Goal: Transaction & Acquisition: Purchase product/service

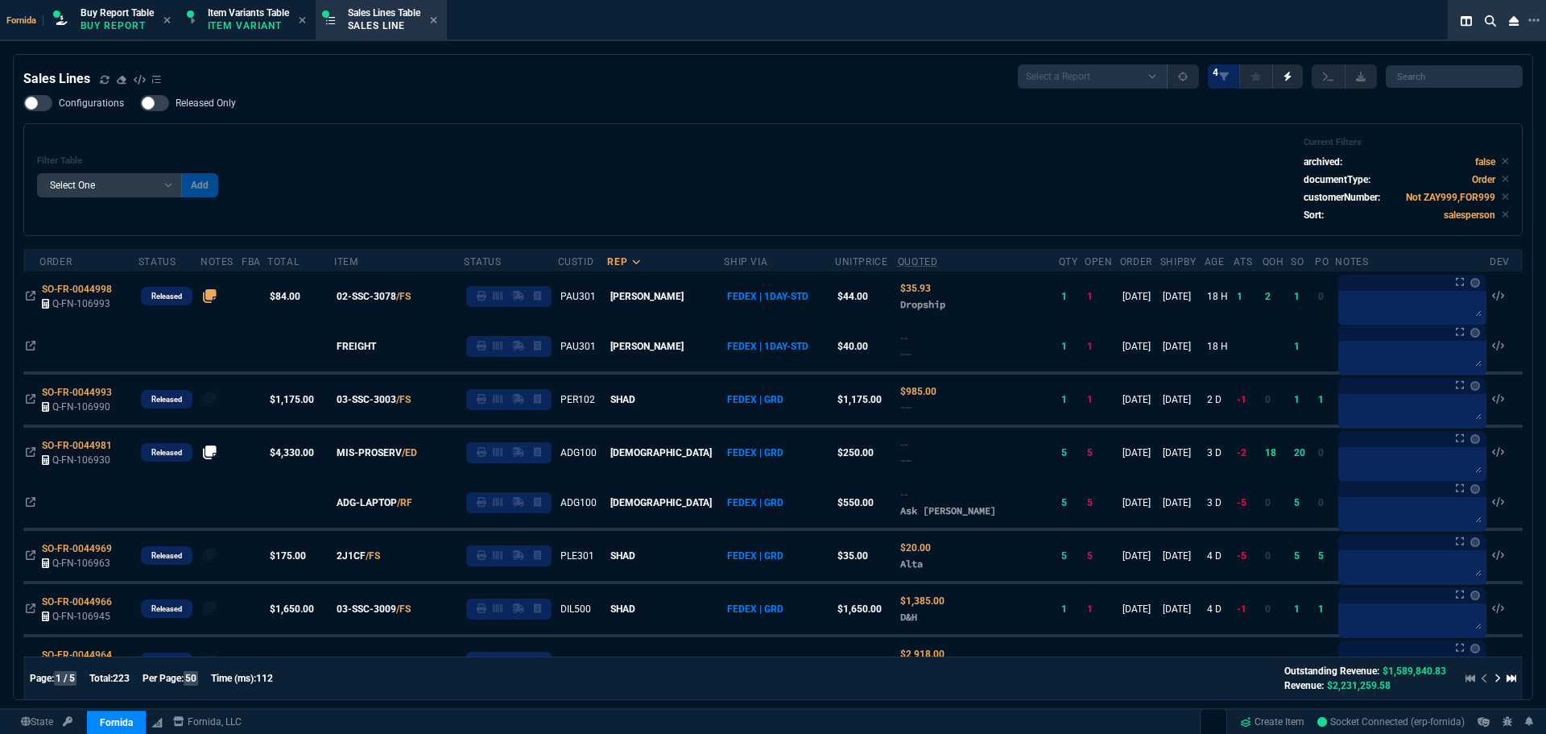
select select "1: BROV"
select select
drag, startPoint x: 0, startPoint y: 0, endPoint x: 422, endPoint y: 164, distance: 452.8
click at [422, 164] on div "Filter Table Select One Add Filter () Age () ATS () Cond (itemVariantCode) Cust…" at bounding box center [773, 179] width 1472 height 85
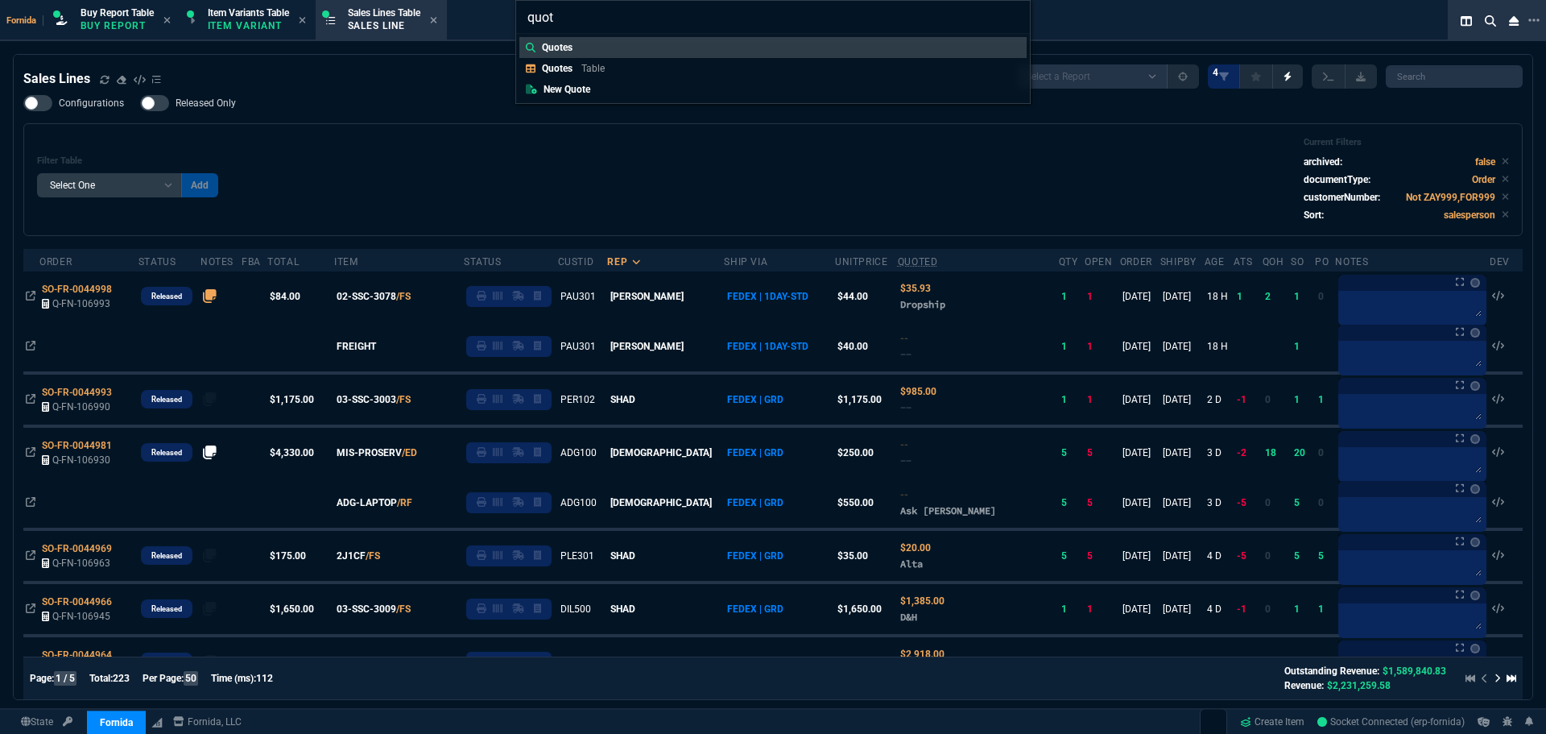
type input "quote"
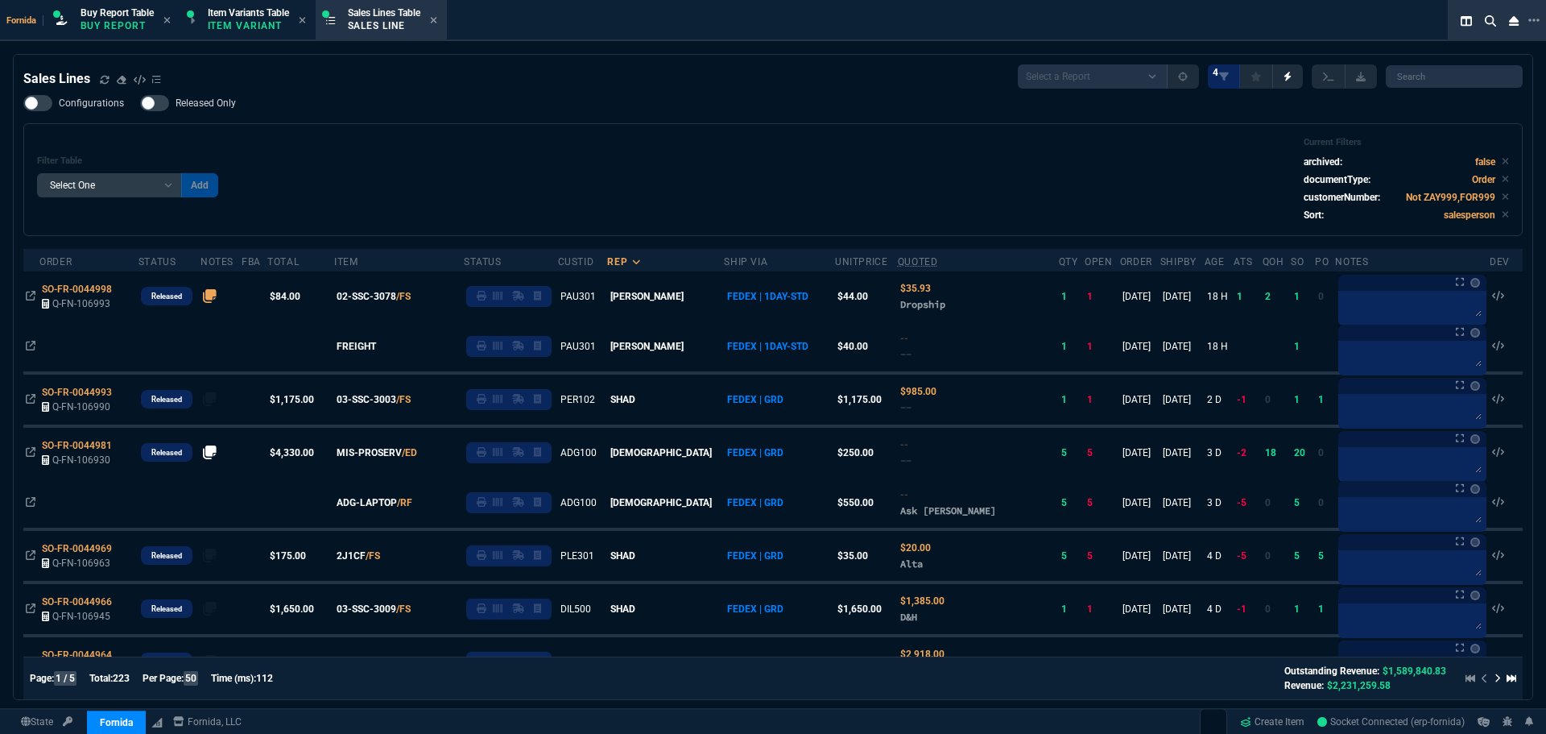
click at [523, 122] on div "Configurations Released Only Filter Table Select One Add Filter () Age () ATS (…" at bounding box center [772, 165] width 1499 height 141
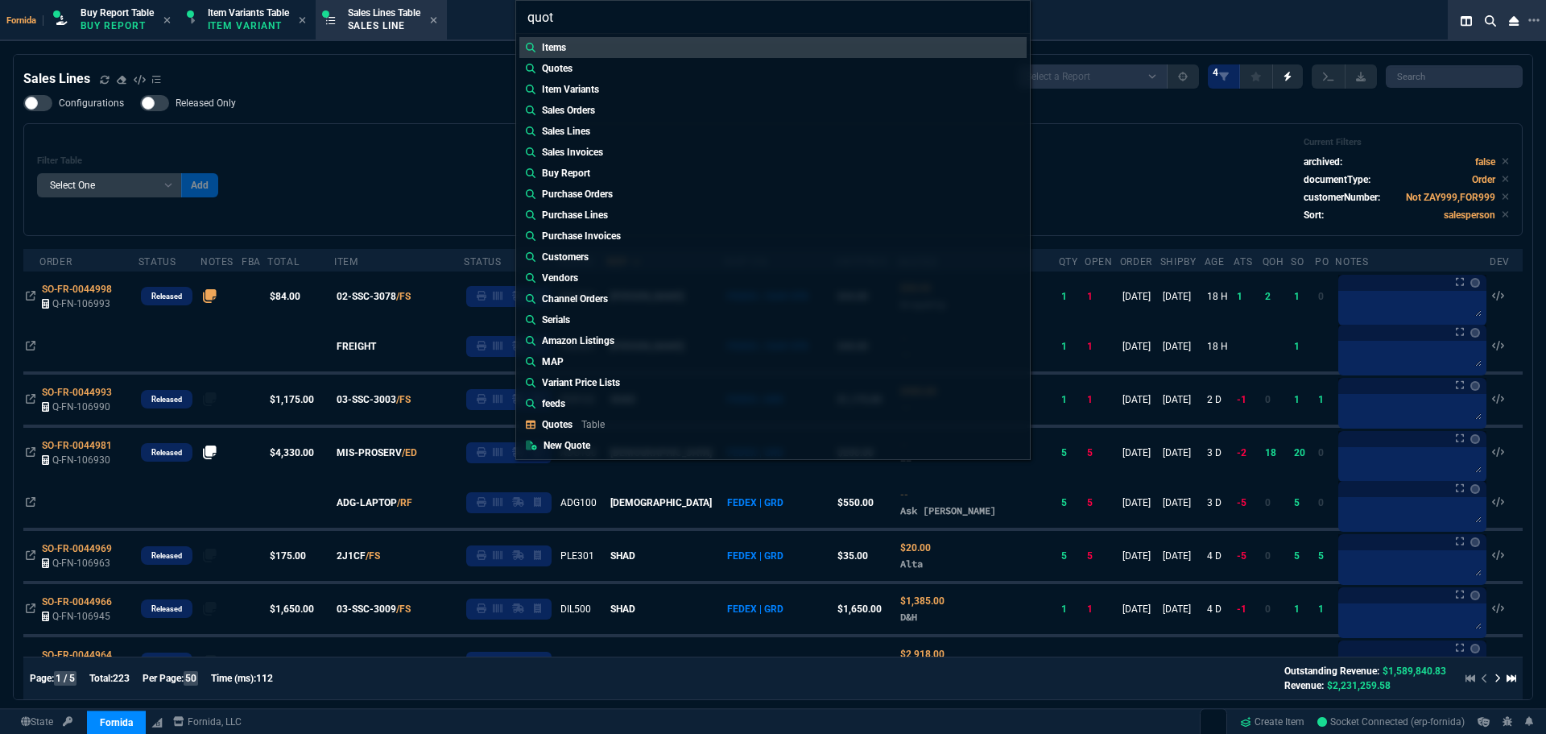
type input "quote"
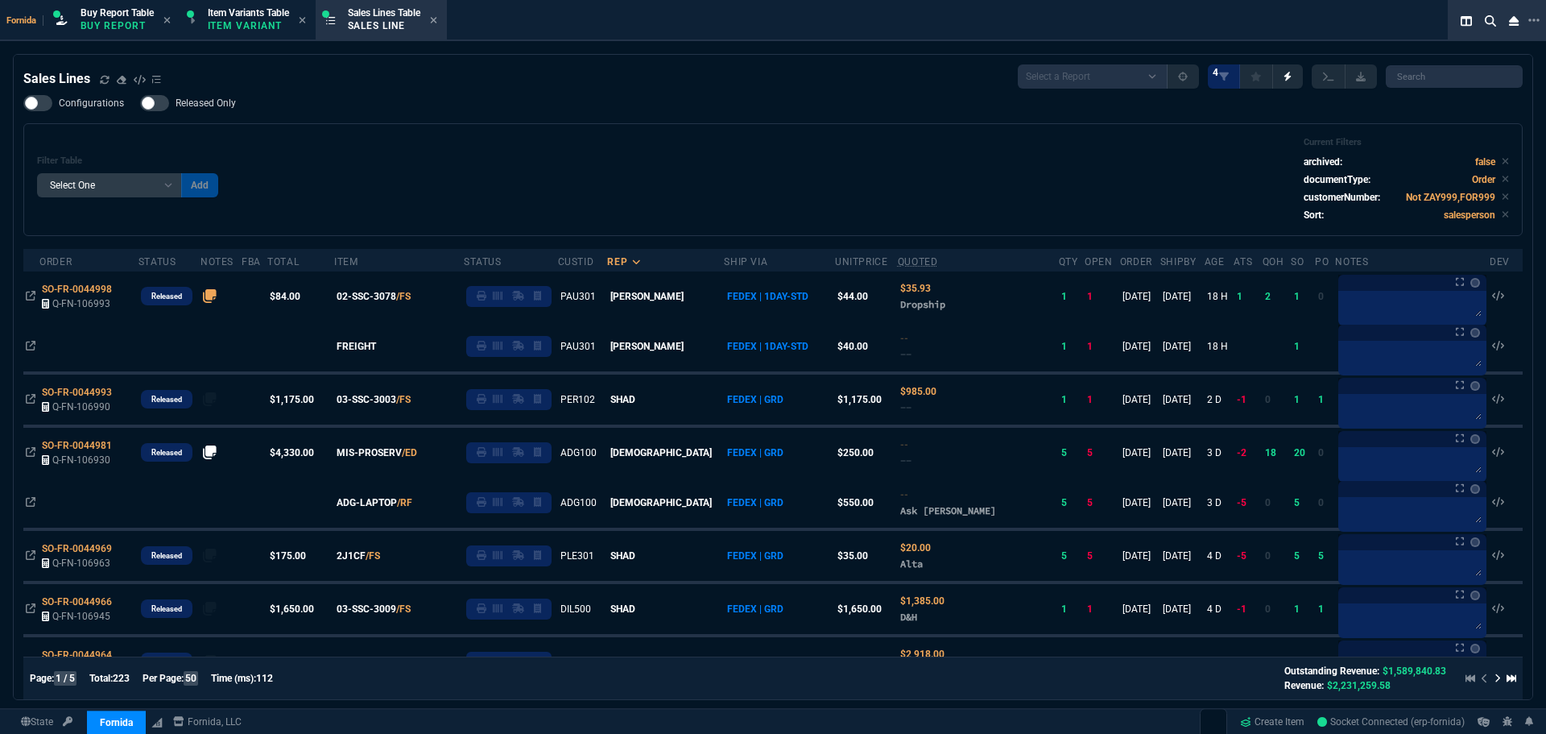
click at [523, 122] on div "Configurations Released Only Filter Table Select One Add Filter () Age () ATS (…" at bounding box center [772, 165] width 1499 height 141
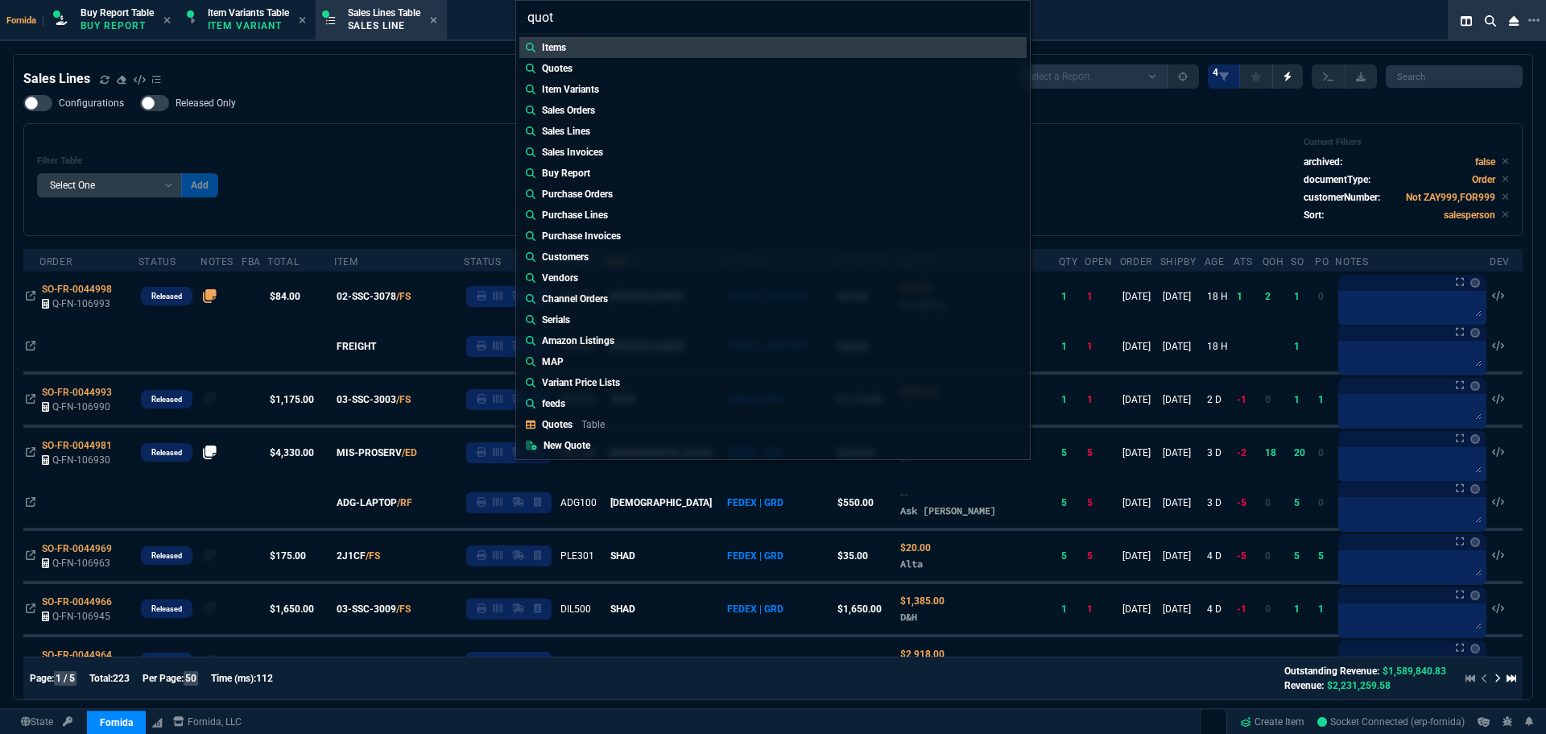
type input "quote"
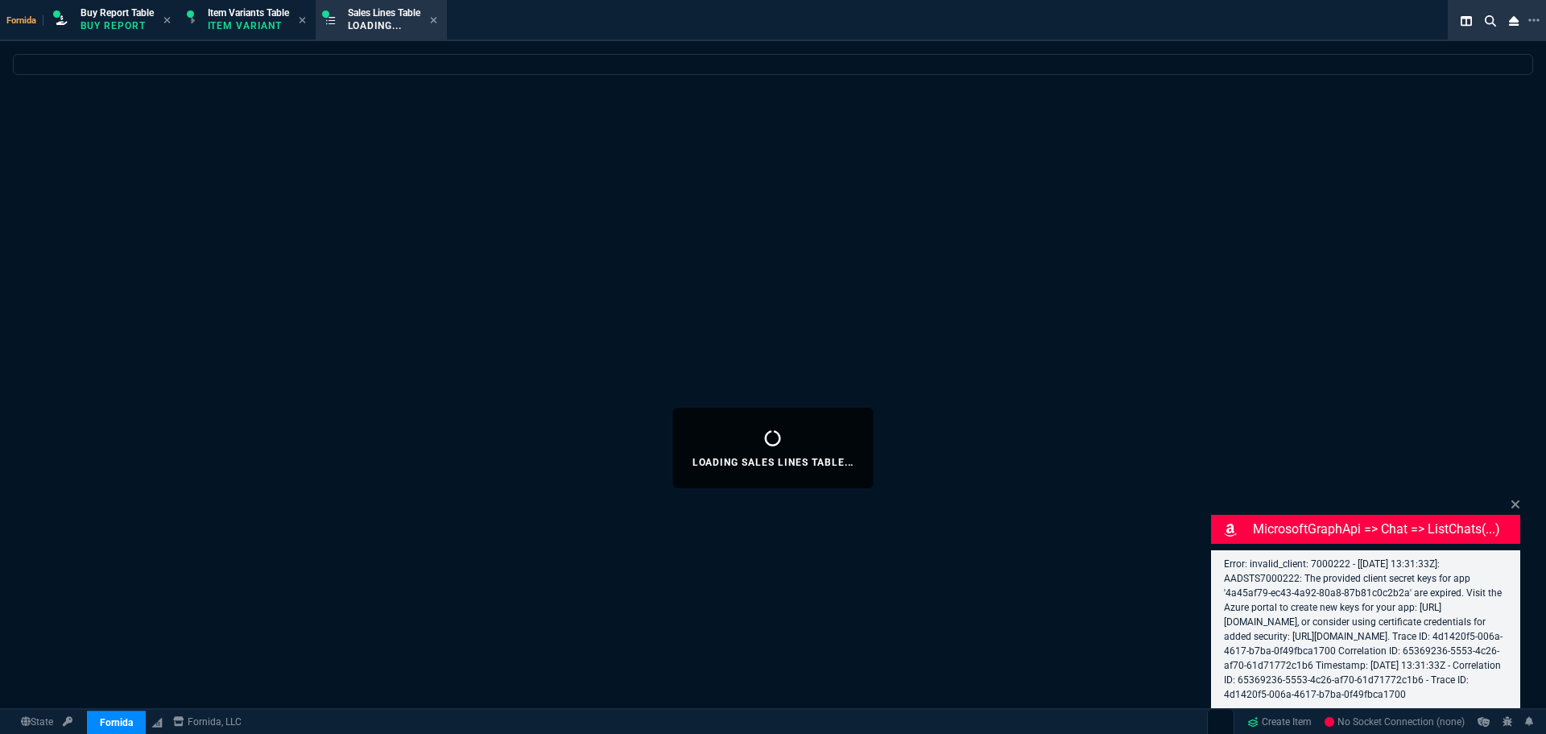
select select "1: BROV"
select select
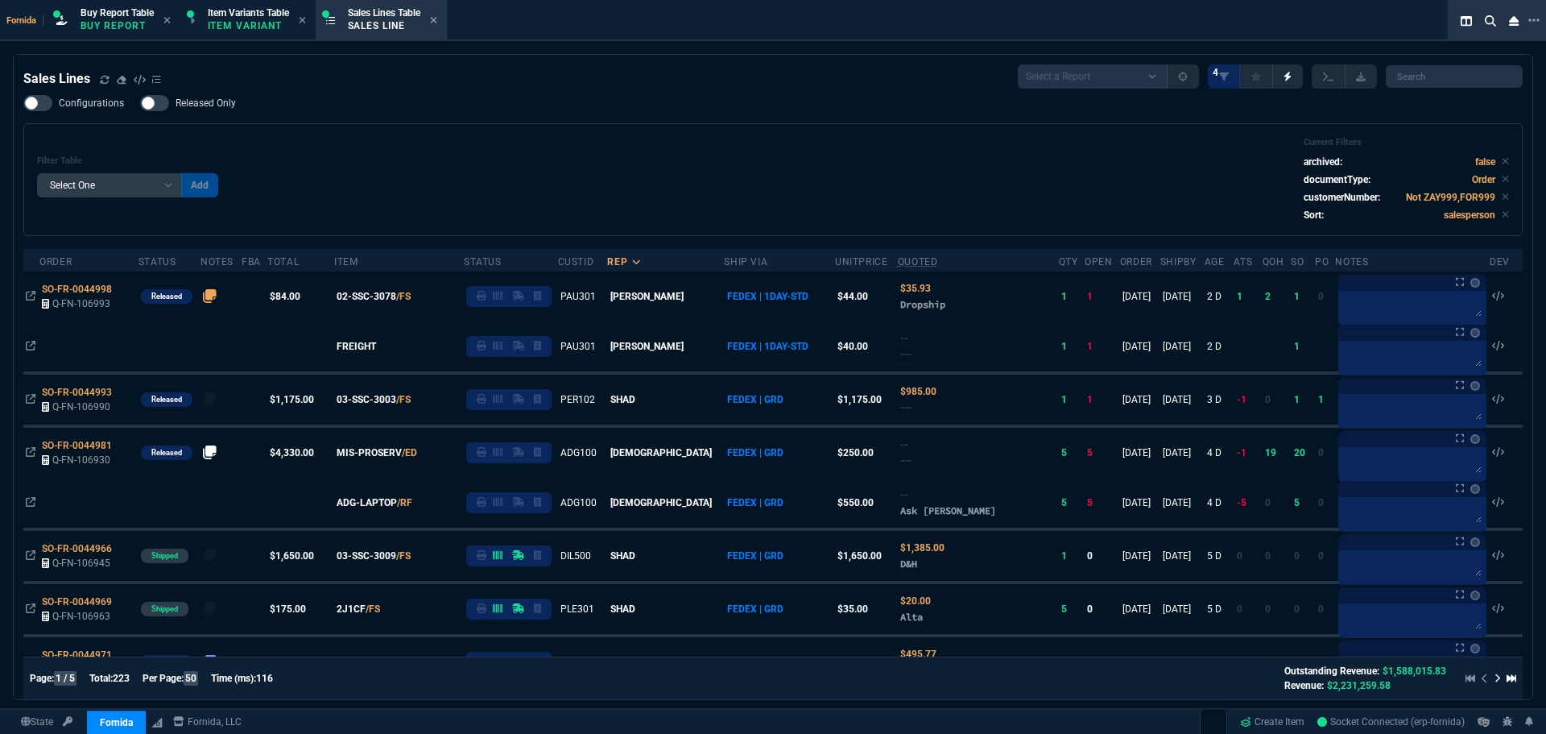
click at [431, 215] on div "Filter Table Select One Add Filter () Age () ATS () Cond (itemVariantCode) Cust…" at bounding box center [773, 179] width 1472 height 85
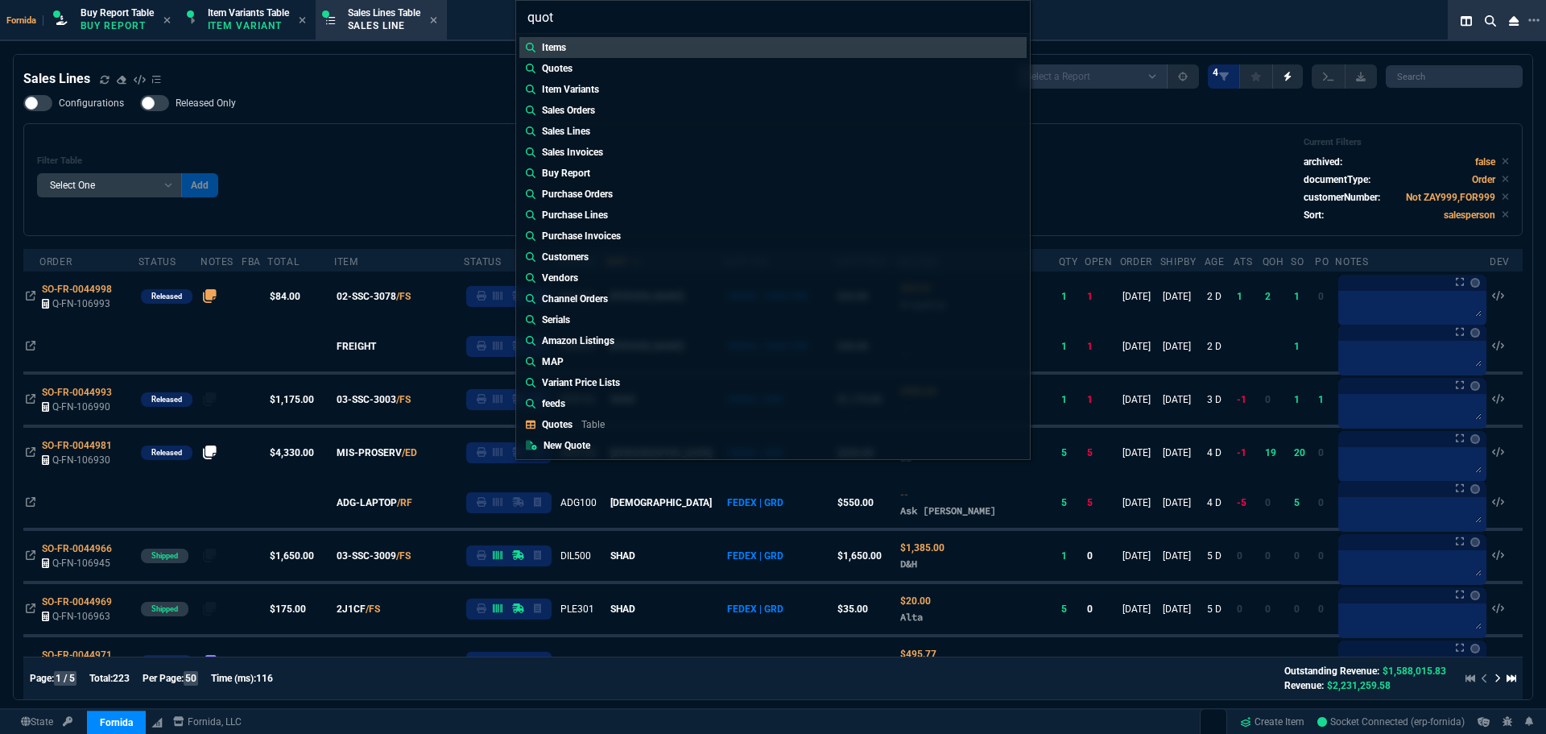
type input "quote"
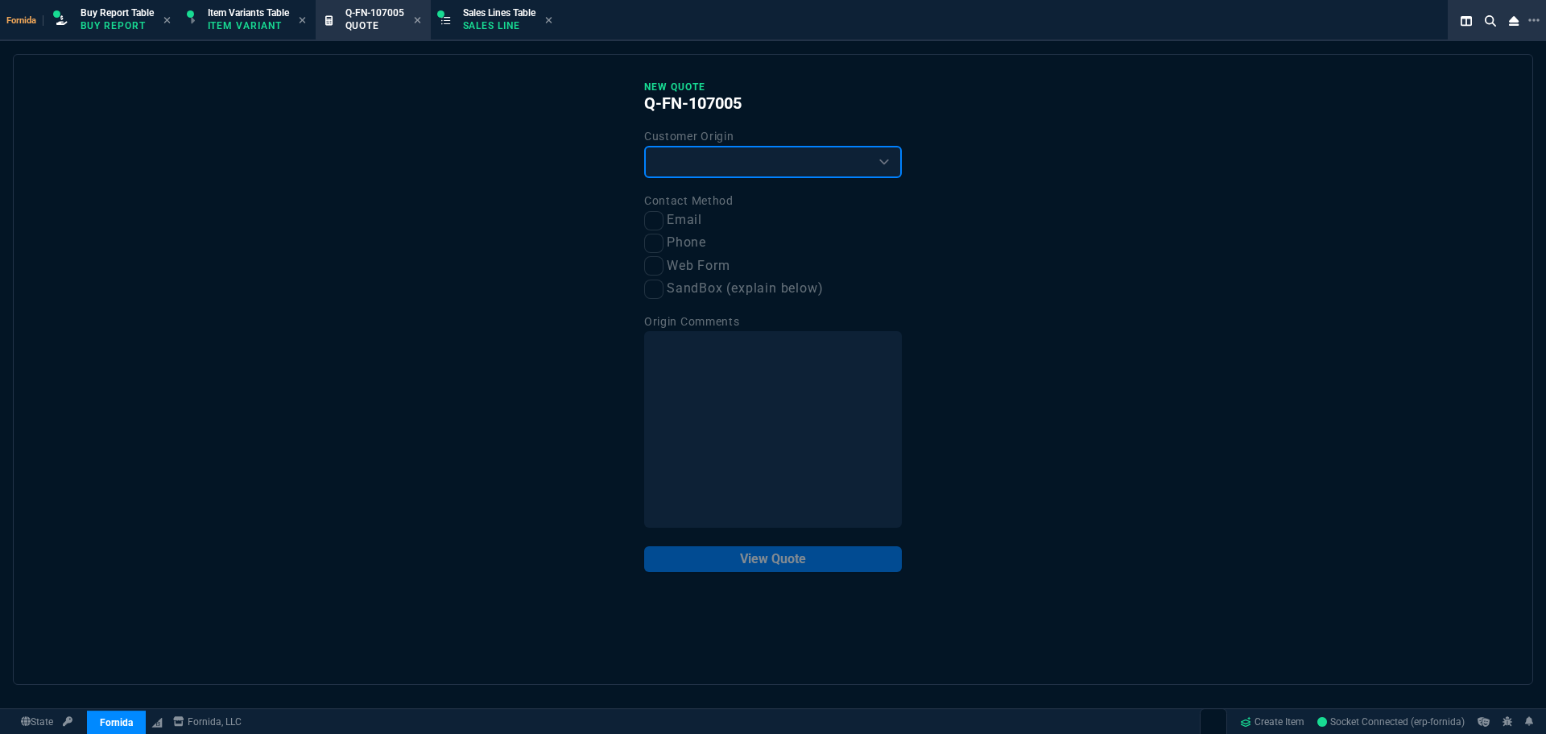
drag, startPoint x: 726, startPoint y: 155, endPoint x: 719, endPoint y: 178, distance: 23.7
click at [726, 155] on select "Existing Customer Amazon Lead (first order) Website Lead (first order) Called (…" at bounding box center [773, 162] width 258 height 32
select select "existing"
click at [644, 147] on select "Existing Customer Amazon Lead (first order) Website Lead (first order) Called (…" at bounding box center [773, 162] width 258 height 32
click at [658, 225] on input "Email" at bounding box center [653, 220] width 19 height 19
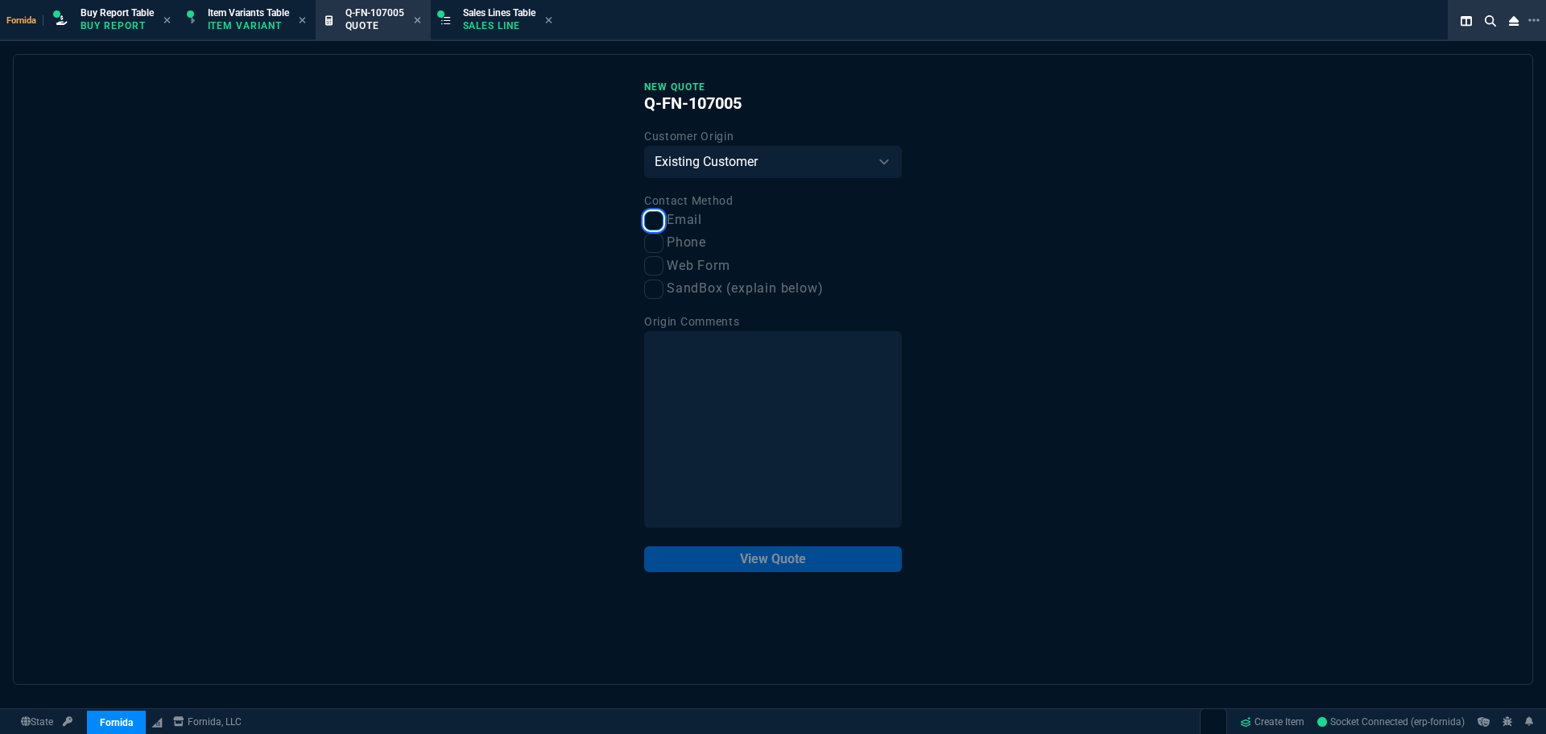
checkbox input "true"
click at [771, 570] on button "View Quote" at bounding box center [773, 559] width 258 height 26
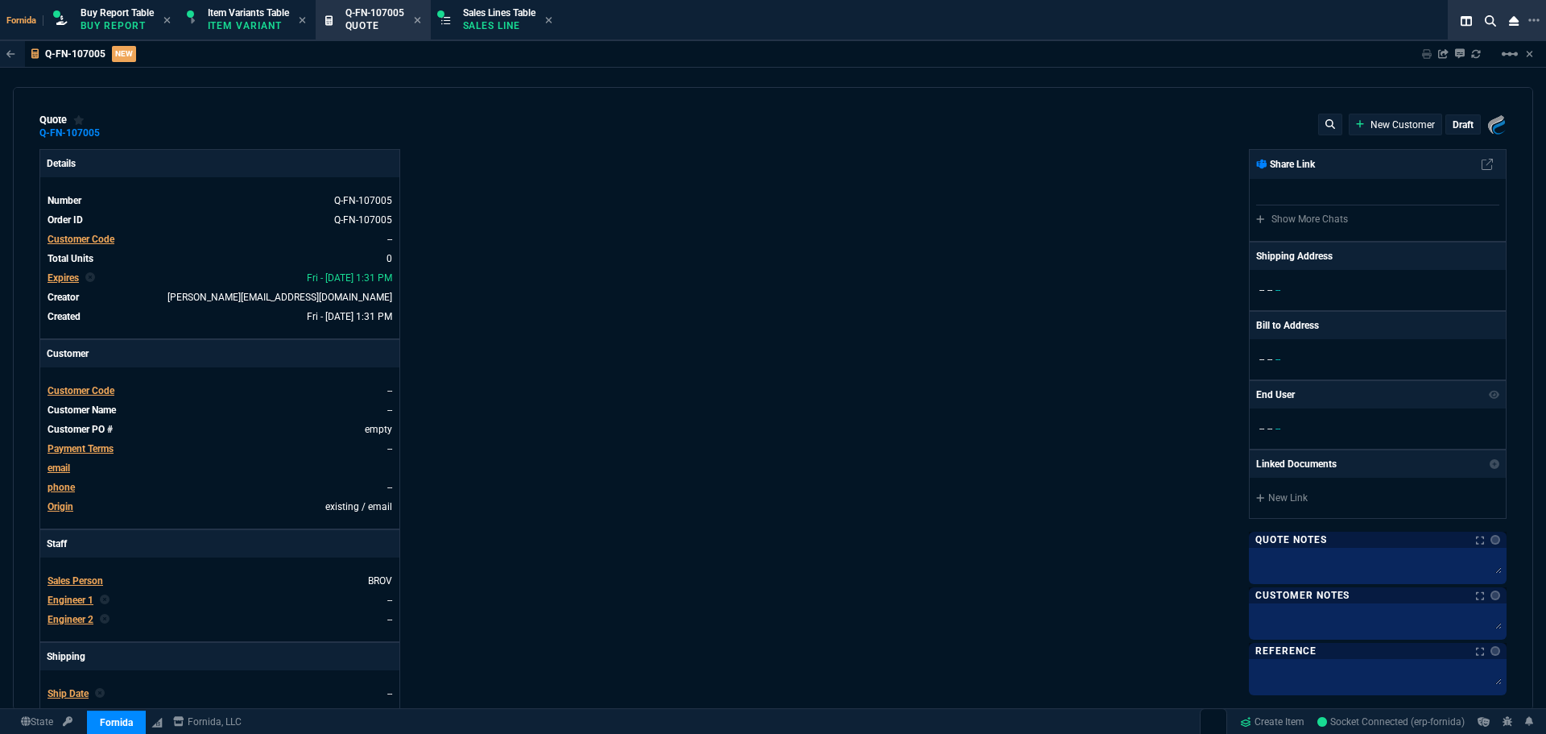
click at [110, 239] on span "Customer Code" at bounding box center [81, 239] width 67 height 11
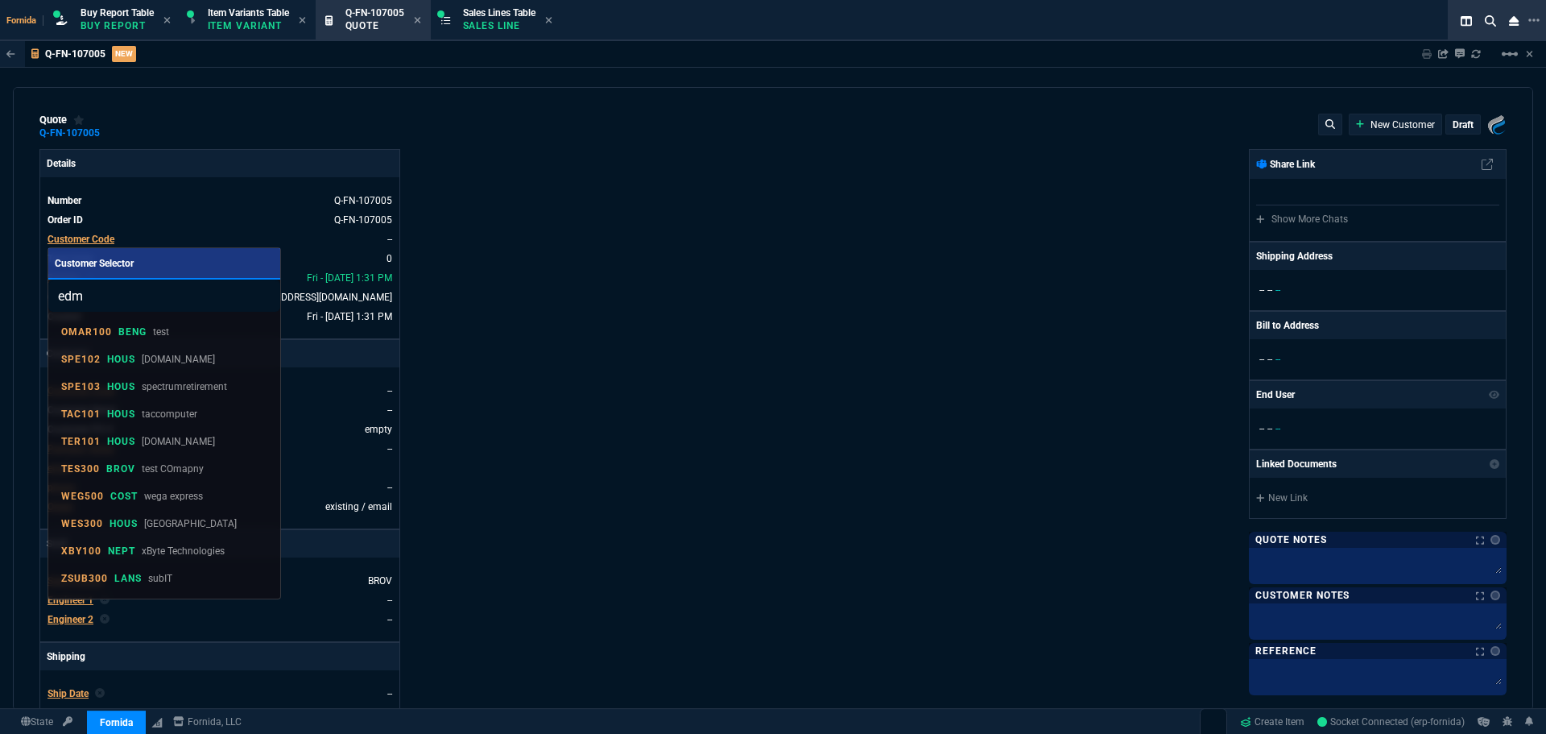
type input "edma"
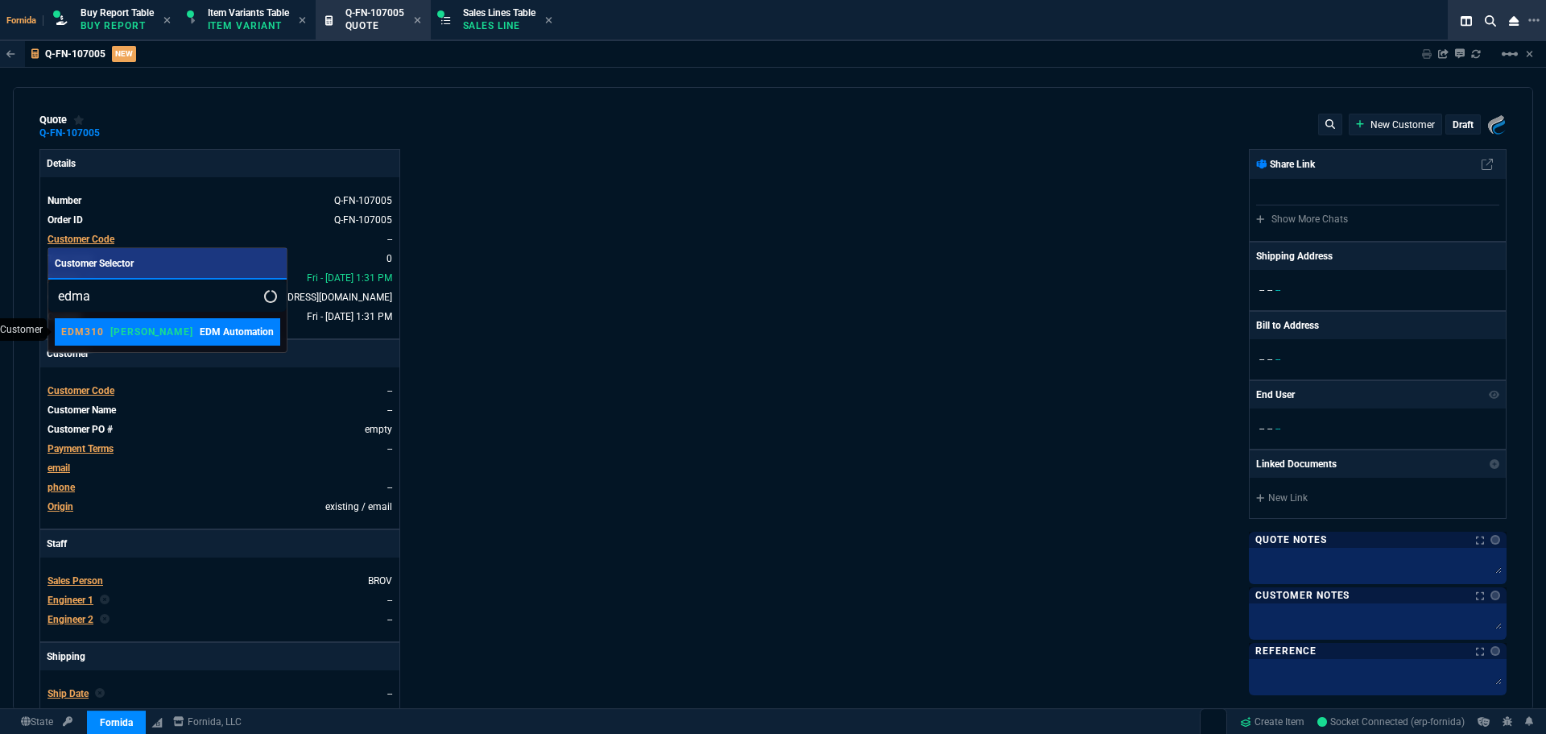
click at [140, 341] on link "EDM310 ROSS EDM Automation" at bounding box center [167, 331] width 225 height 27
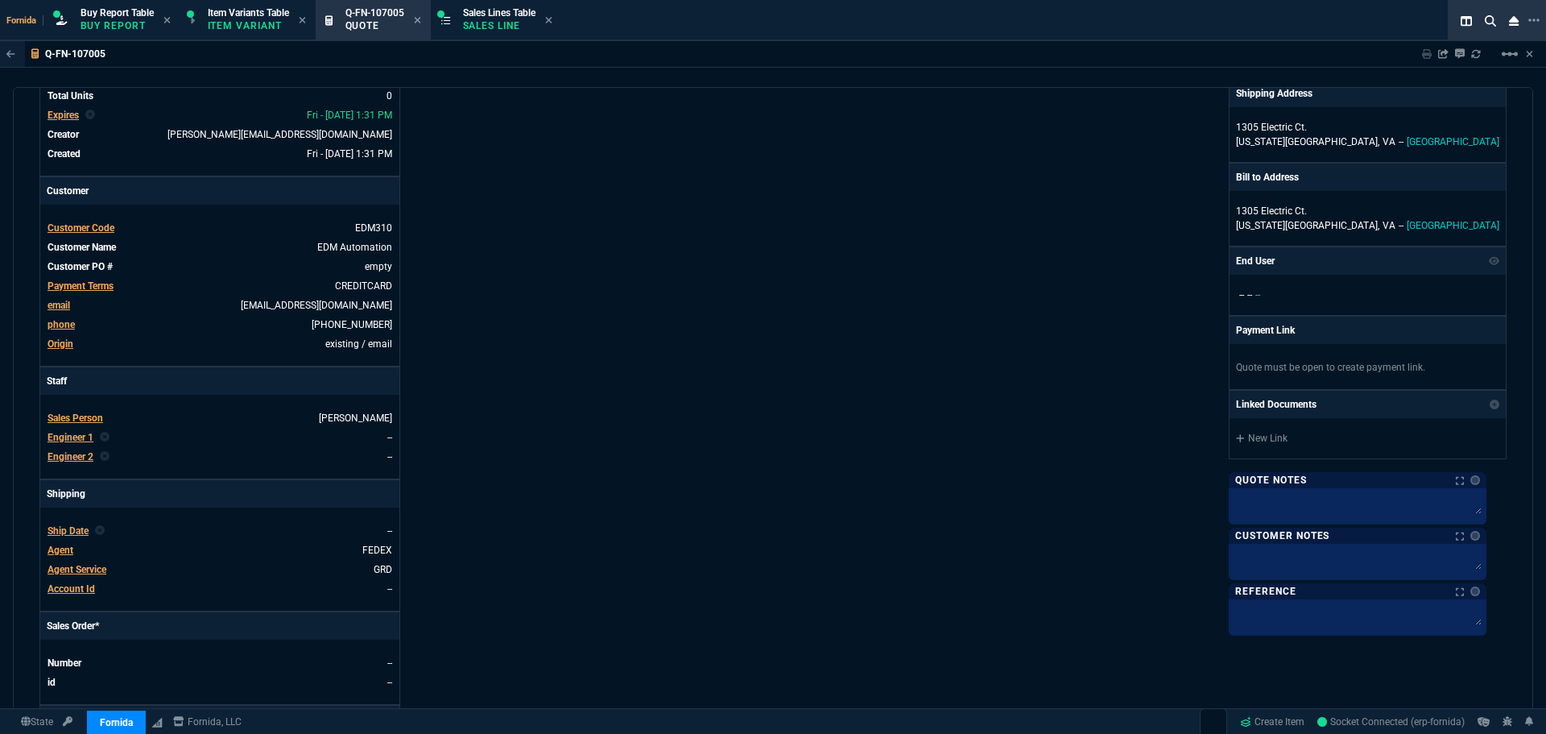
scroll to position [242, 0]
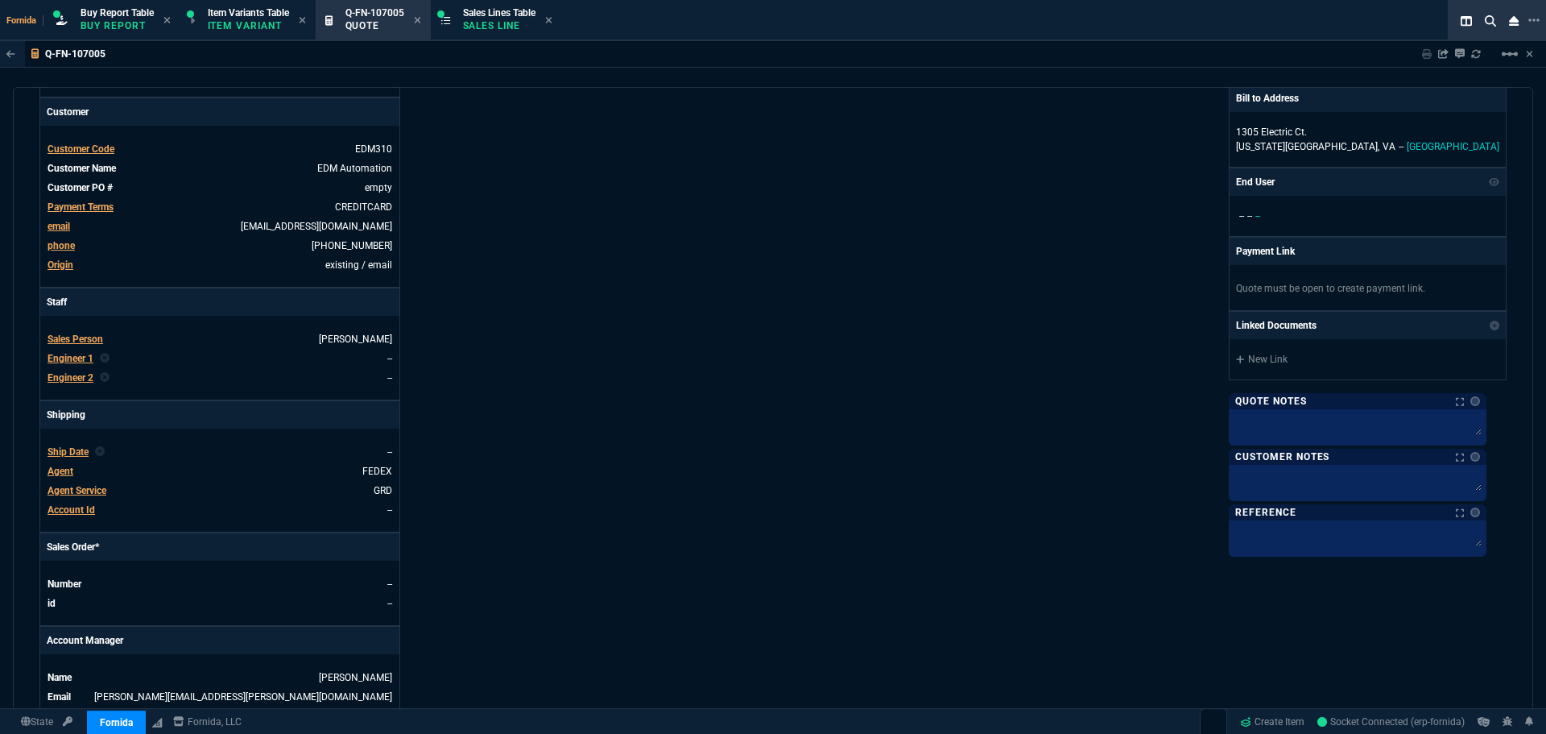
click at [64, 361] on span "Engineer 1" at bounding box center [71, 358] width 46 height 11
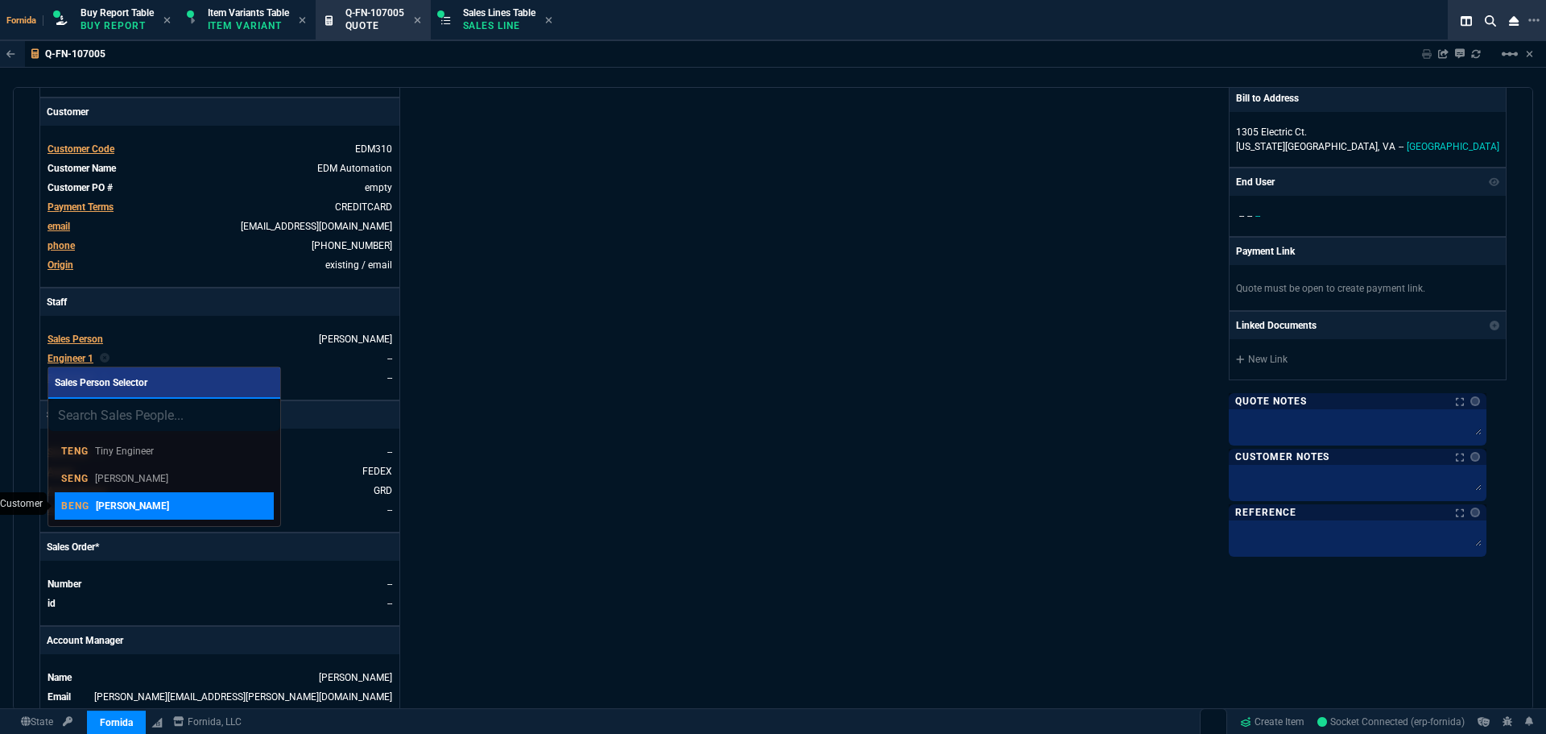
click at [129, 492] on link "BENG Brian Engineer" at bounding box center [164, 505] width 219 height 27
click at [536, 490] on div "Details Number Q-FN-107005 Order ID Q-FN-107005 Customer Code EDM310 Total Unit…" at bounding box center [406, 322] width 734 height 831
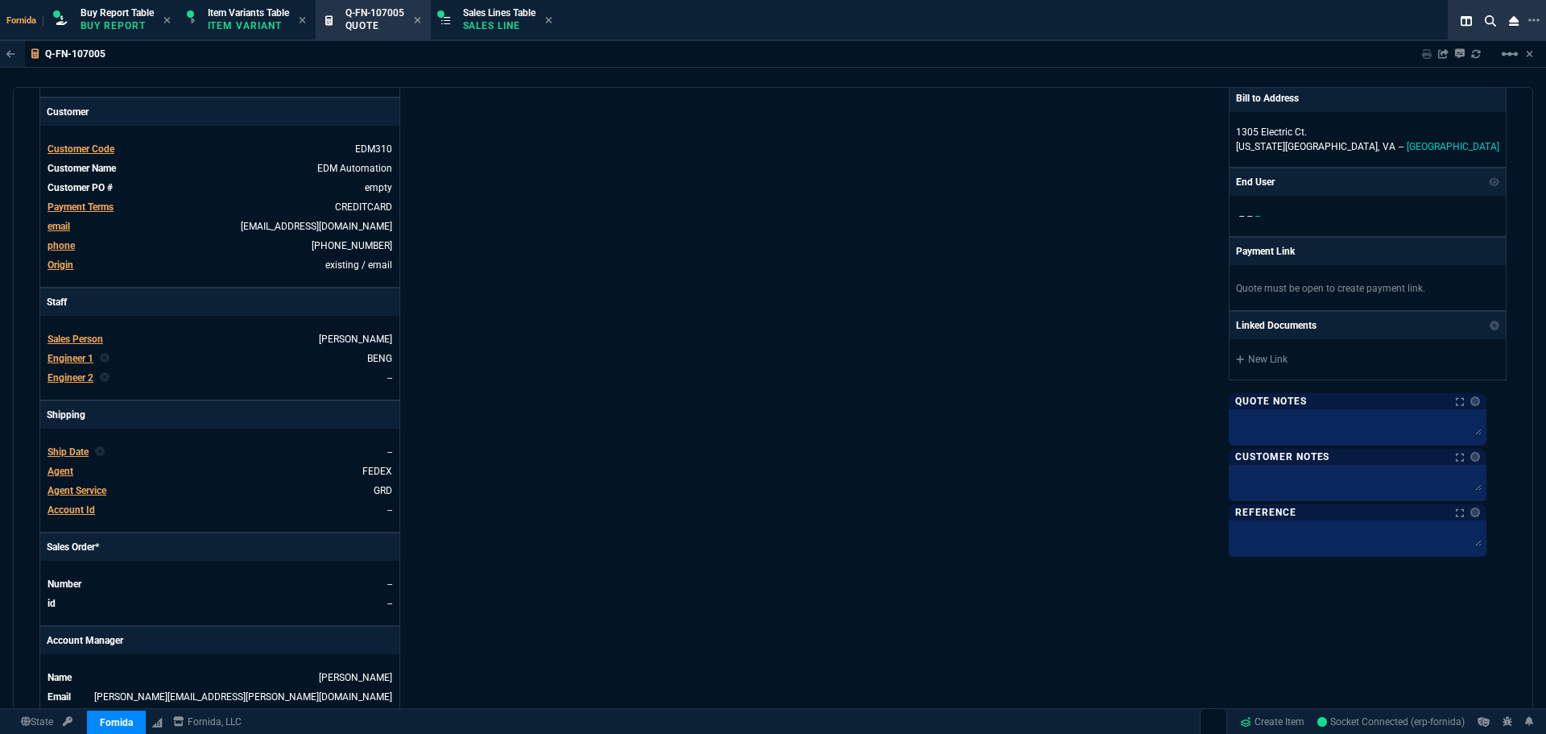
scroll to position [649, 0]
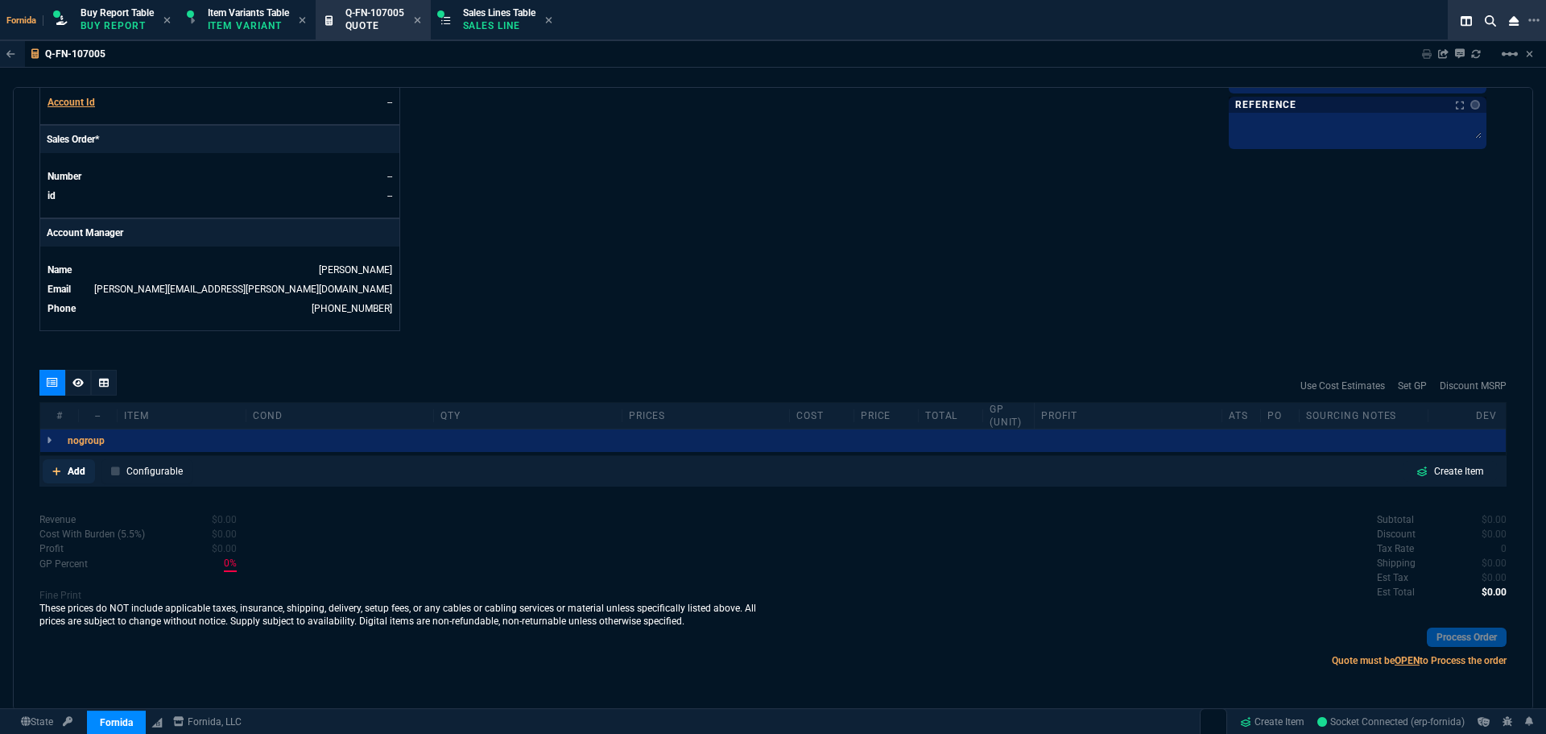
click at [69, 470] on p "Add" at bounding box center [77, 471] width 18 height 14
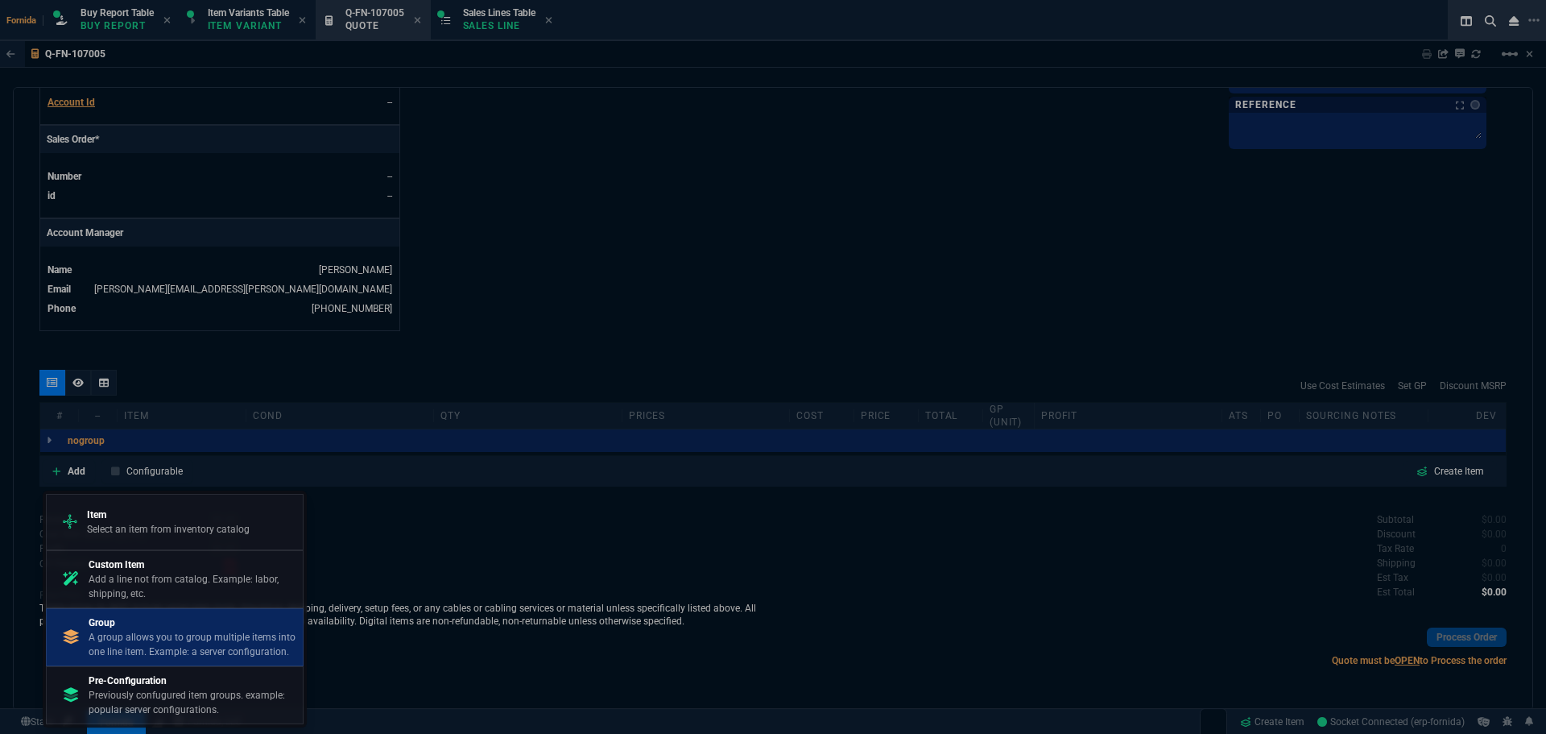
click at [179, 632] on p "A group allows you to group multiple items into one line item. Example: a serve…" at bounding box center [193, 644] width 208 height 29
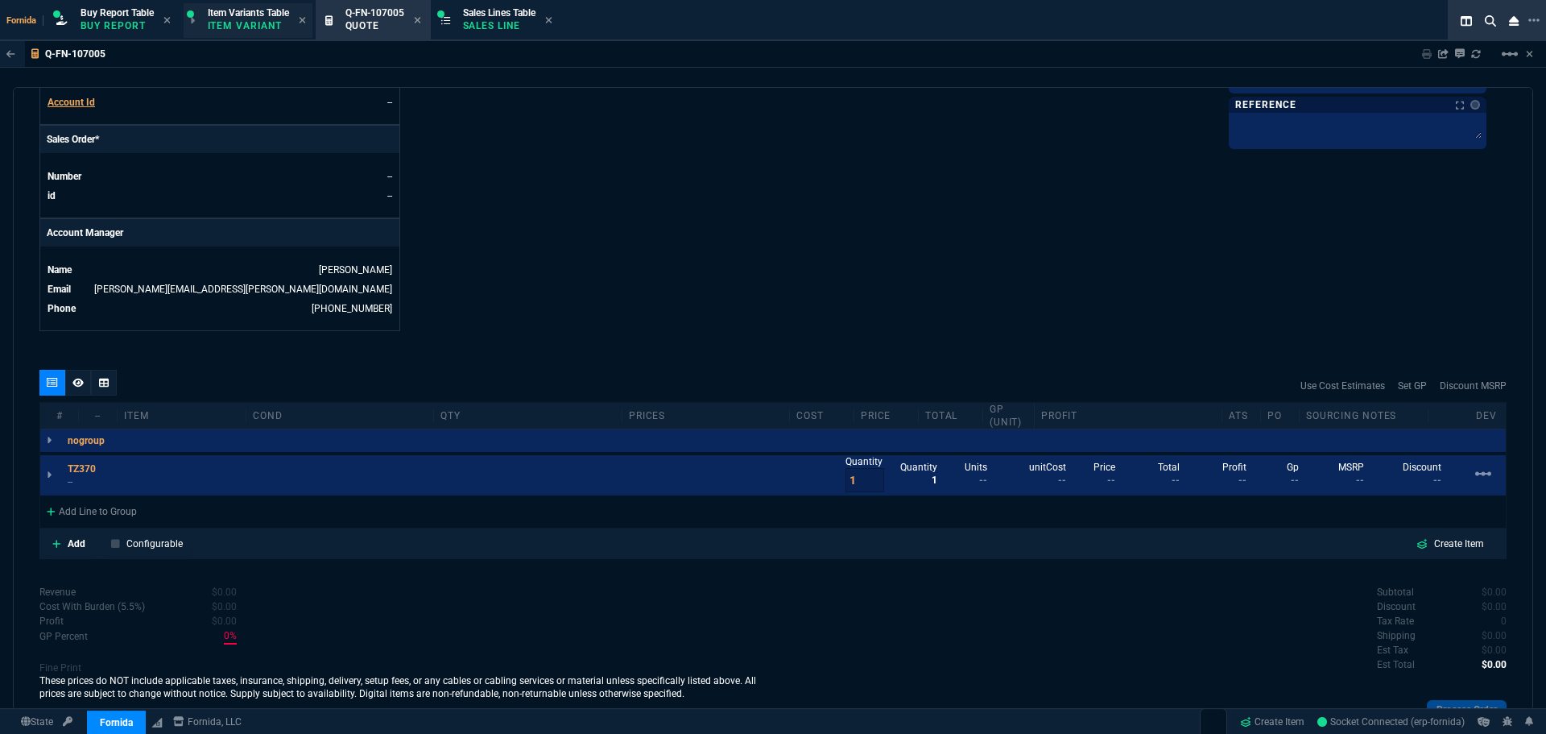
click at [255, 27] on p "Item Variant" at bounding box center [248, 25] width 81 height 13
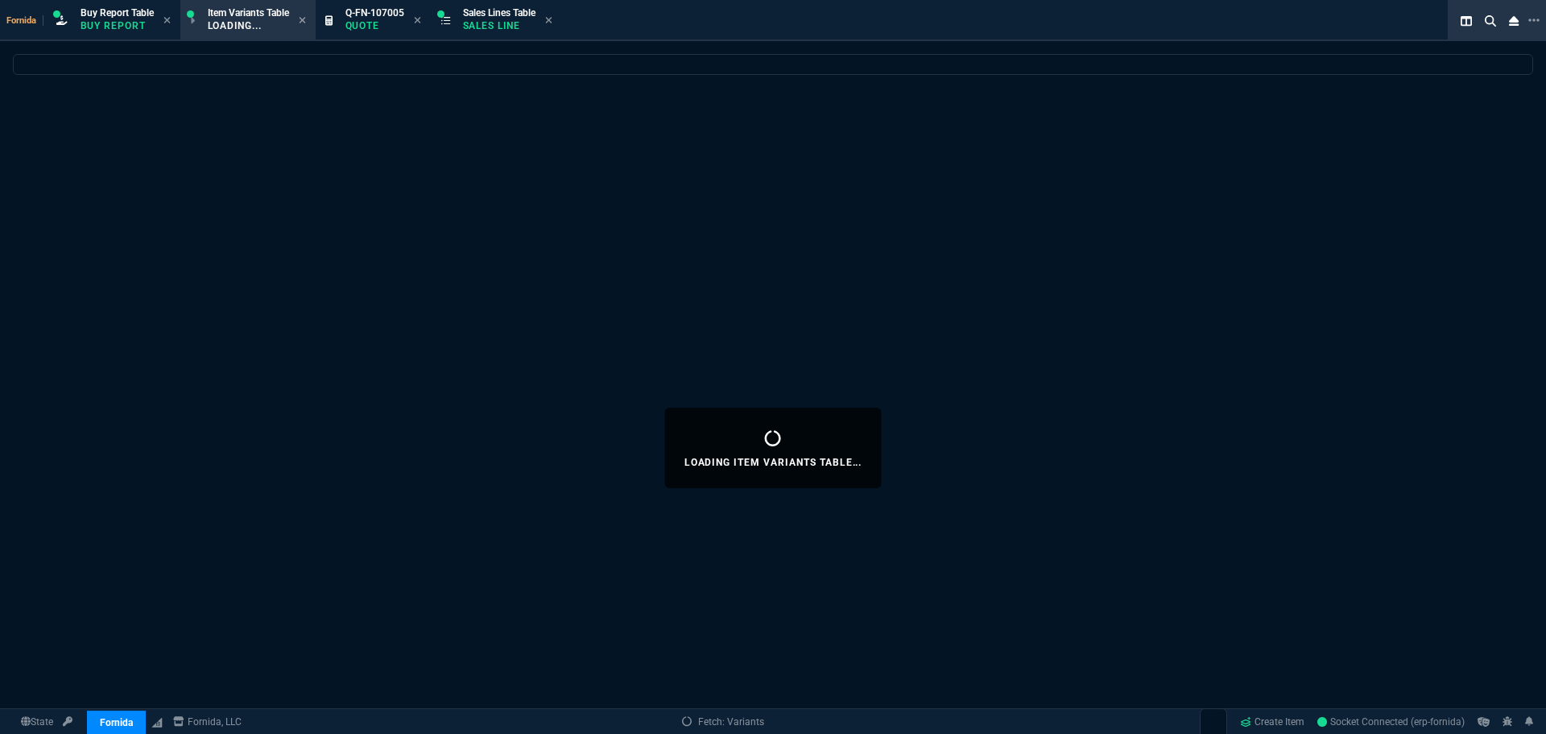
select select
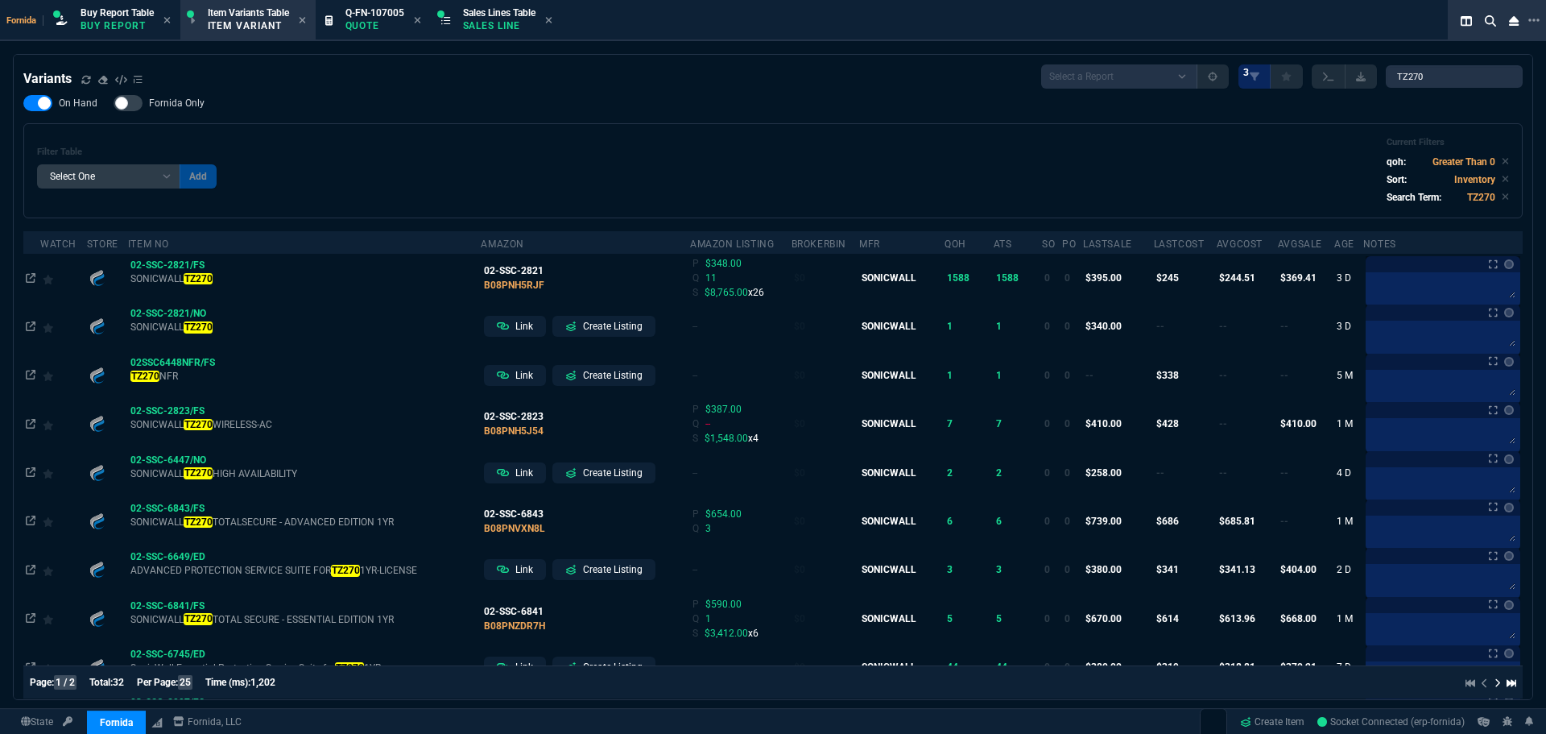
drag, startPoint x: 1431, startPoint y: 71, endPoint x: 1367, endPoint y: 79, distance: 64.1
click at [1367, 79] on div "Select a Report ProblemInventory-7-17-23 BrokerBin22 Listed On Amazon Stock not…" at bounding box center [1282, 76] width 482 height 24
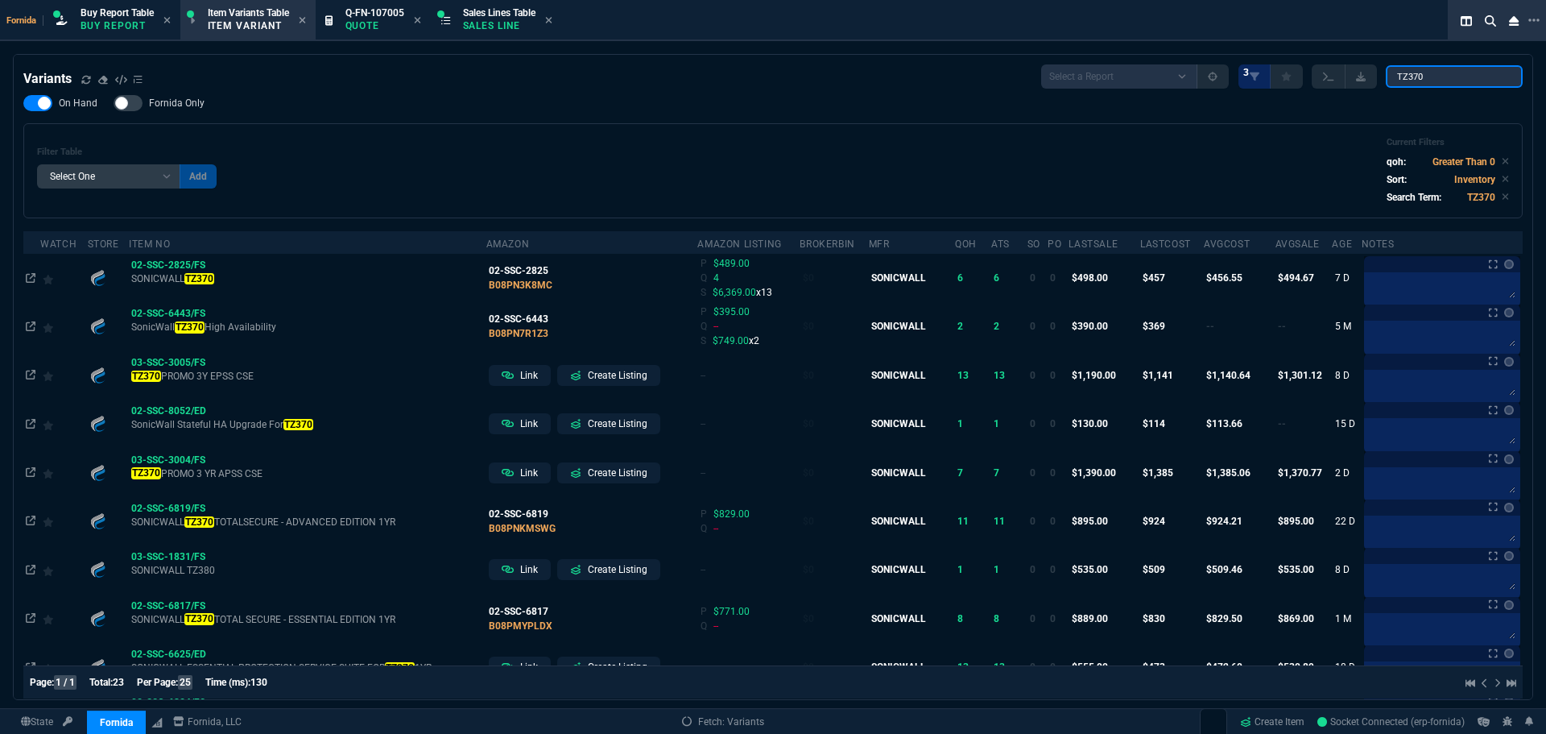
type input "TZ370"
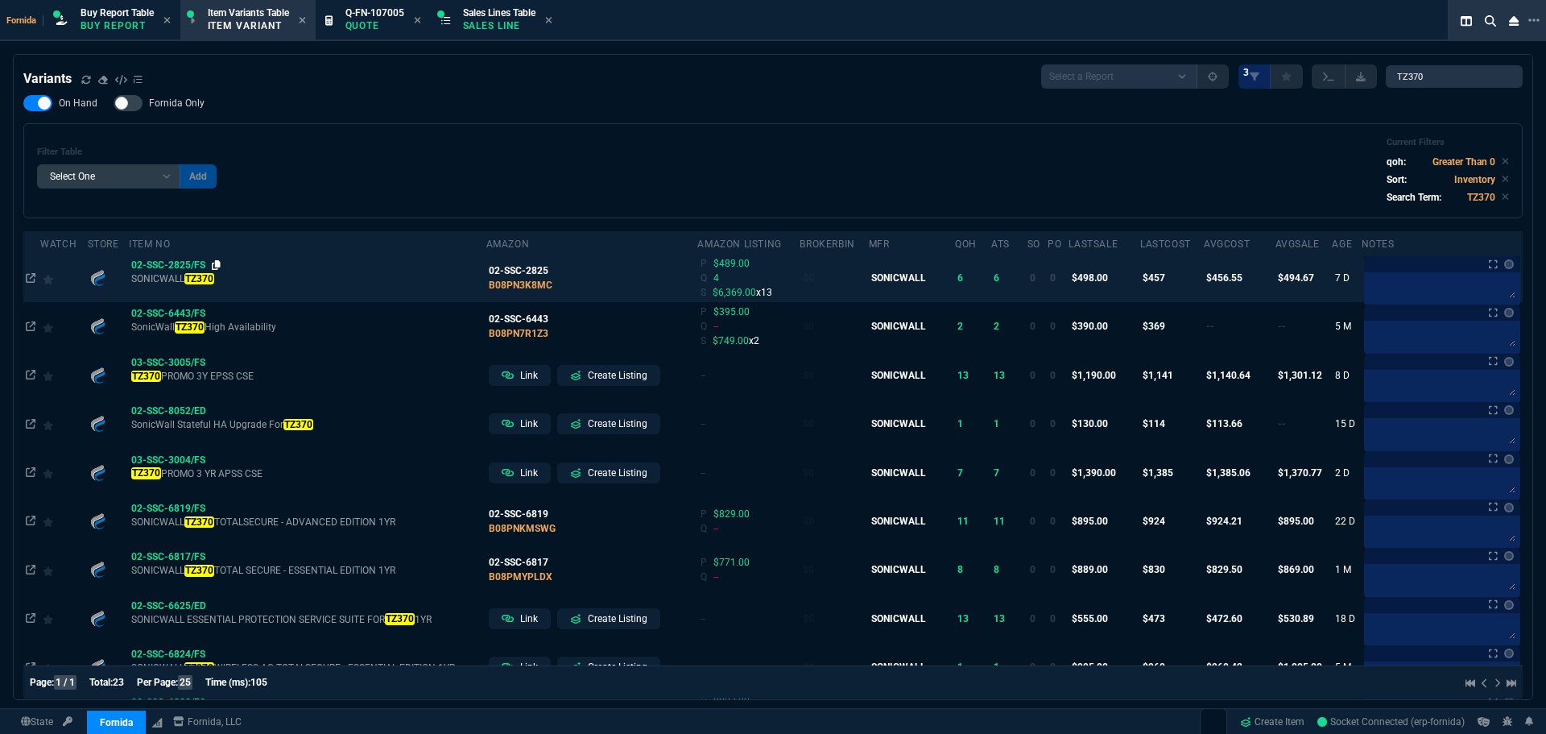
click at [215, 271] on fa-icon at bounding box center [216, 264] width 9 height 11
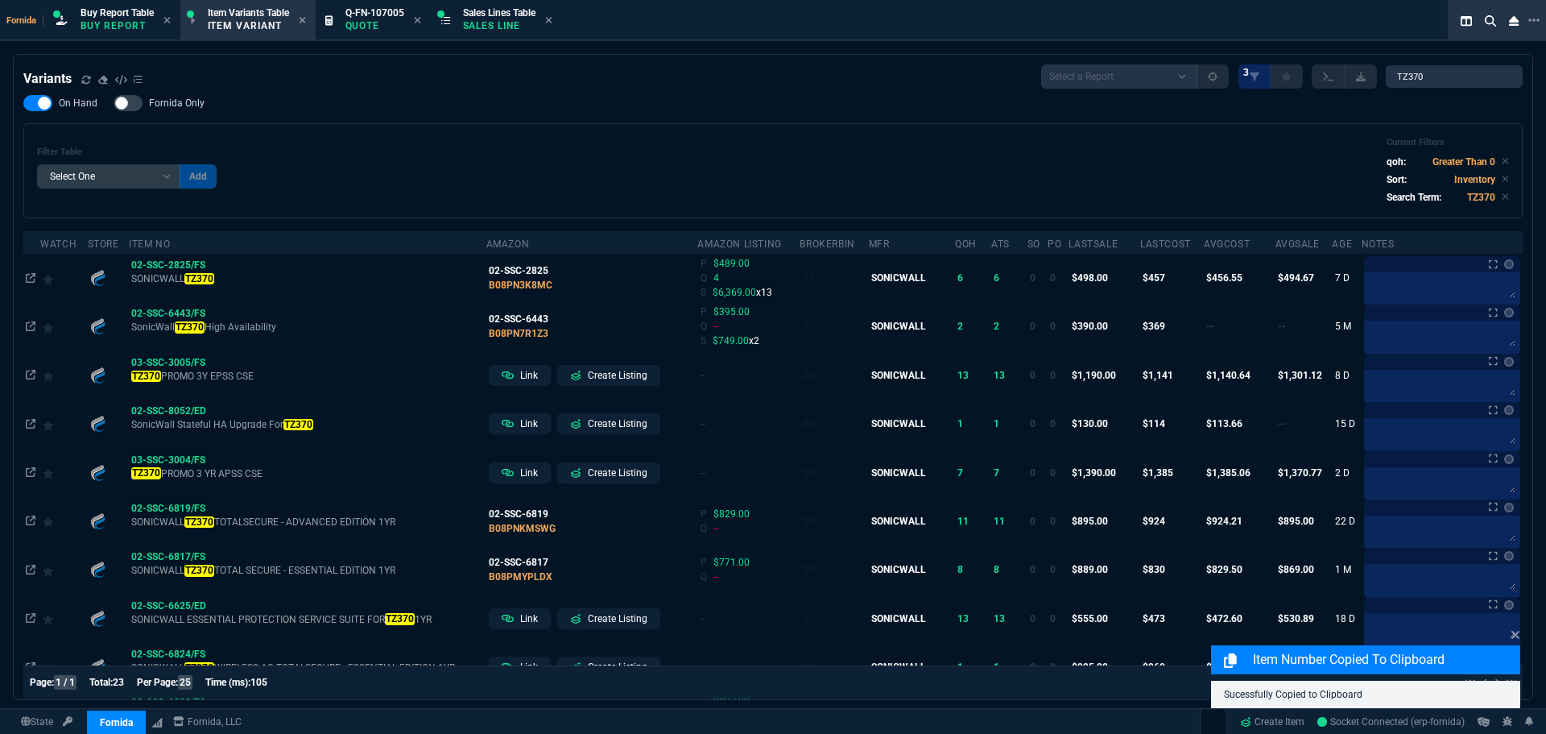
drag, startPoint x: 491, startPoint y: 100, endPoint x: 498, endPoint y: 89, distance: 12.3
click at [492, 99] on div "On Hand Fornida Only Filter Table Select One Add Filter () Age (daysAgo) Amazon…" at bounding box center [772, 156] width 1499 height 123
click at [392, 25] on p "Quote" at bounding box center [374, 25] width 59 height 13
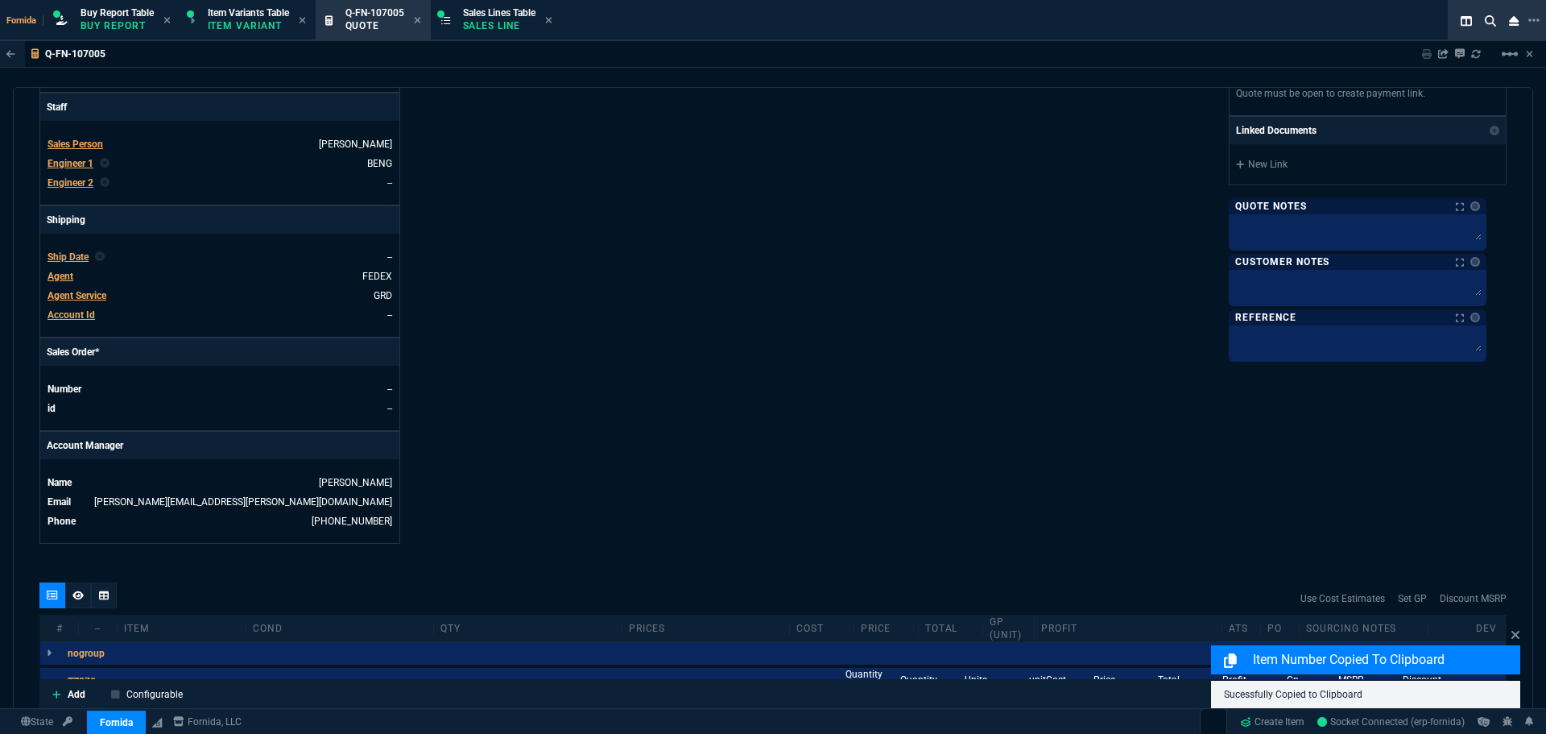
scroll to position [564, 0]
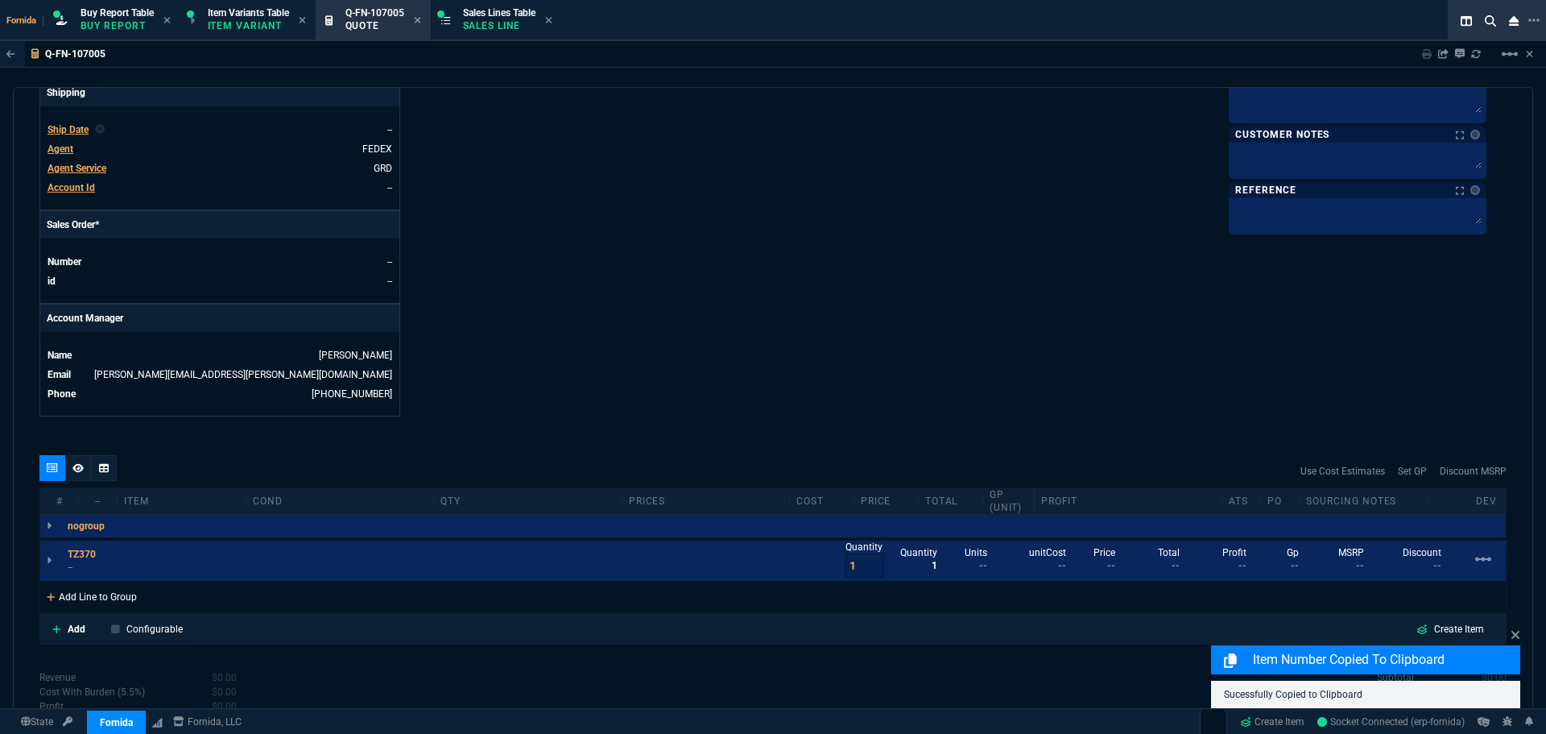
click at [87, 596] on div "Add Line to Group" at bounding box center [91, 595] width 103 height 29
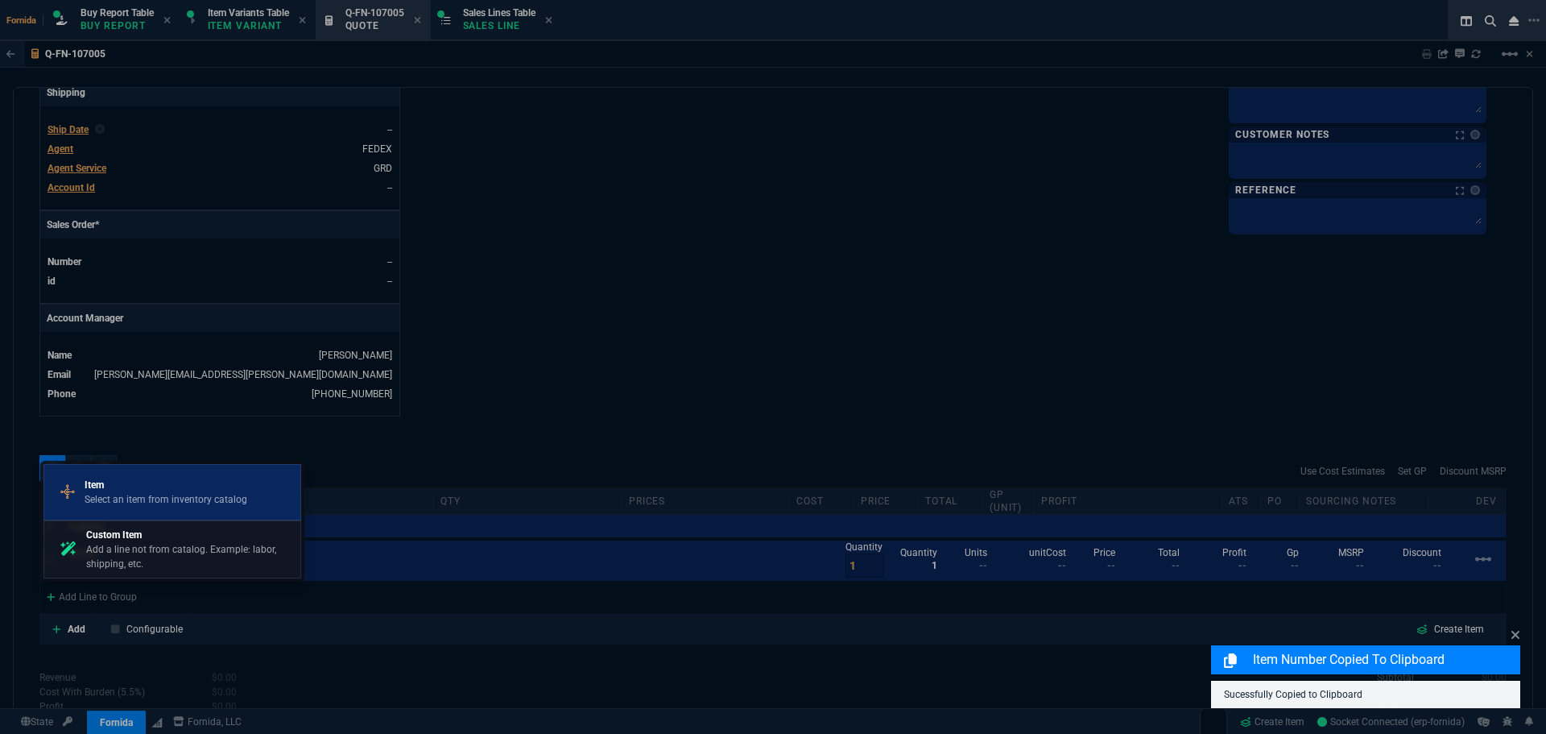
click at [127, 487] on p "Item" at bounding box center [166, 485] width 163 height 14
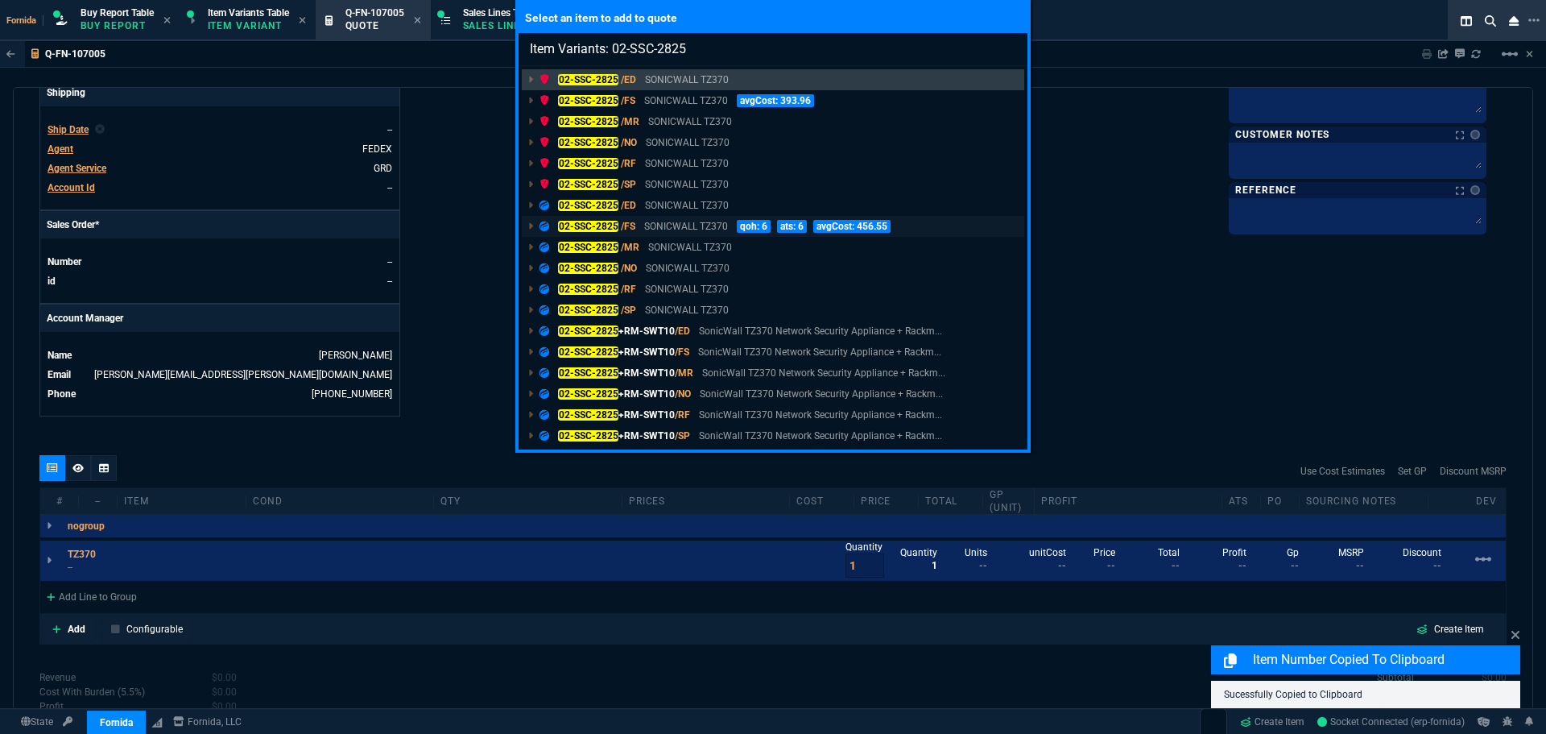
type input "Item Variants: 02-SSC-2825"
click at [689, 217] on link "02-SSC-2825 /FS SONICWALL TZ370 qoh: 6 ats: 6 avgCost: 456.55" at bounding box center [773, 226] width 503 height 21
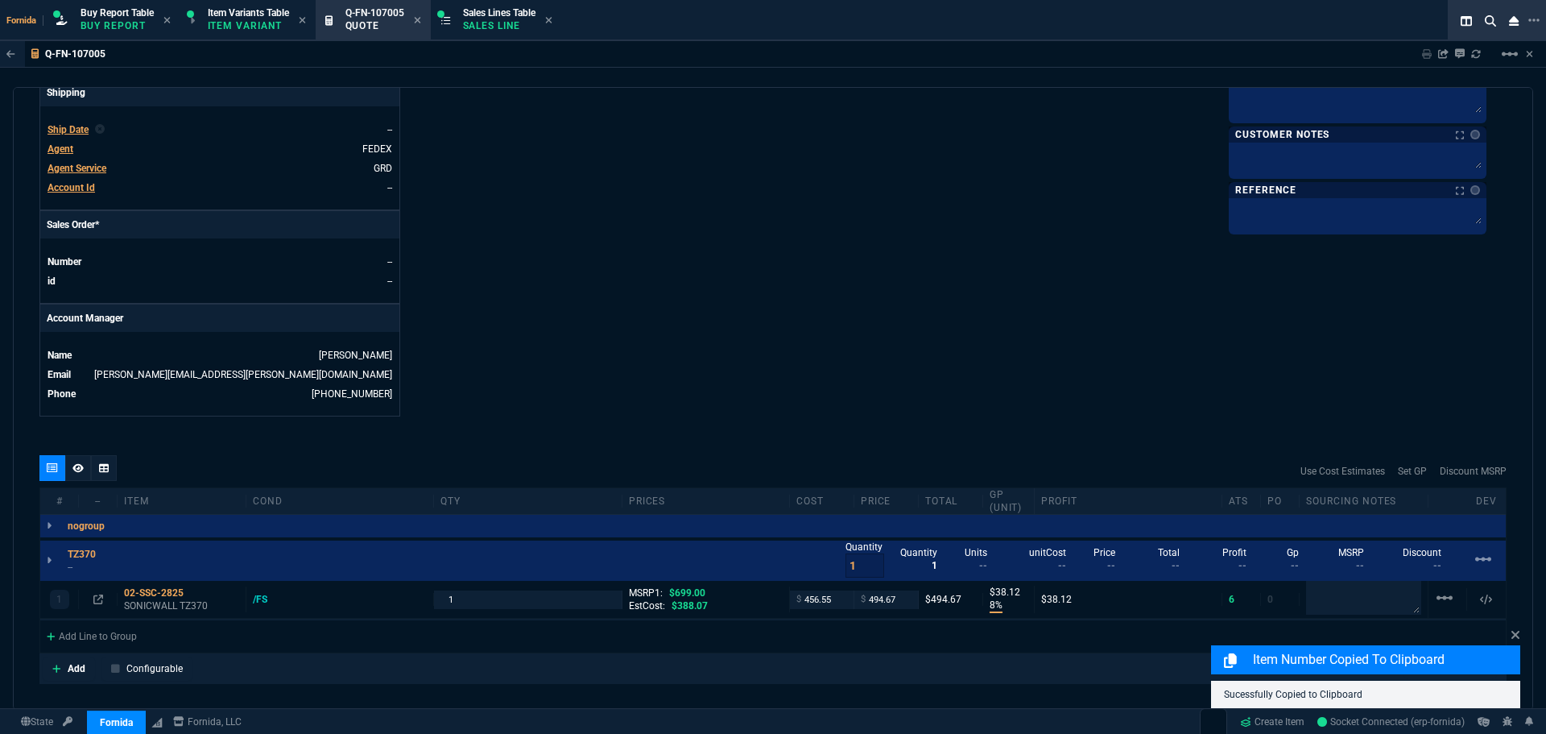
type input "8"
type input "38"
type input "29"
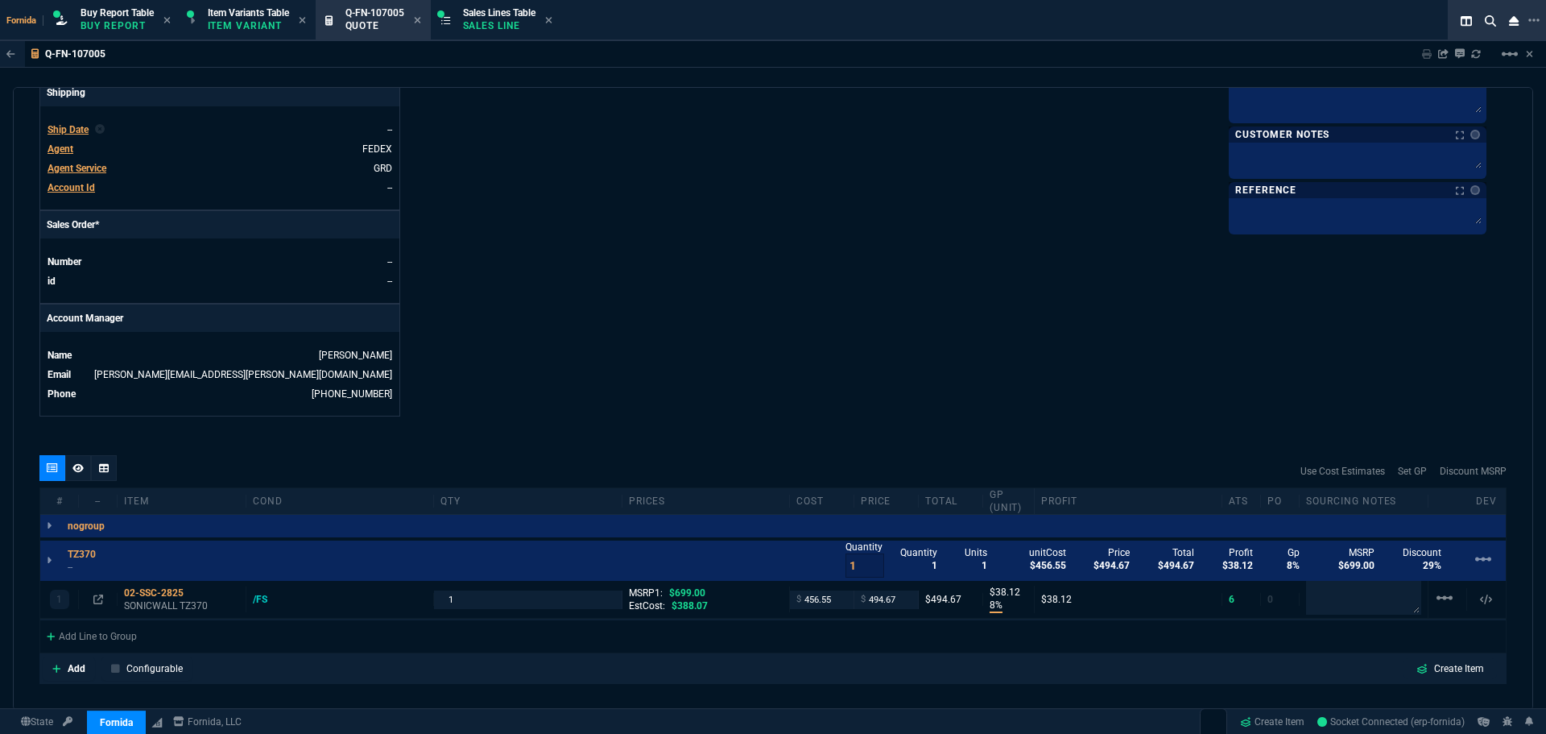
click at [687, 414] on div "Details Number Q-FN-107005 Order ID Q-FN-107005 Customer Code EDM310 Total Unit…" at bounding box center [406, 0] width 734 height 831
click at [876, 592] on input "494.67" at bounding box center [886, 599] width 51 height 19
type input "495"
click at [829, 347] on div "Fornida, LLC 2609 Technology Dr Suite 300 Plano, TX 75074 Share Link Show More …" at bounding box center [1140, 0] width 734 height 831
type input "495"
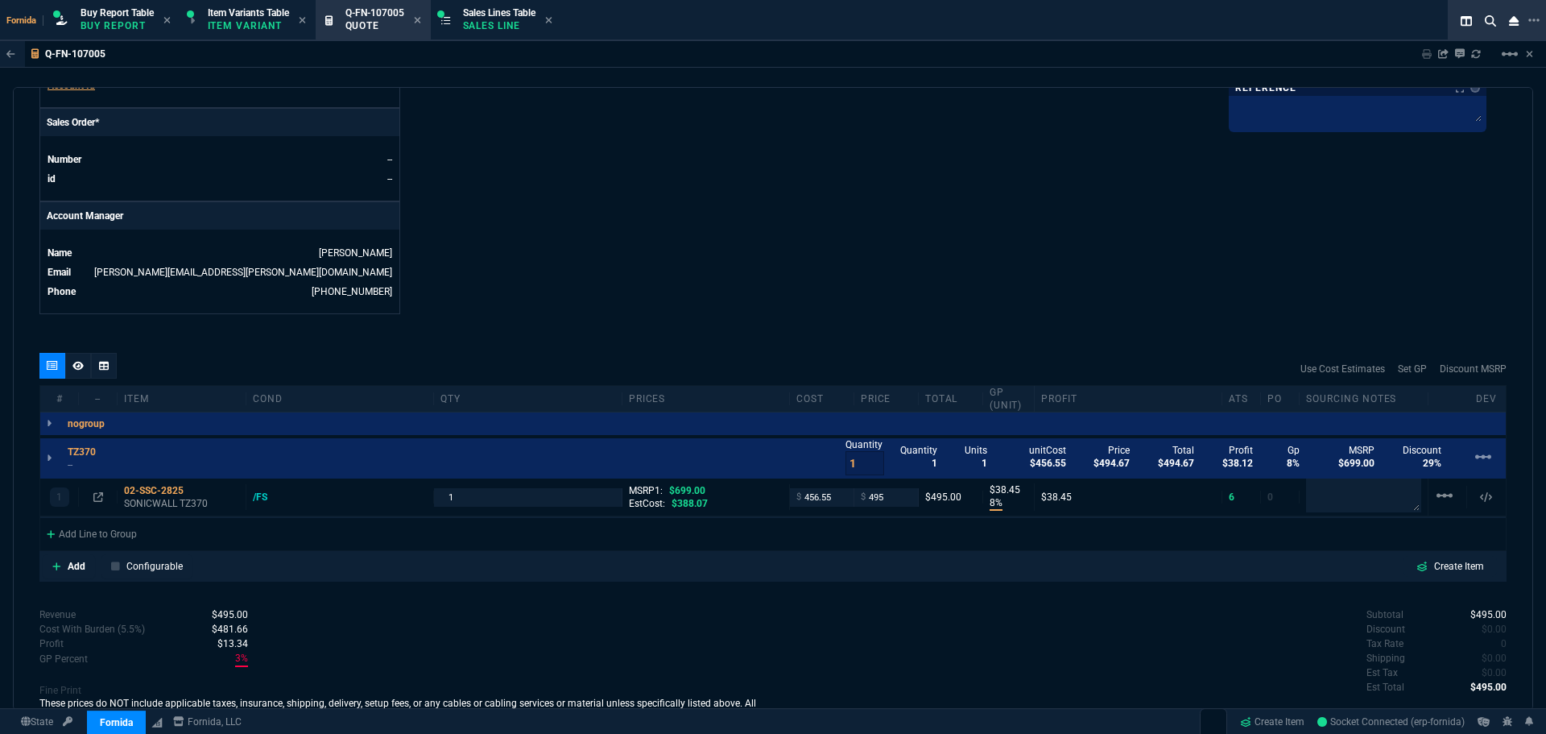
scroll to position [725, 0]
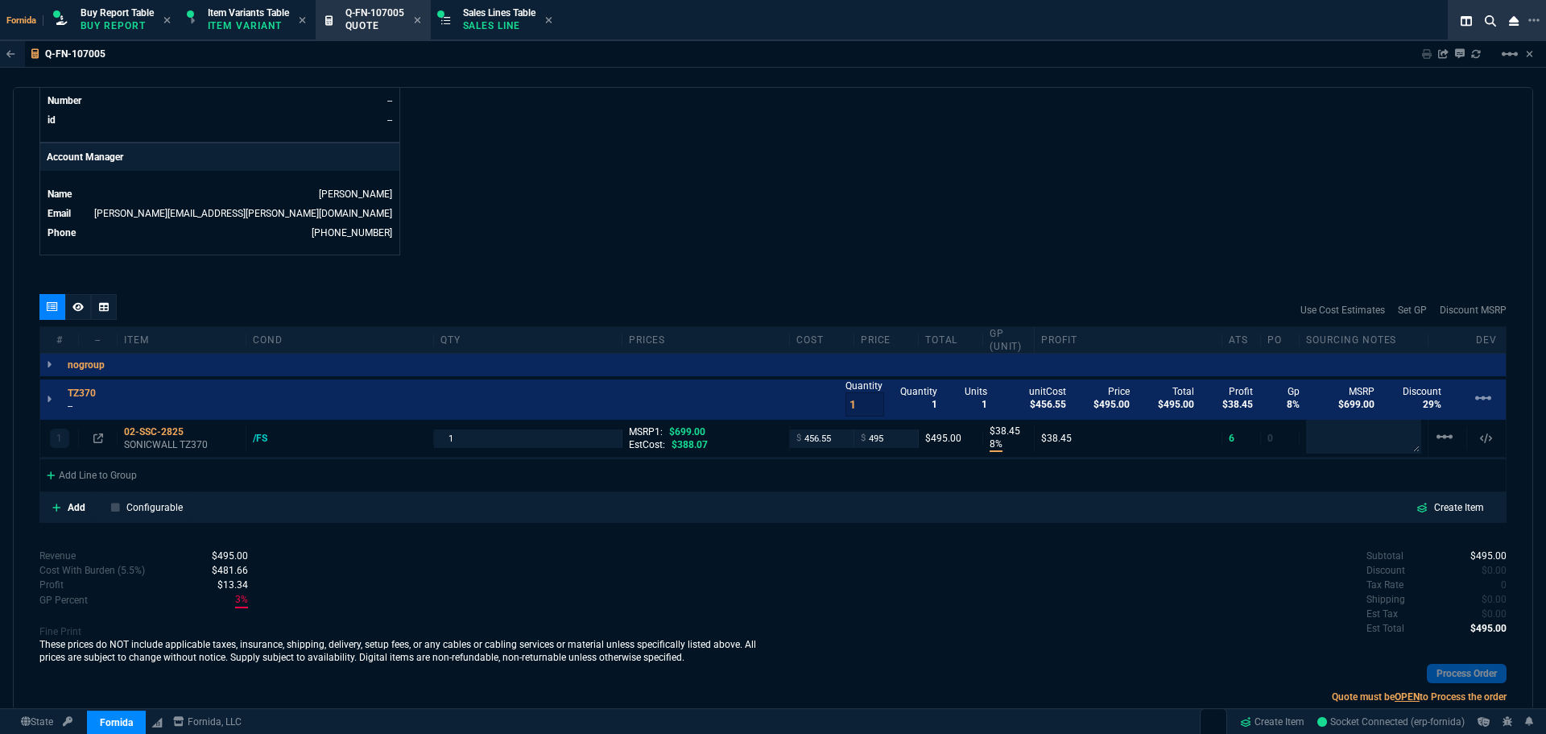
click at [76, 408] on p "--" at bounding box center [87, 405] width 38 height 13
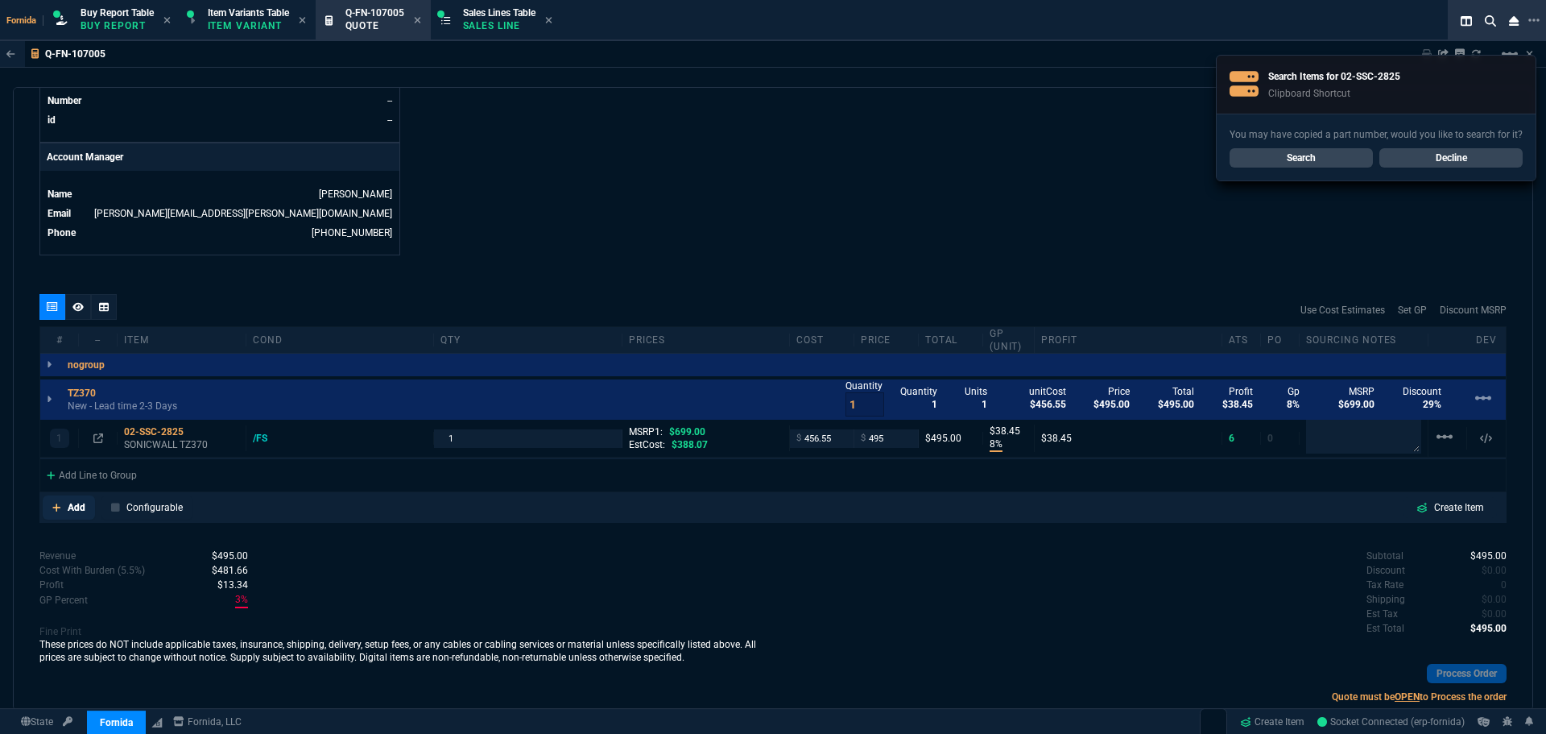
click at [72, 502] on p "Add" at bounding box center [77, 507] width 18 height 14
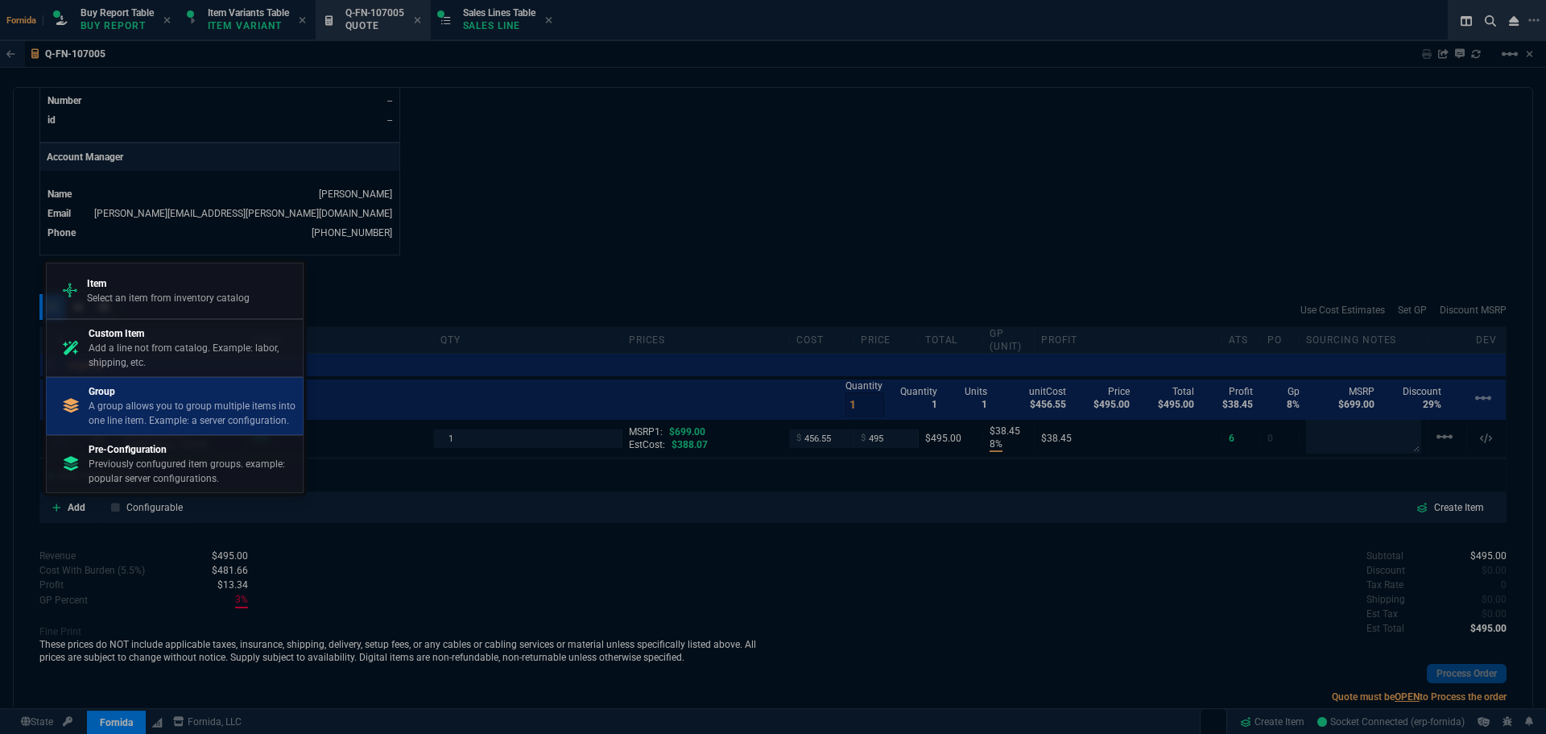
click at [146, 431] on link "Group A group allows you to group multiple items into one line item. Example: a…" at bounding box center [175, 406] width 258 height 58
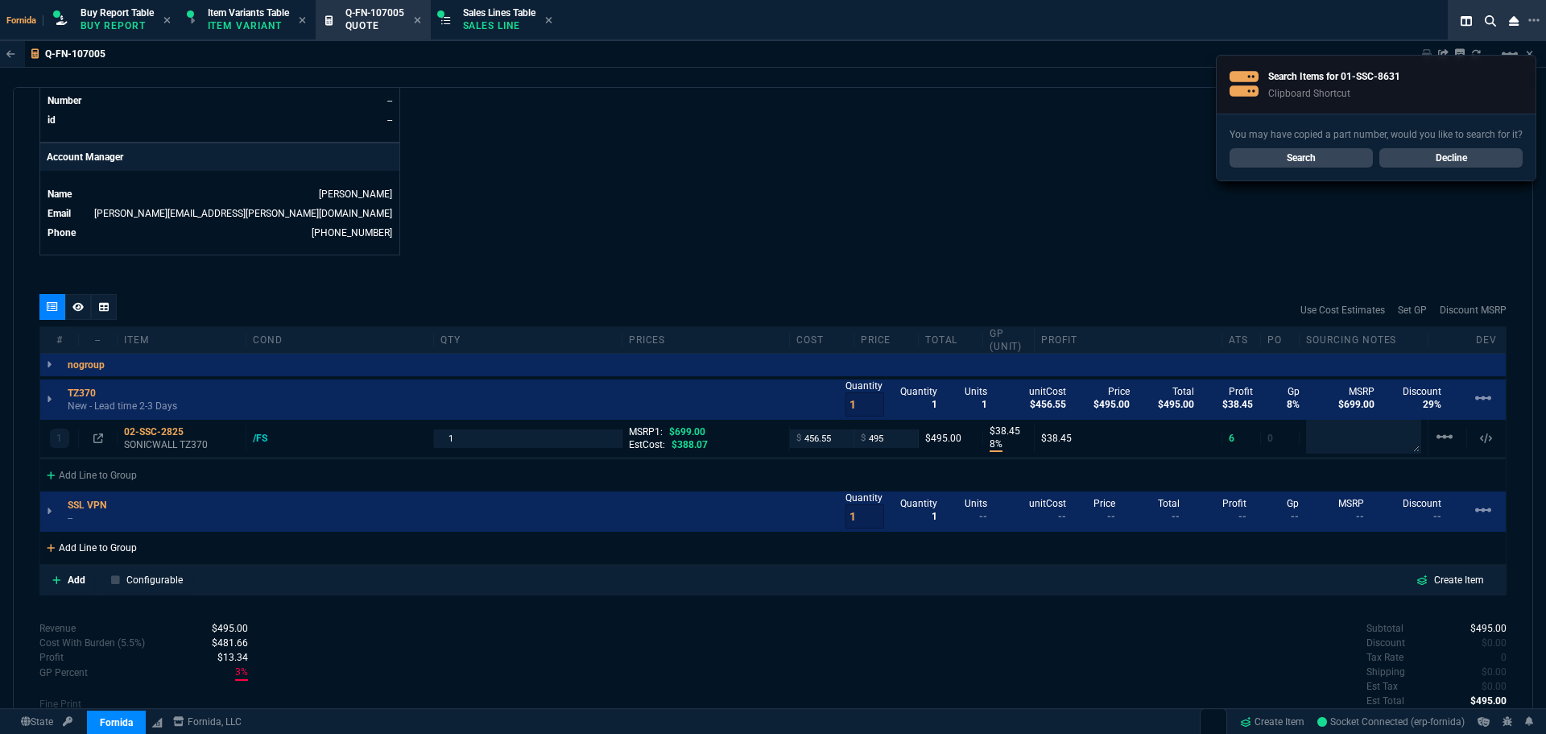
click at [89, 543] on div "Add Line to Group" at bounding box center [91, 545] width 103 height 29
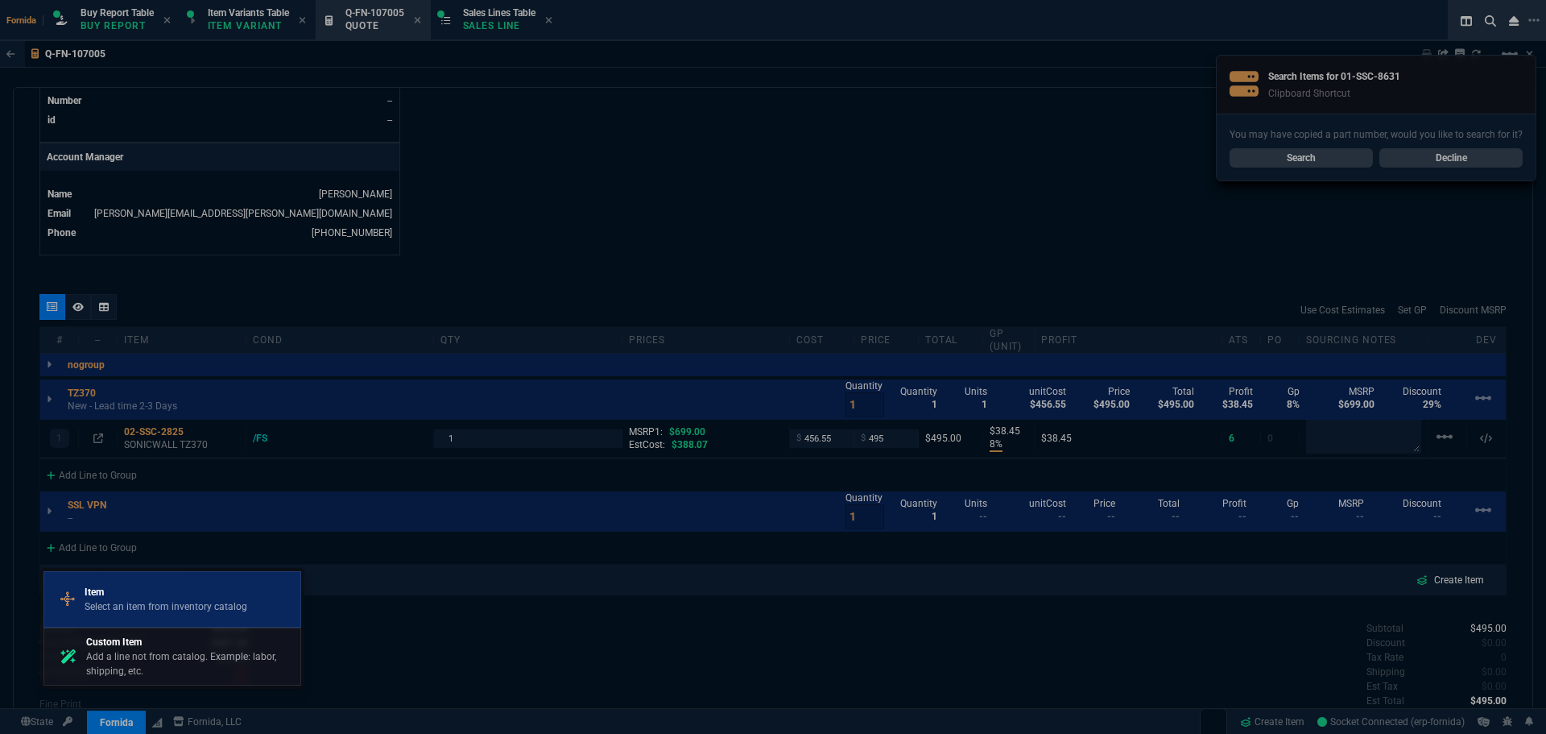
click at [123, 581] on div "Item Select an item from inventory catalog" at bounding box center [172, 599] width 243 height 42
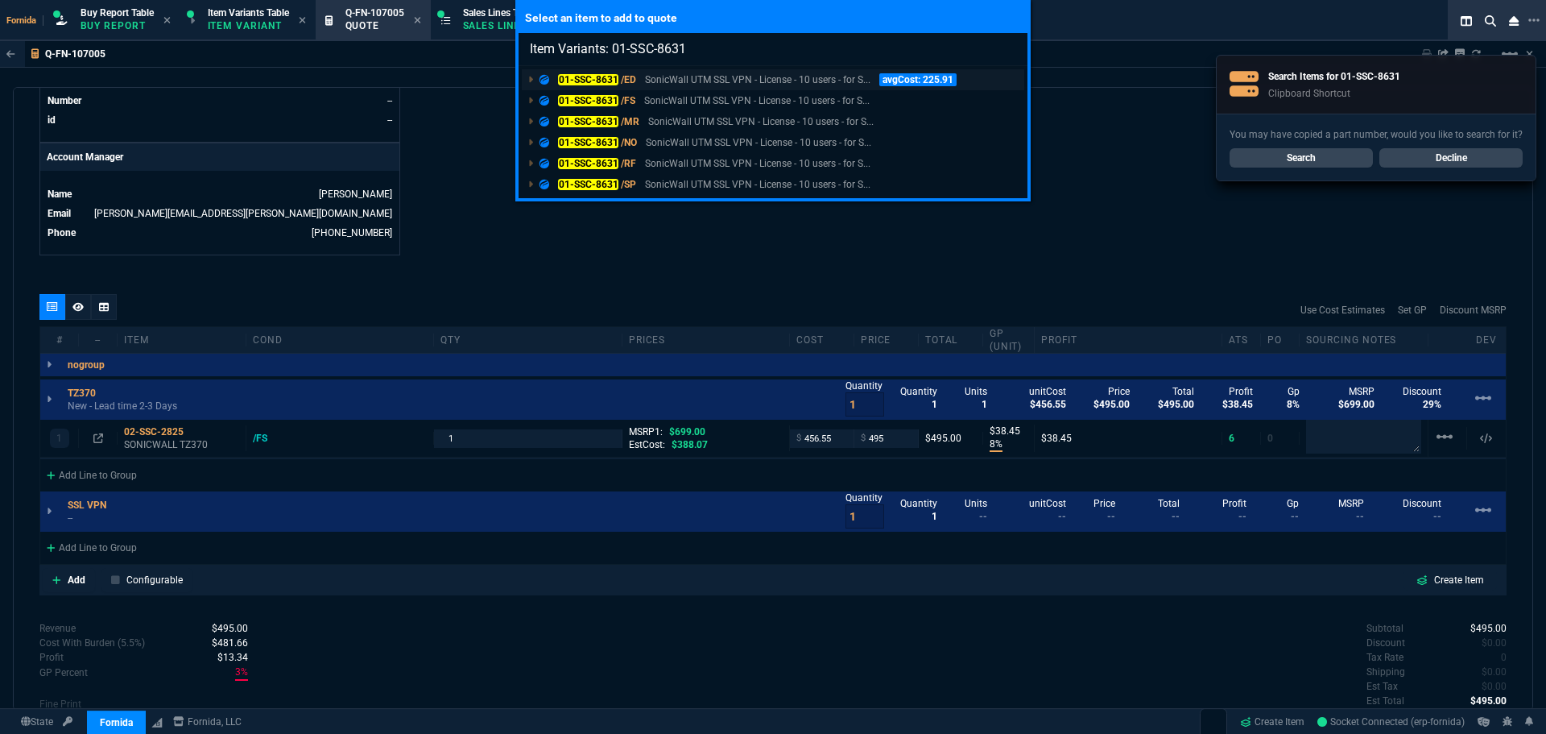
type input "Item Variants: 01-SSC-8631"
click at [664, 77] on p "SonicWall UTM SSL VPN - License - 10 users - for S..." at bounding box center [757, 79] width 225 height 14
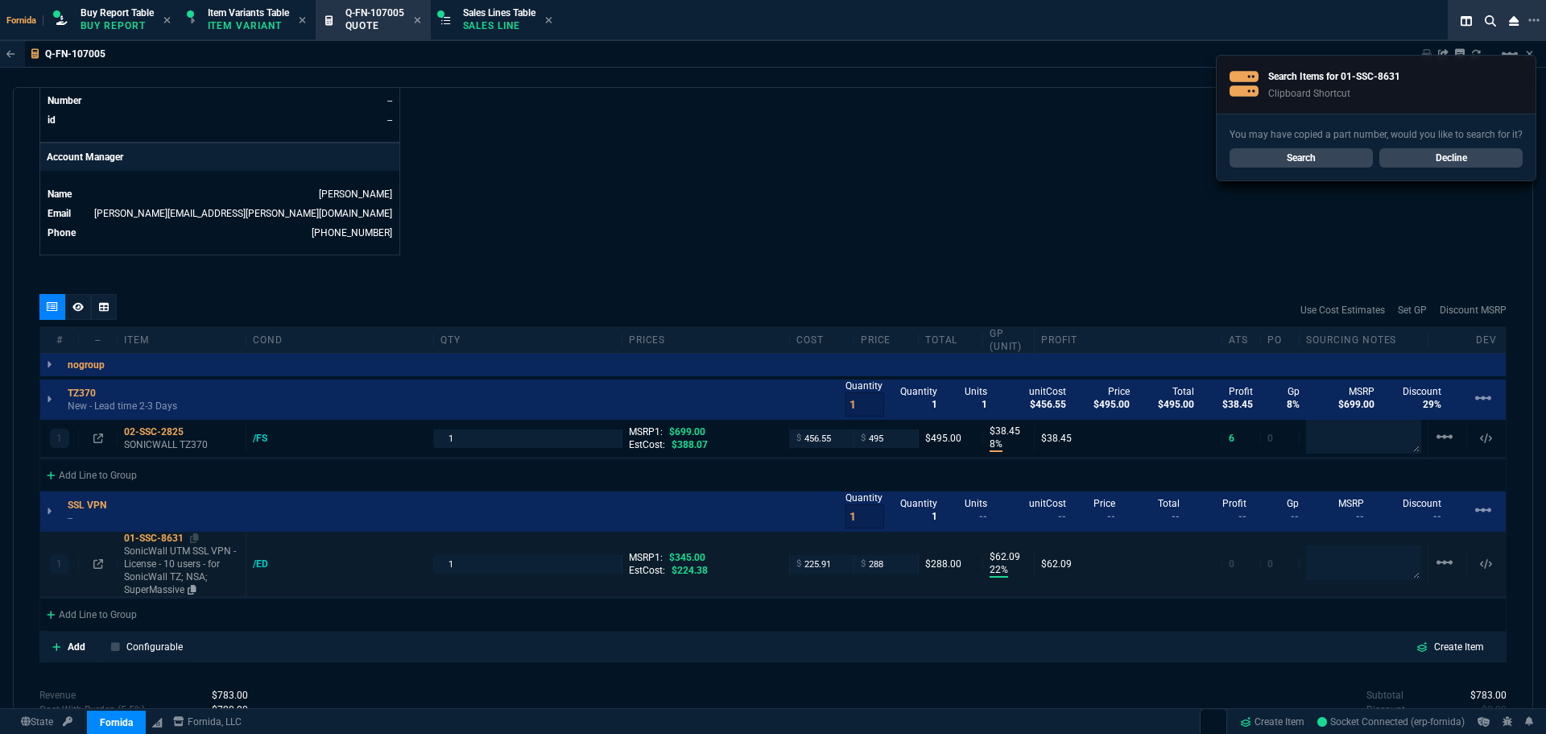
type input "8"
type input "38"
type input "22"
type input "62"
type input "29"
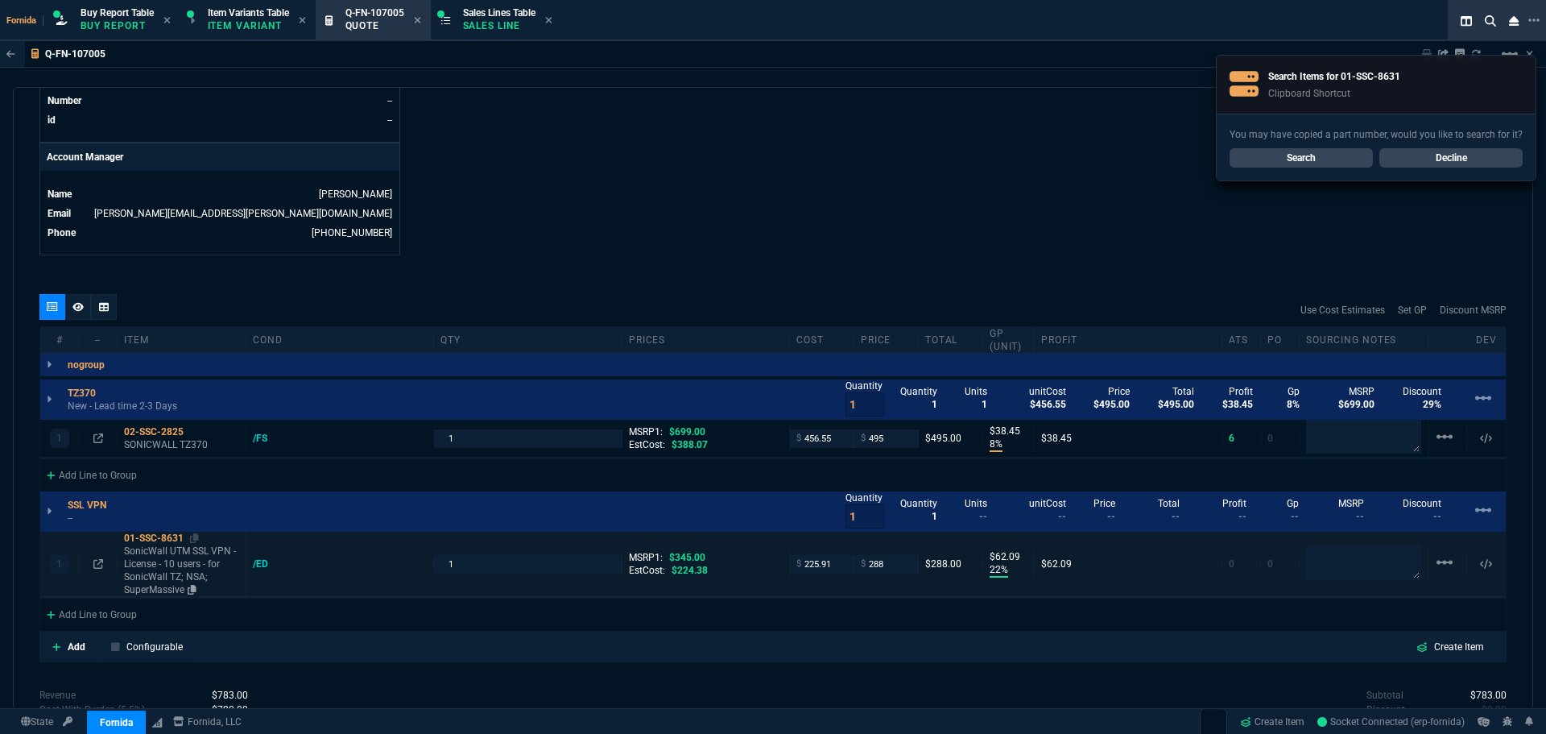
type input "17"
click at [168, 552] on p "SonicWall UTM SSL VPN - License - 10 users - for SonicWall TZ; NSA; SuperMassive" at bounding box center [181, 570] width 115 height 52
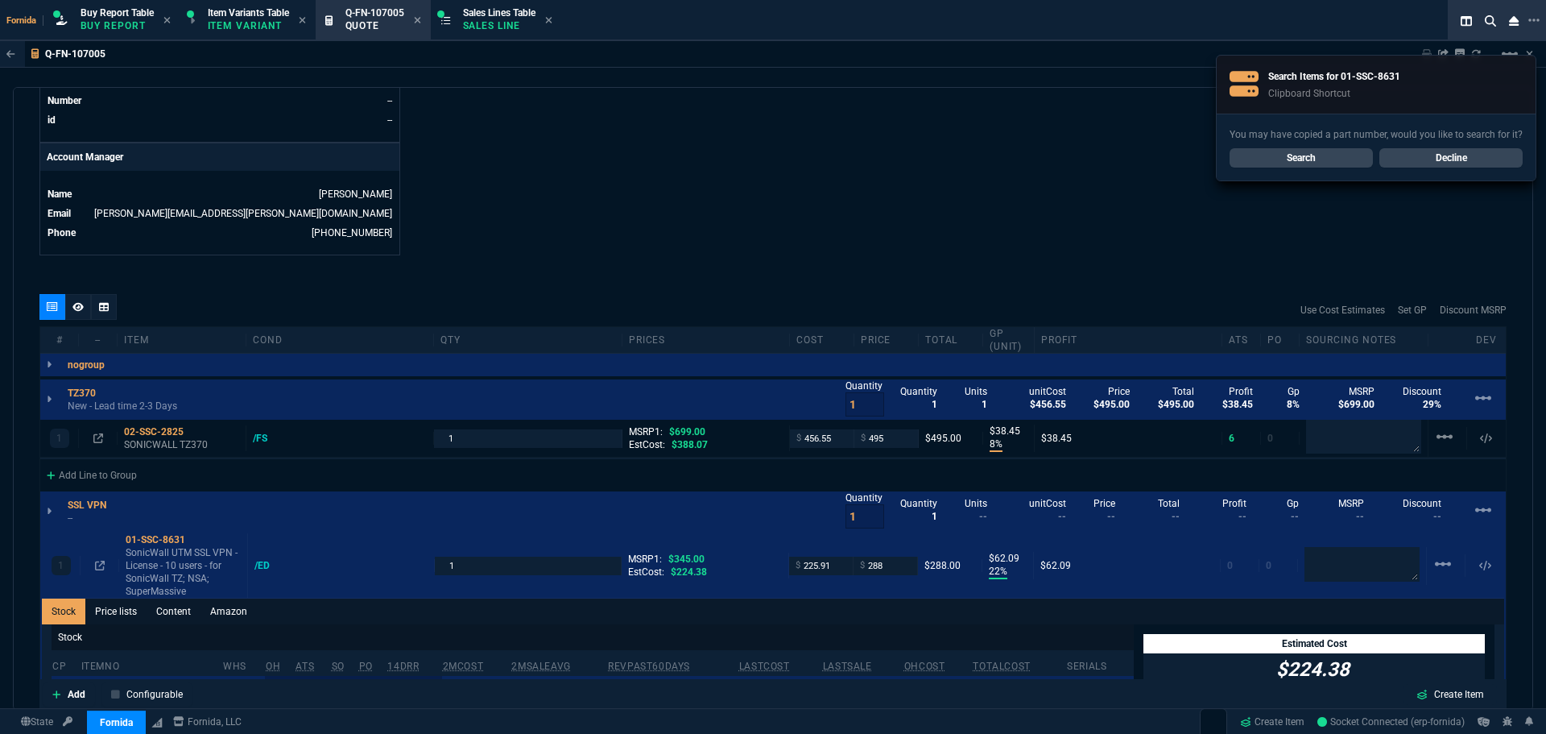
scroll to position [886, 0]
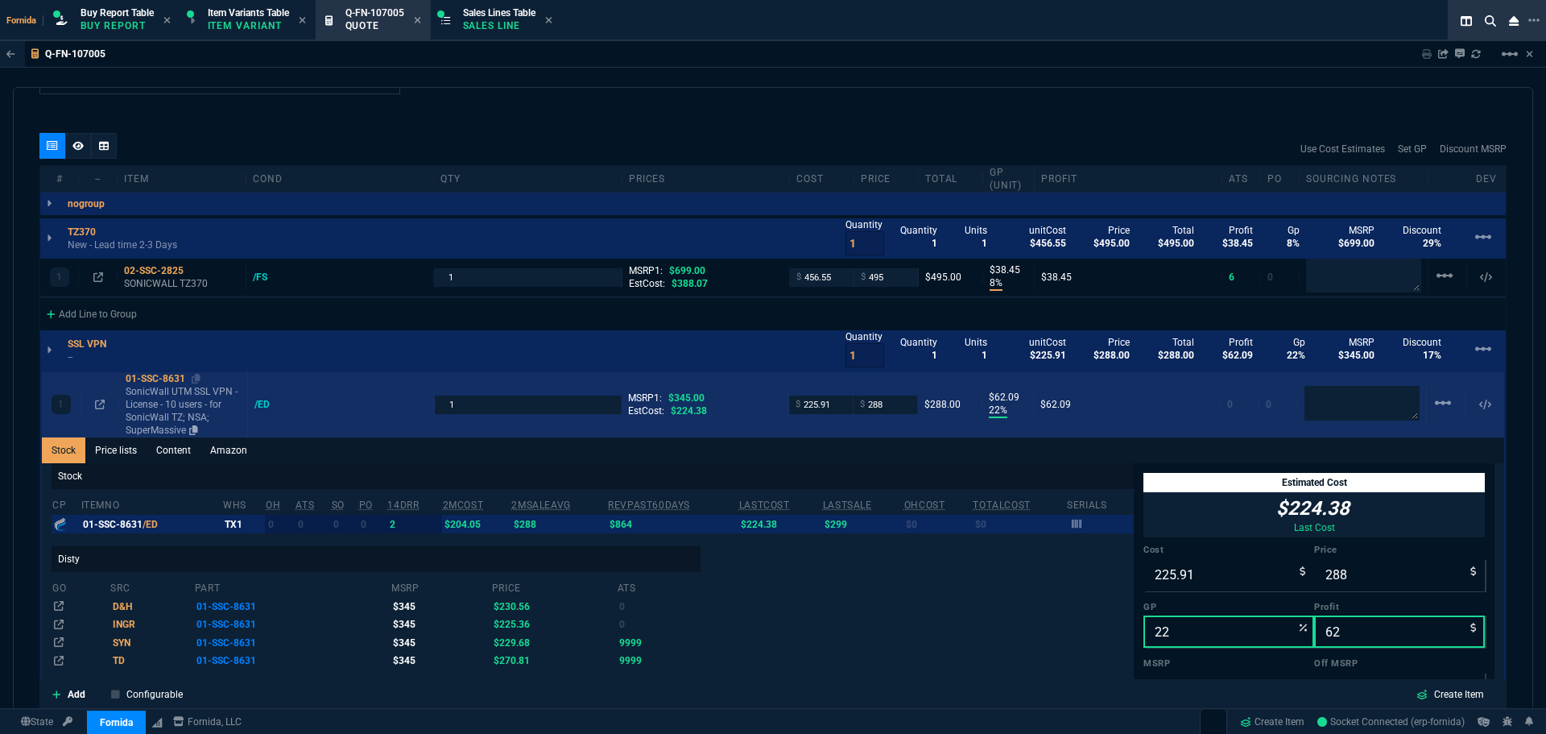
click at [203, 403] on p "SonicWall UTM SSL VPN - License - 10 users - for SonicWall TZ; NSA; SuperMassive" at bounding box center [183, 411] width 115 height 52
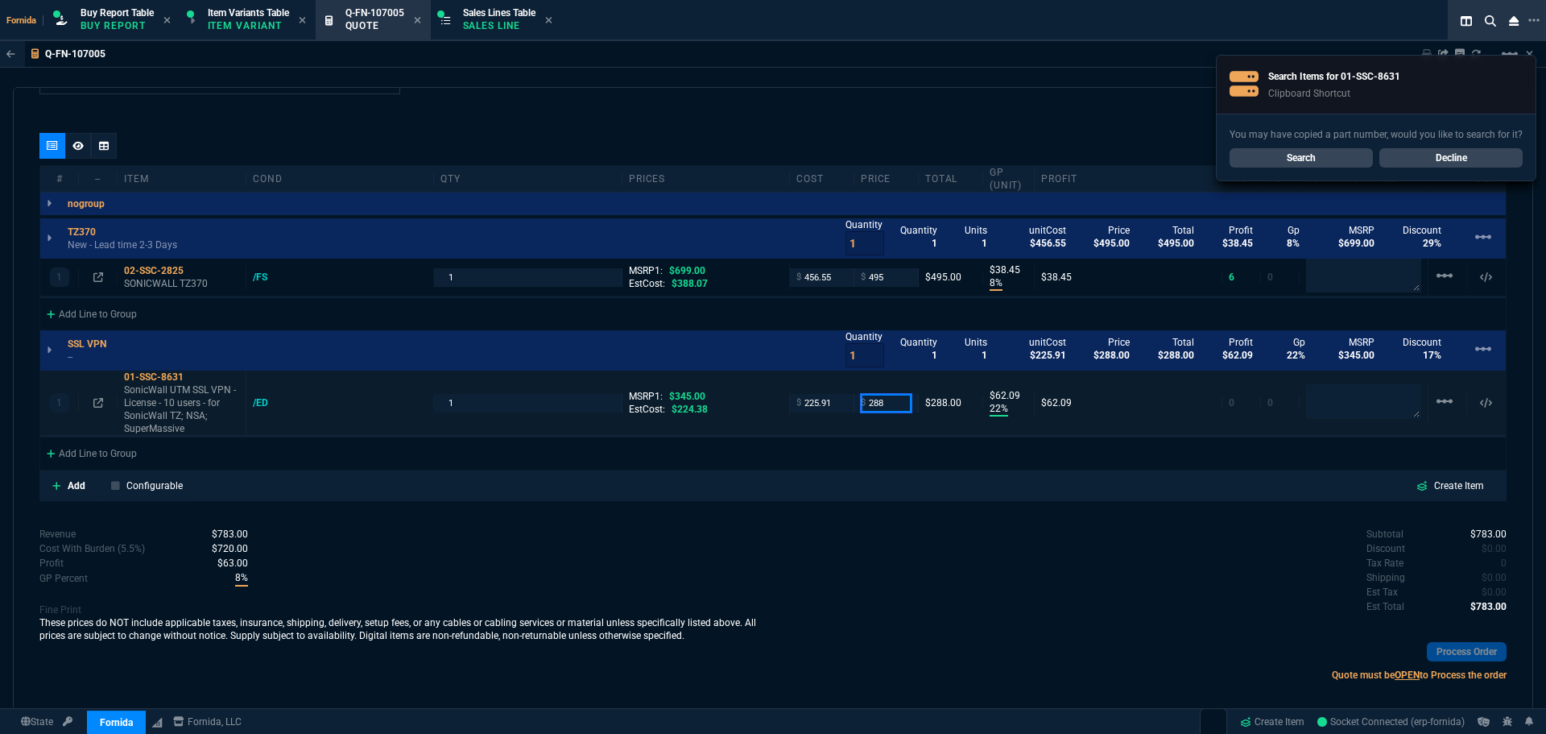
click at [871, 399] on input "288" at bounding box center [886, 403] width 51 height 19
type input "340"
type input "34"
type input "114"
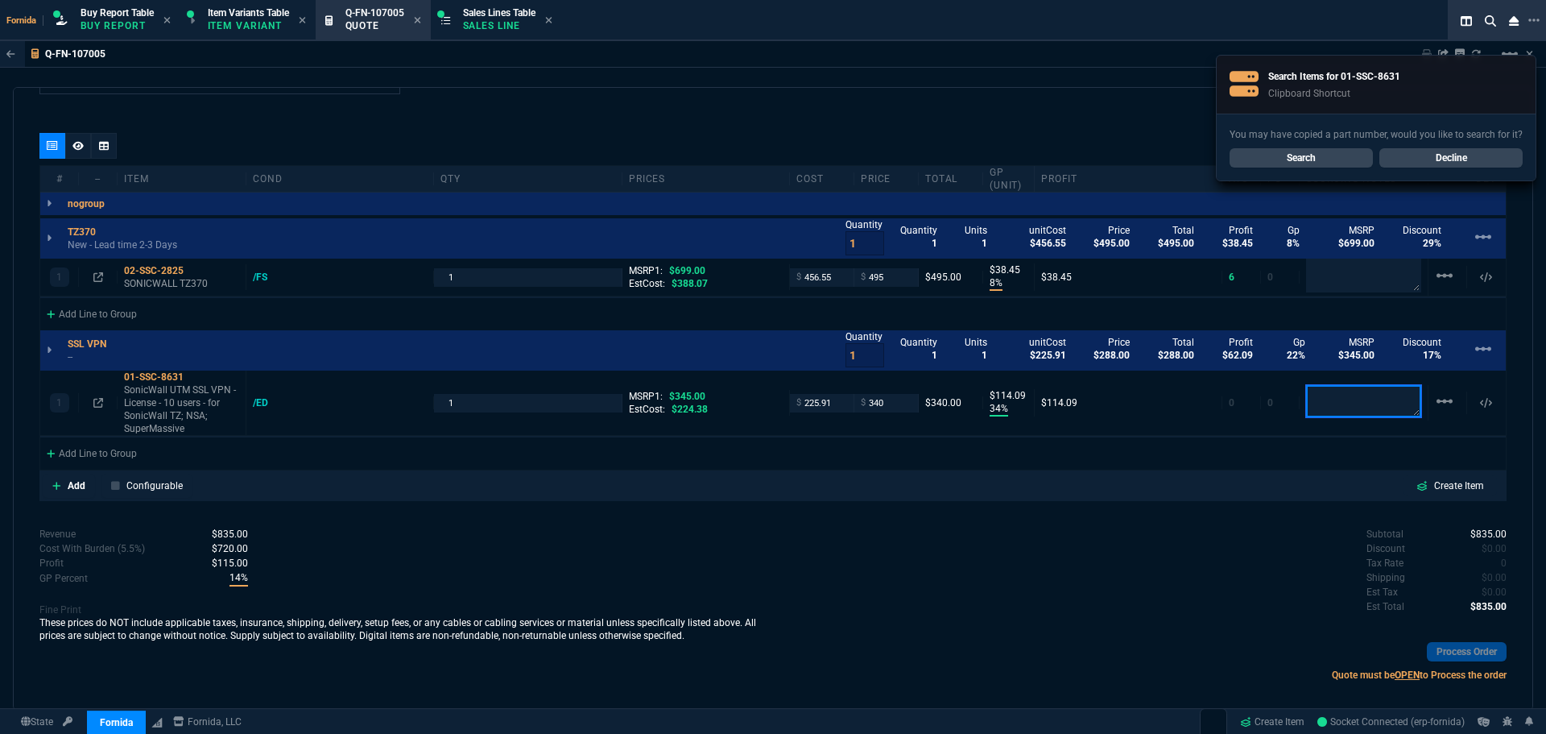
type input "1"
click at [891, 552] on div "Subtotal $835.00 Discount $0.00 Tax Rate 0 Shipping $0.00 Est Tax $0.00 Est Tot…" at bounding box center [1140, 571] width 734 height 89
click at [196, 271] on icon at bounding box center [194, 271] width 9 height 10
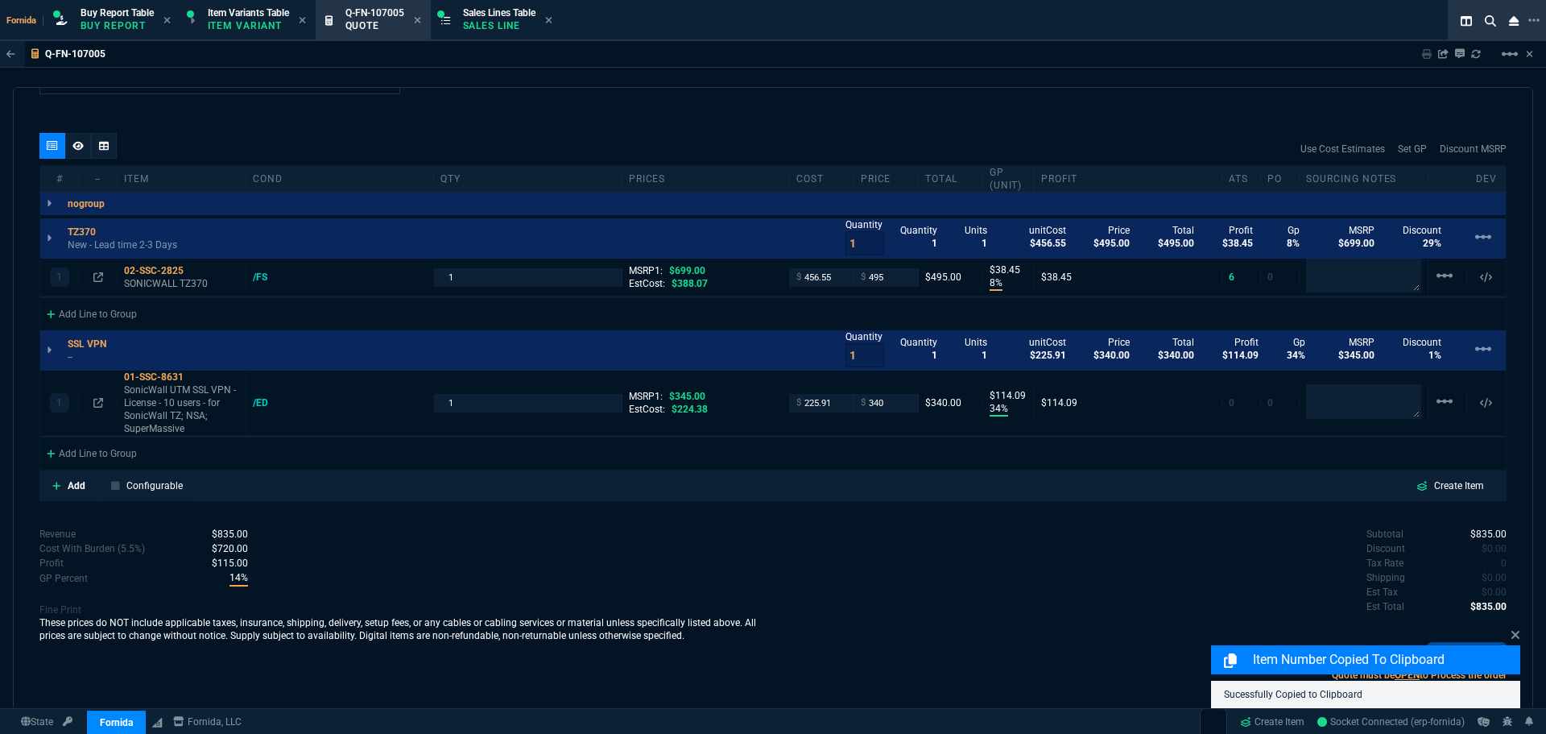
drag, startPoint x: 196, startPoint y: 379, endPoint x: 10, endPoint y: 336, distance: 191.0
click at [196, 379] on icon at bounding box center [194, 377] width 9 height 10
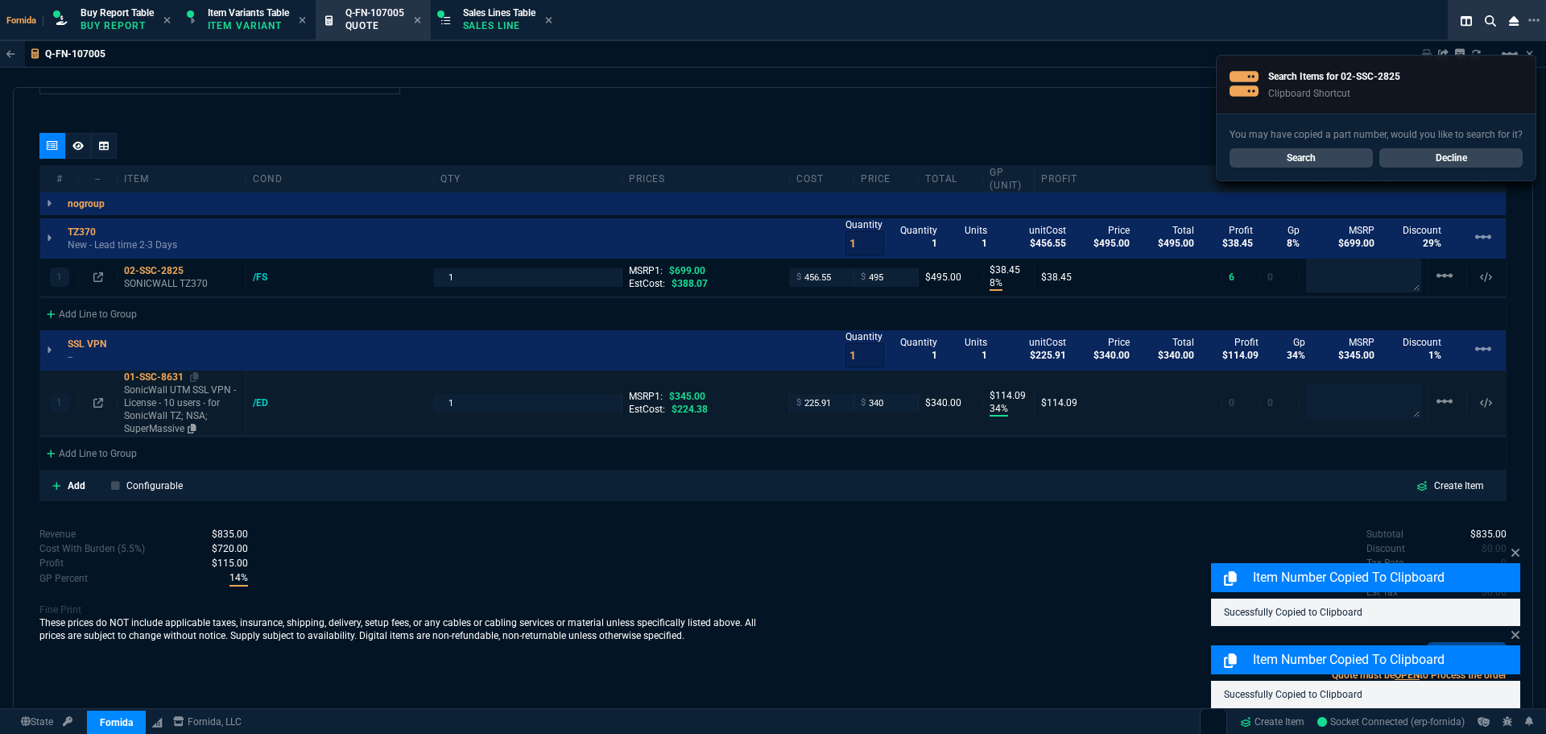
click at [229, 423] on p "SonicWall UTM SSL VPN - License - 10 users - for SonicWall TZ; NSA; SuperMassive" at bounding box center [181, 409] width 115 height 52
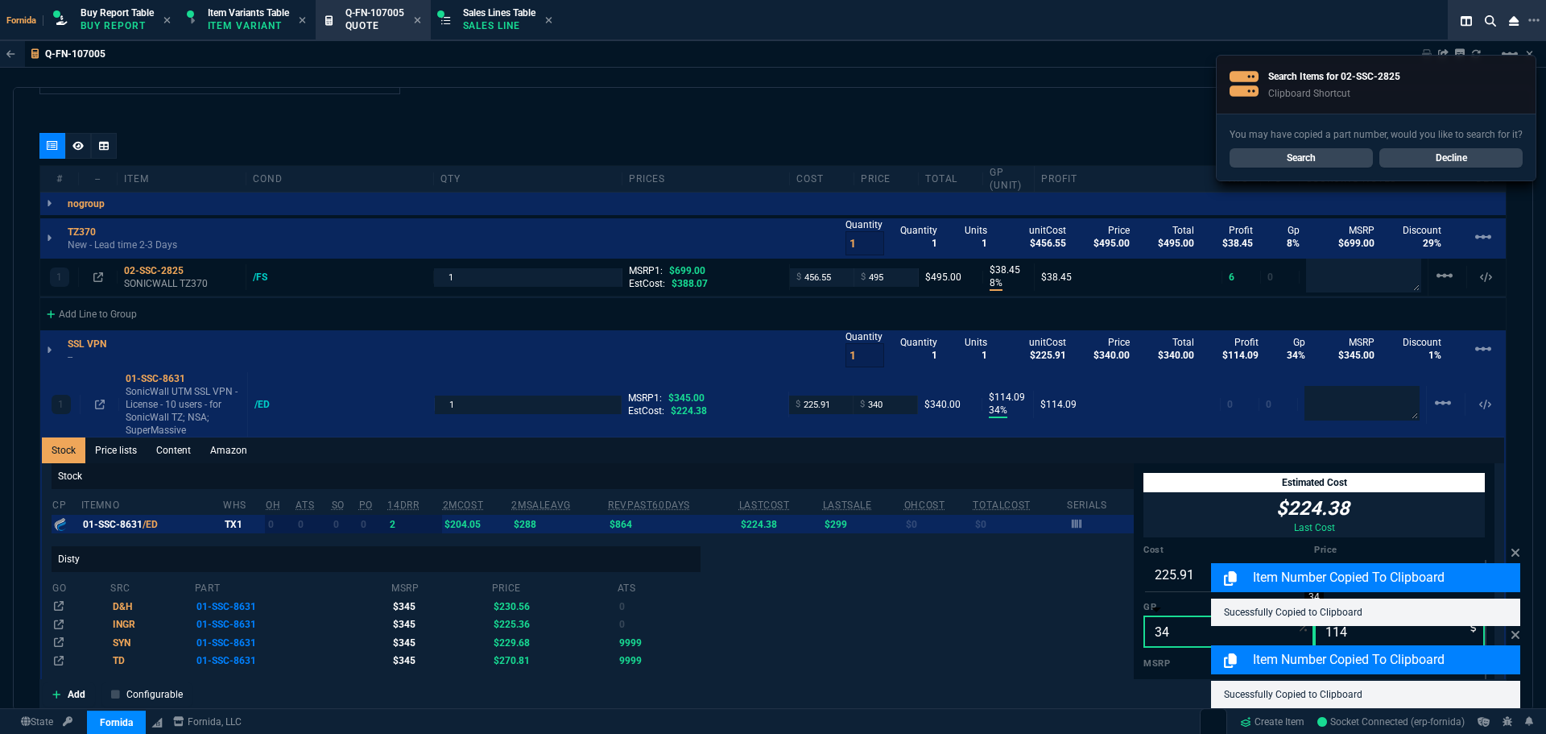
click at [1152, 624] on input "34" at bounding box center [1229, 631] width 171 height 32
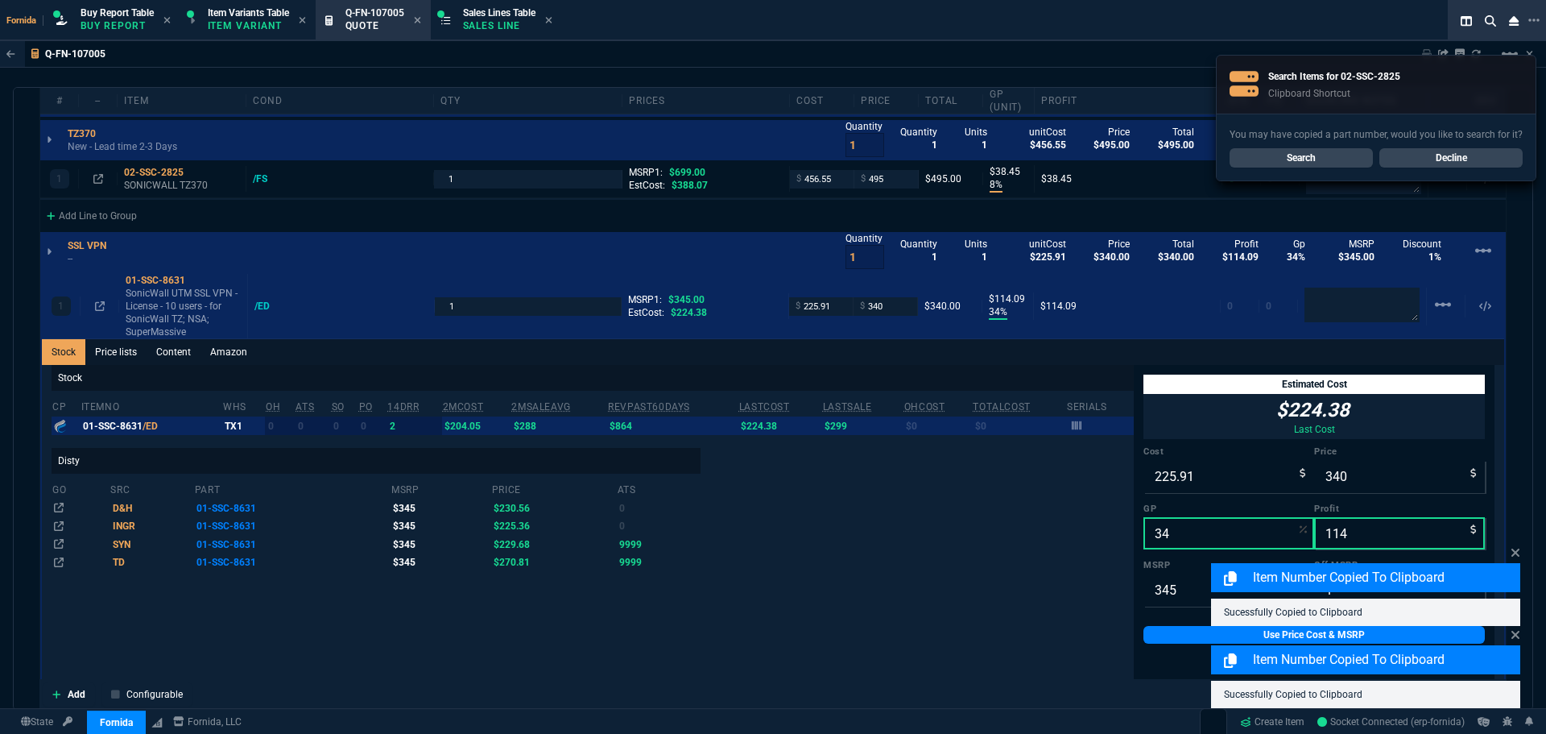
scroll to position [1127, 0]
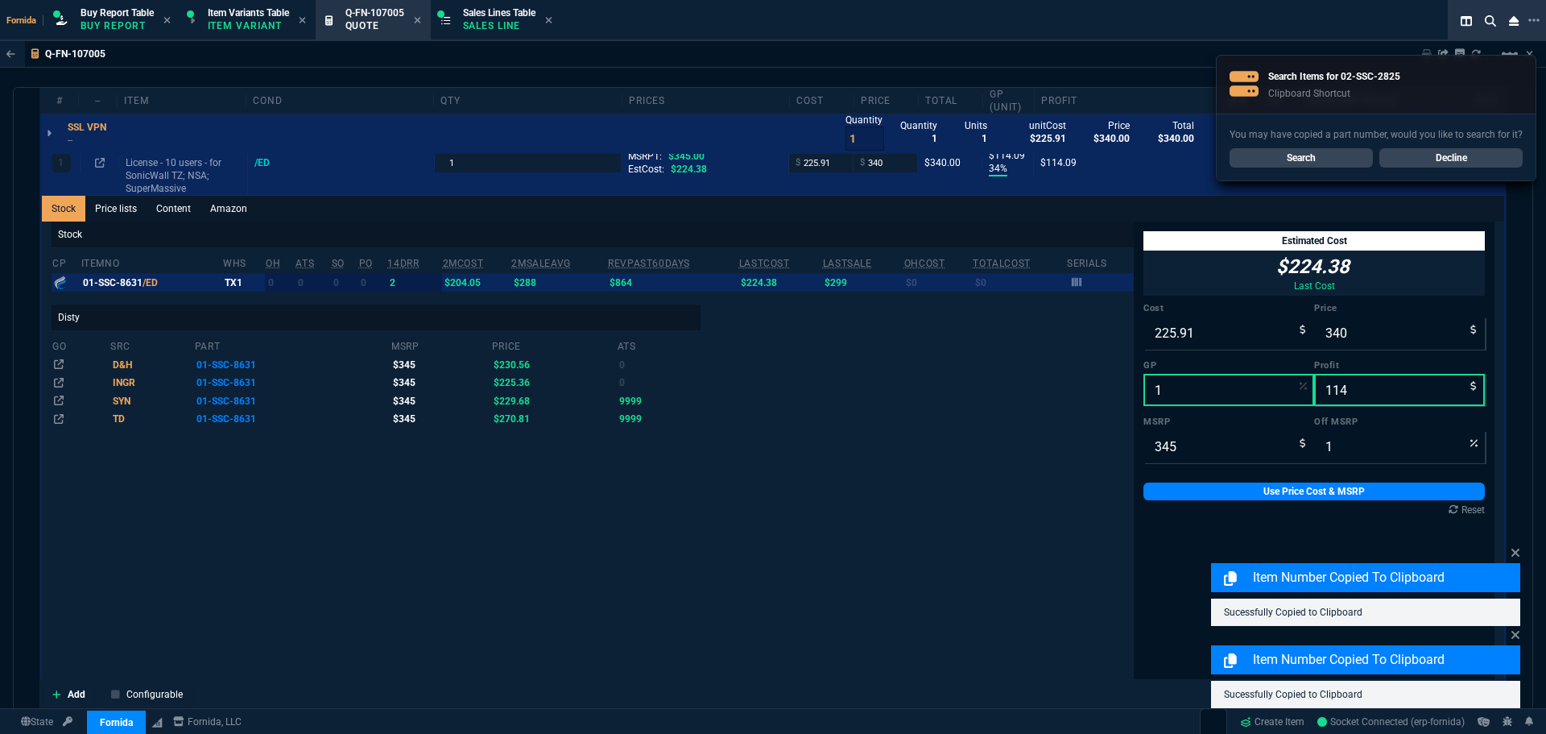
type input "12"
type input "257"
type input "31"
type input "26"
type input "12"
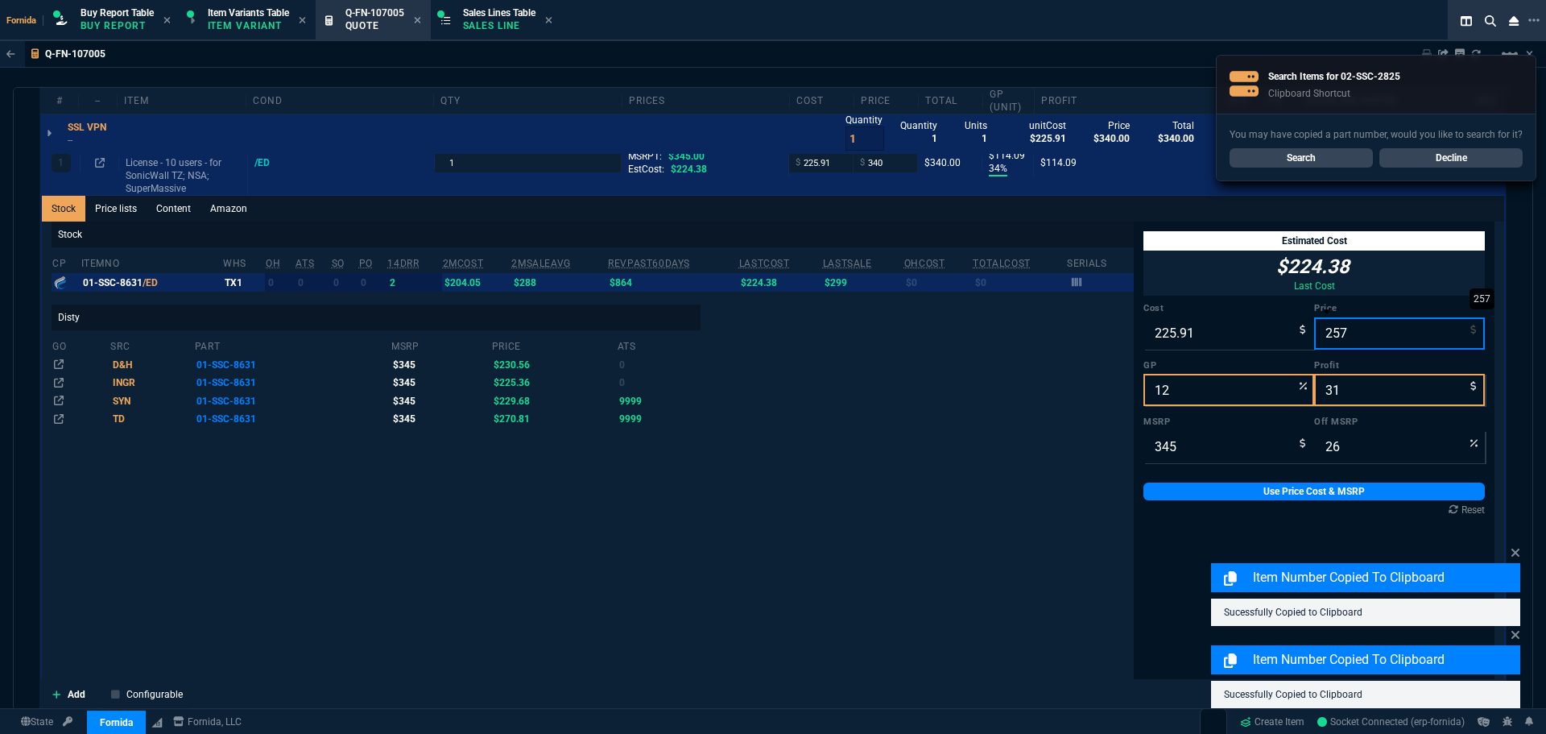
click at [1387, 337] on input "257" at bounding box center [1399, 333] width 171 height 32
type input "250"
type input "10"
type input "24"
type input "28"
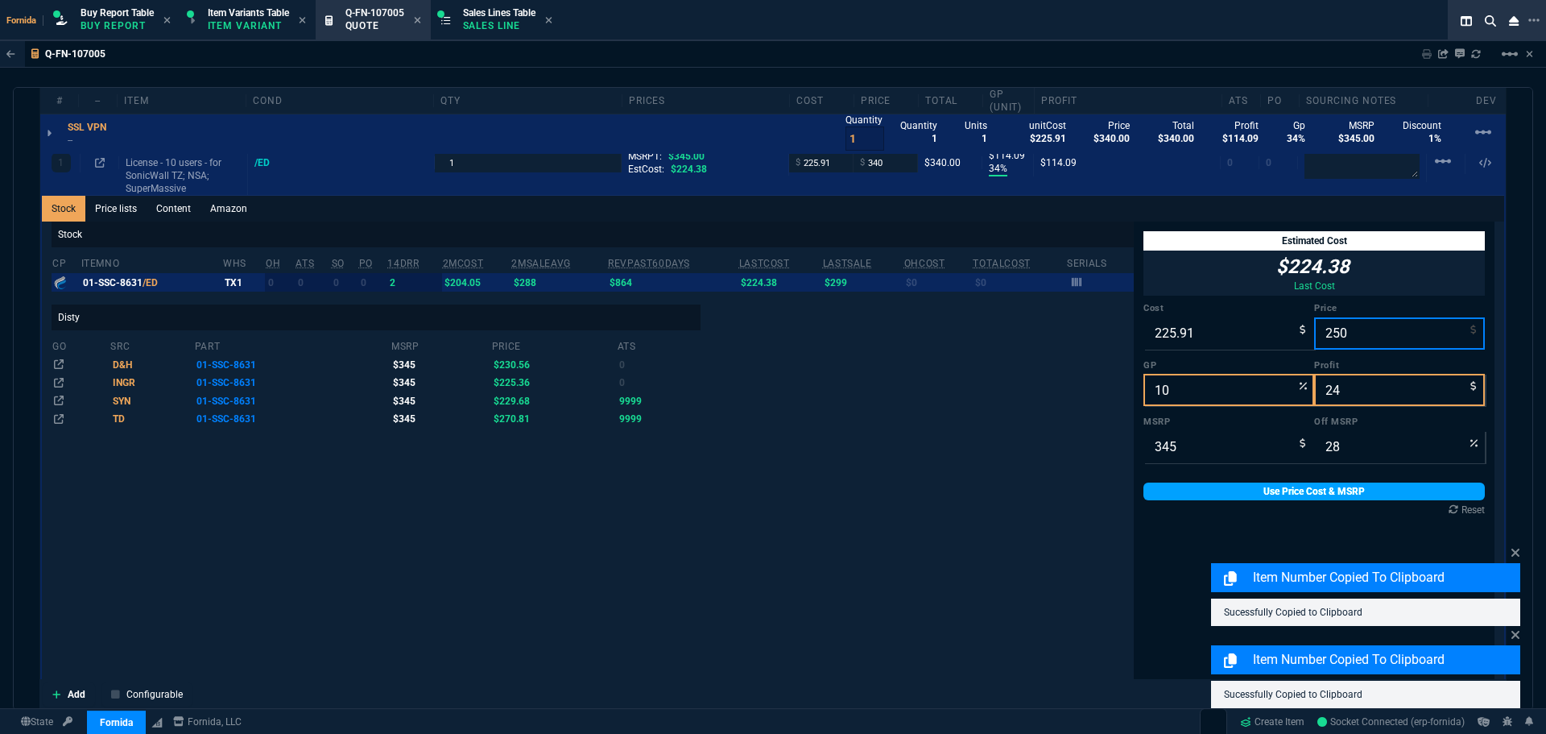
type input "250"
click at [1257, 490] on link "Use Price Cost & MSRP" at bounding box center [1314, 491] width 341 height 18
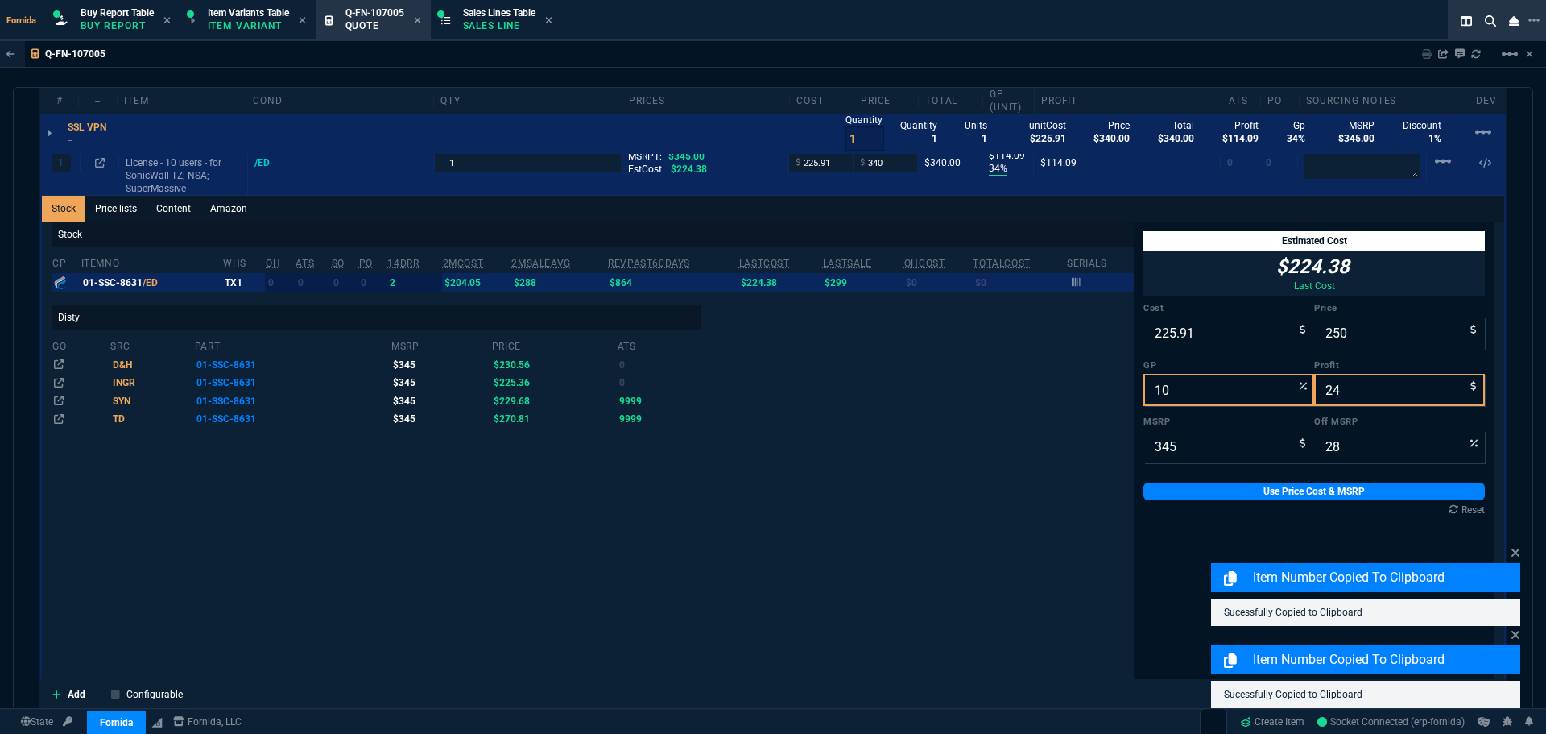
type input "250"
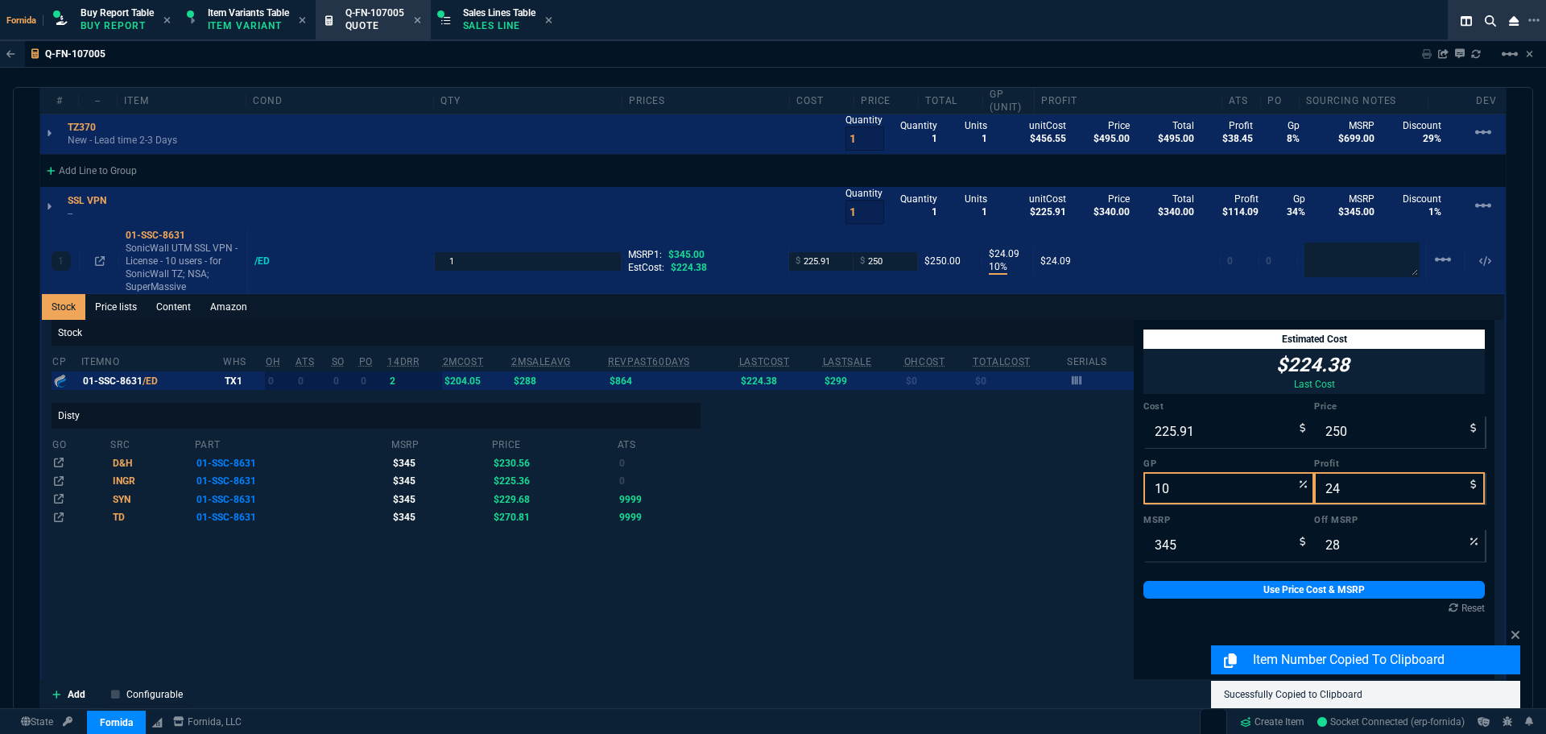
scroll to position [886, 0]
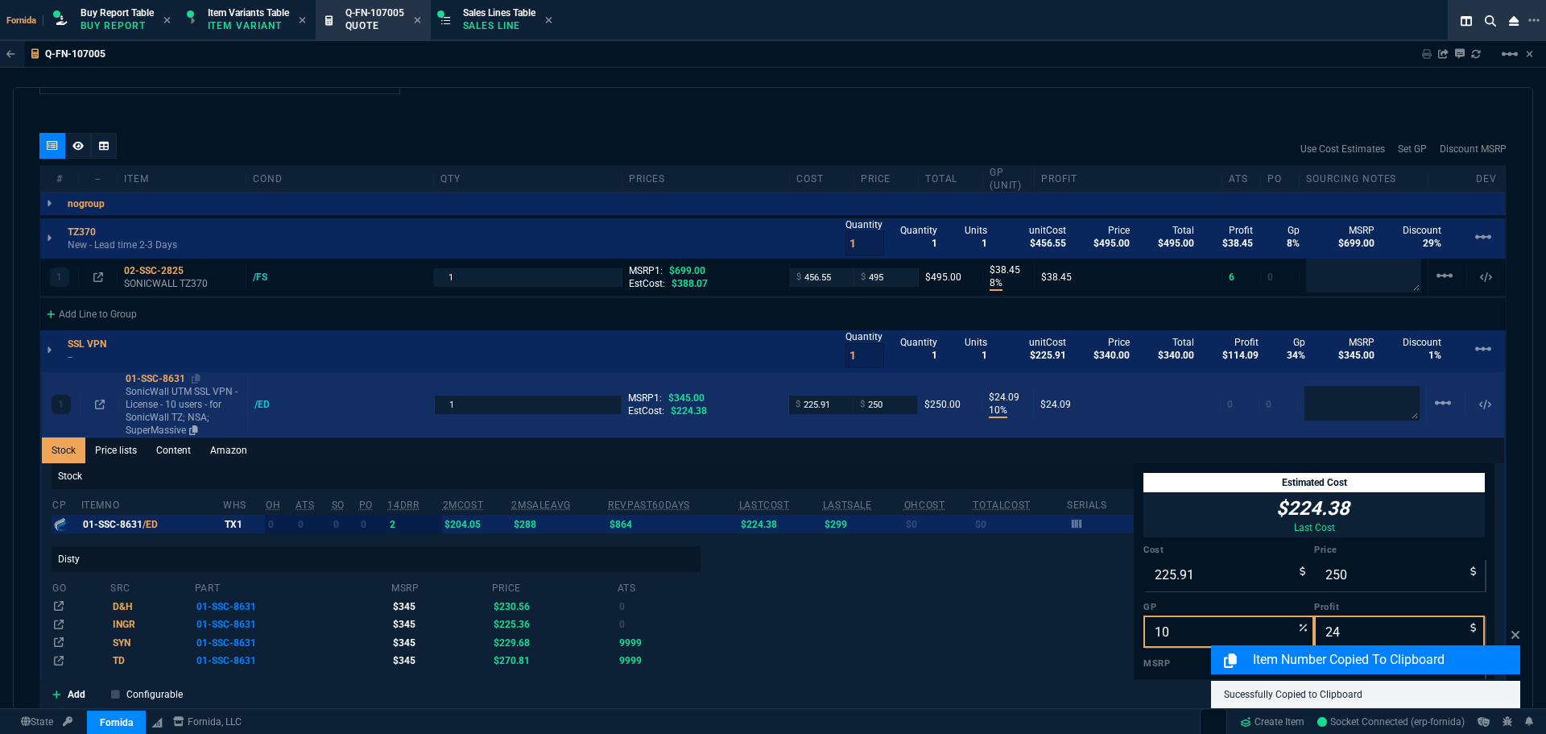
click at [159, 403] on p "SonicWall UTM SSL VPN - License - 10 users - for SonicWall TZ; NSA; SuperMassive" at bounding box center [183, 411] width 115 height 52
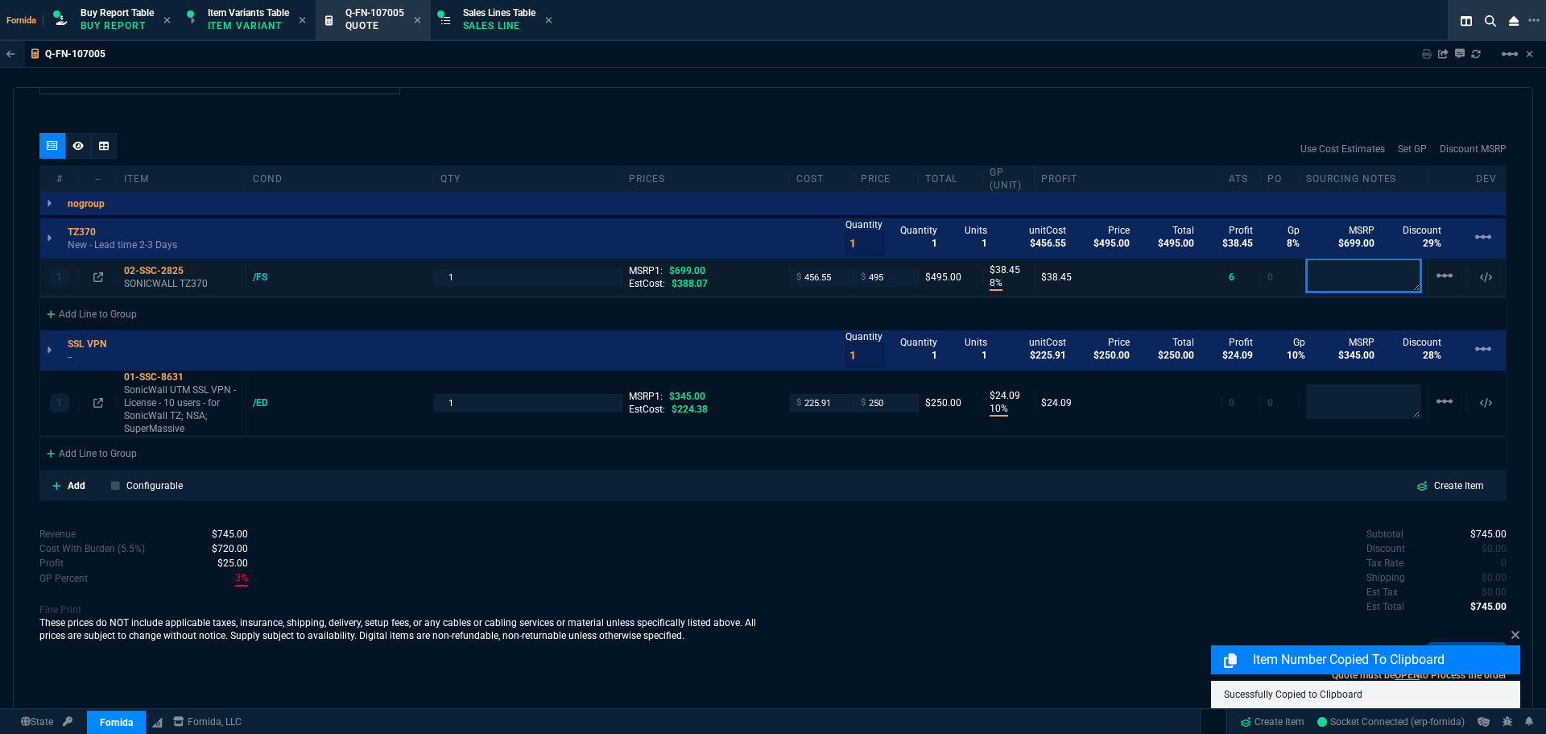
click at [1328, 275] on textarea at bounding box center [1363, 275] width 115 height 34
type textarea "stock"
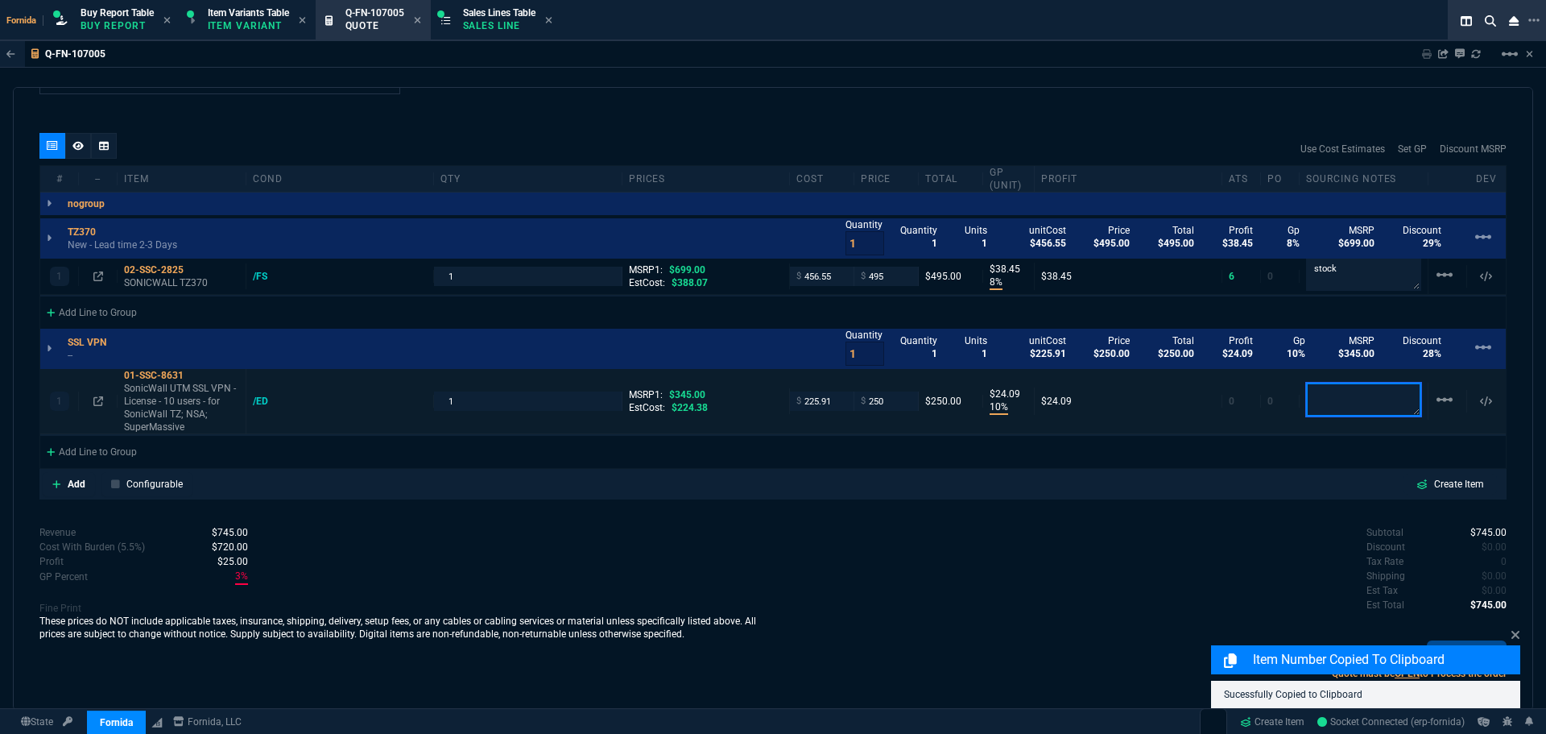
click at [1350, 407] on textarea at bounding box center [1363, 400] width 115 height 34
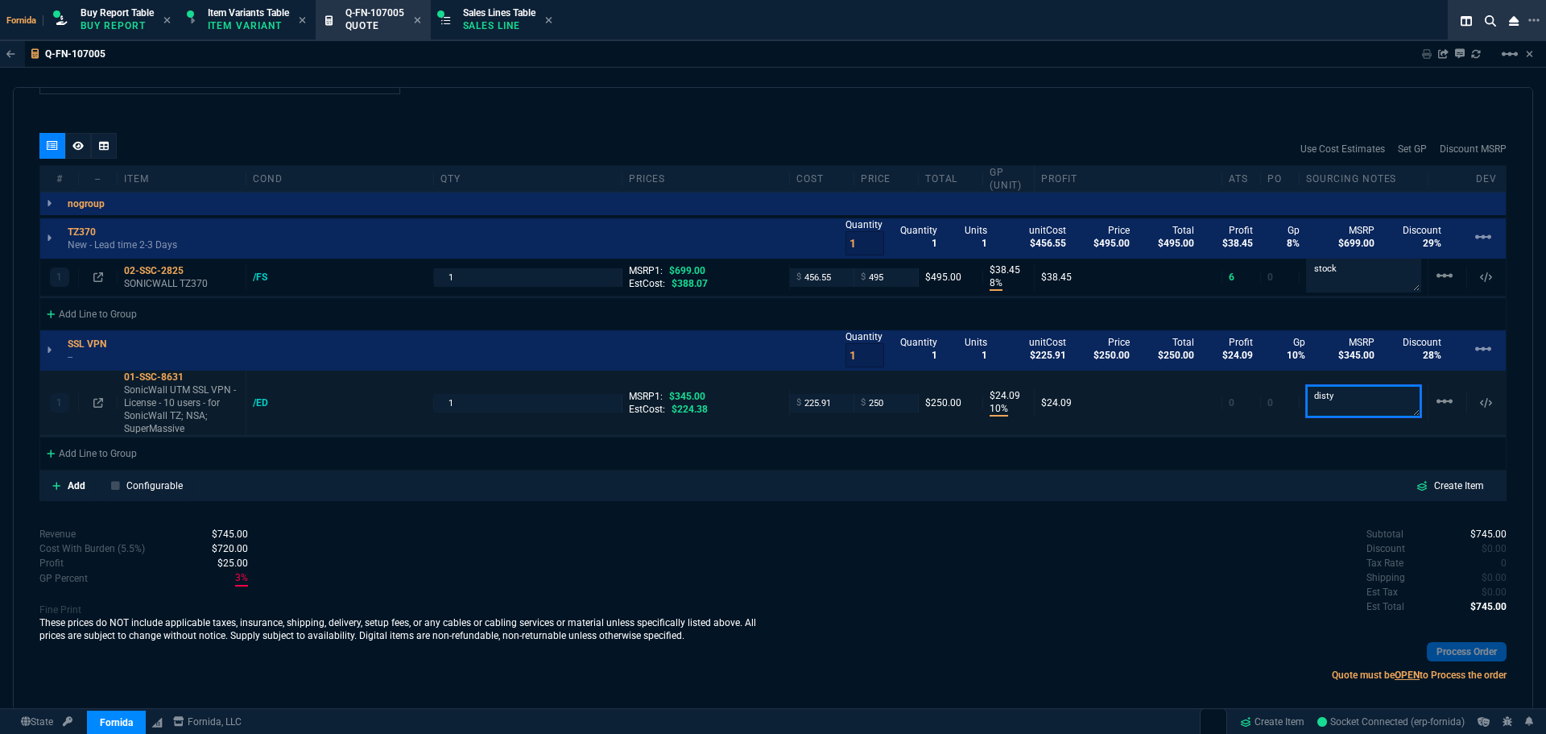
type textarea "disty"
click at [73, 151] on fa-icon at bounding box center [77, 145] width 11 height 11
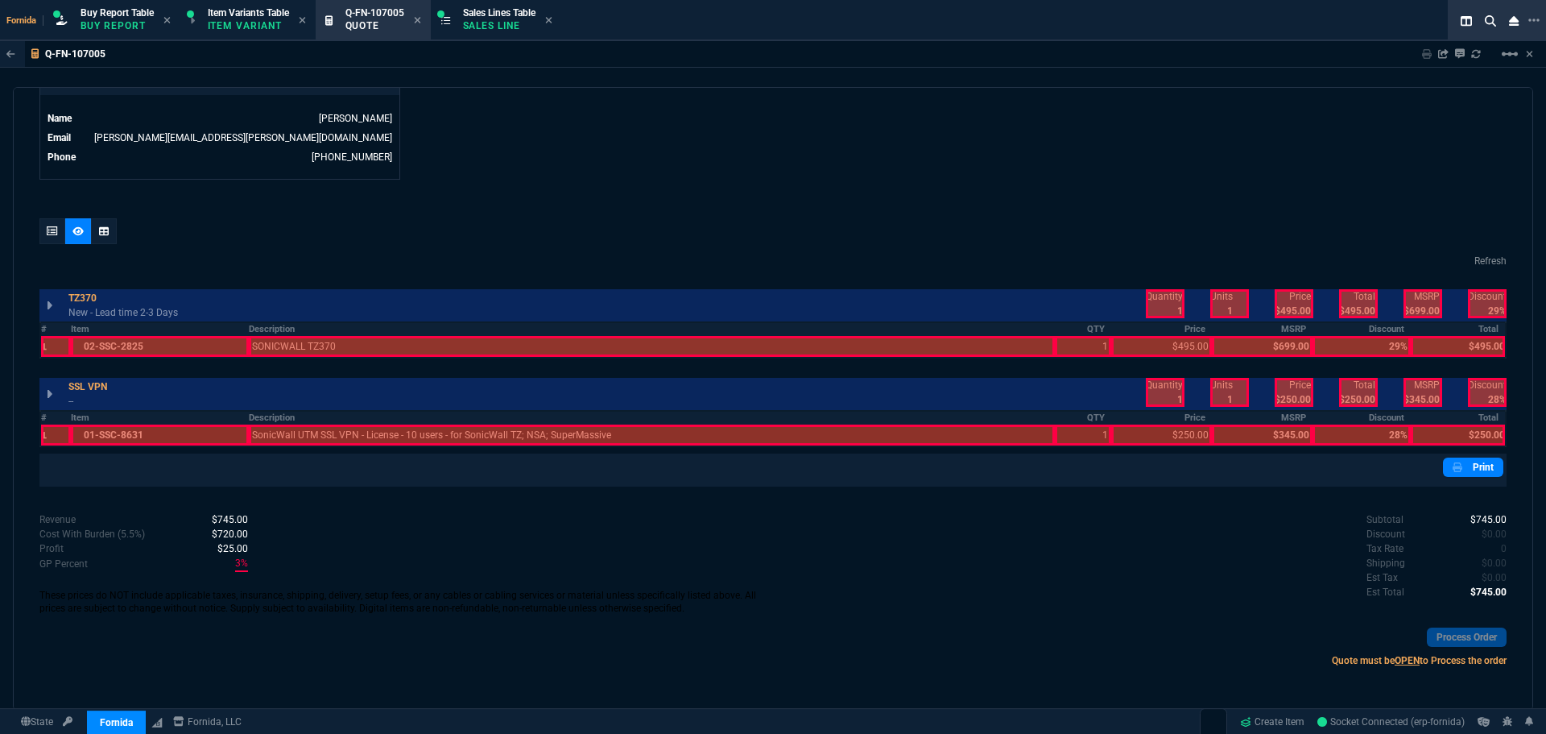
drag, startPoint x: 61, startPoint y: 347, endPoint x: 61, endPoint y: 410, distance: 62.8
click at [61, 348] on div at bounding box center [56, 346] width 30 height 21
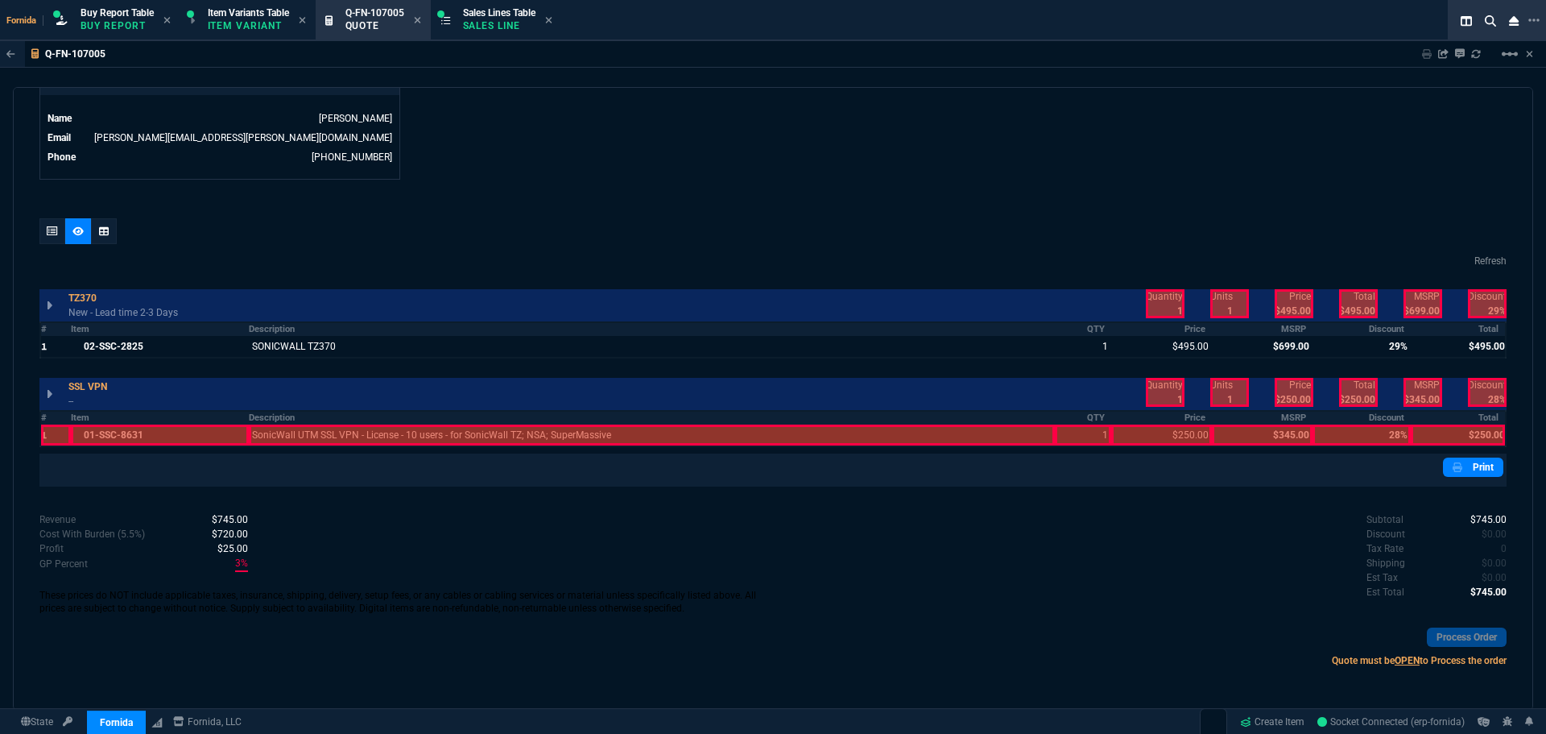
click at [58, 432] on div at bounding box center [56, 434] width 30 height 21
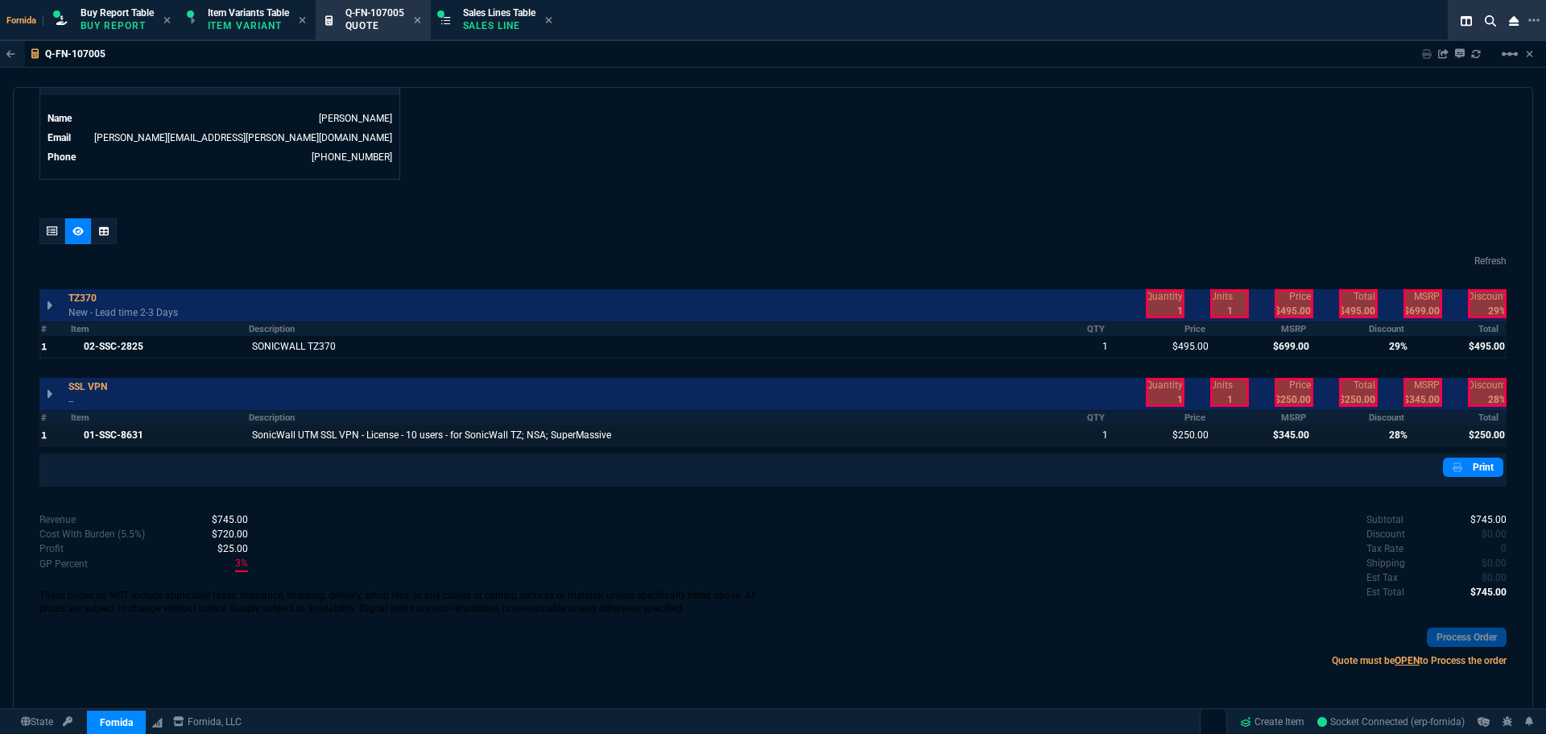
click at [1289, 428] on div at bounding box center [1262, 434] width 101 height 21
click at [1359, 432] on div at bounding box center [1362, 434] width 98 height 21
drag, startPoint x: 1377, startPoint y: 342, endPoint x: 1361, endPoint y: 341, distance: 16.2
click at [1361, 341] on div at bounding box center [1362, 346] width 98 height 21
click at [1284, 341] on div at bounding box center [1262, 346] width 101 height 21
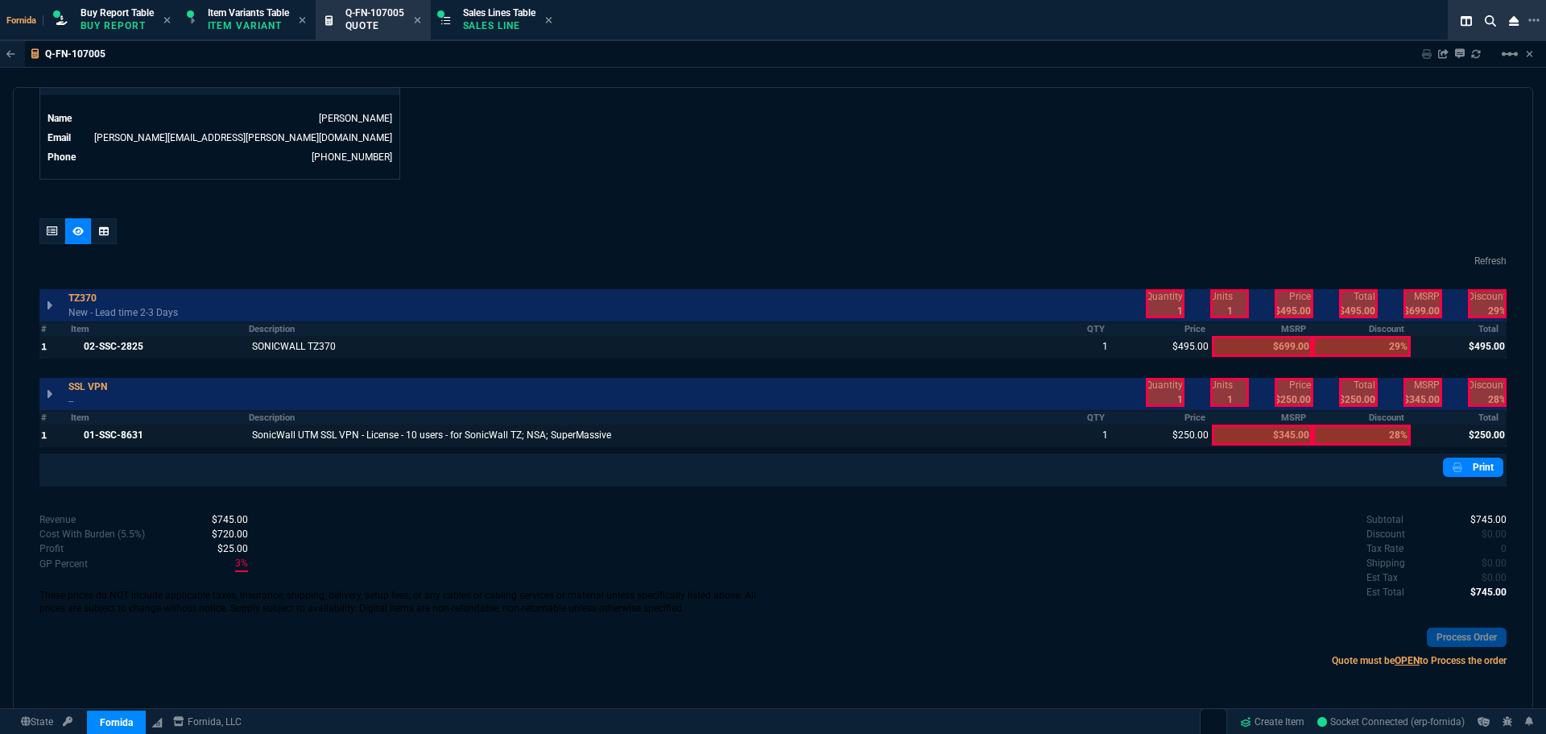
drag, startPoint x: 1291, startPoint y: 299, endPoint x: 1334, endPoint y: 298, distance: 43.5
click at [1298, 298] on div at bounding box center [1294, 303] width 39 height 29
click at [1340, 298] on div at bounding box center [1358, 303] width 39 height 29
click at [1163, 317] on div at bounding box center [1165, 303] width 39 height 29
click at [1159, 397] on div at bounding box center [1165, 392] width 39 height 29
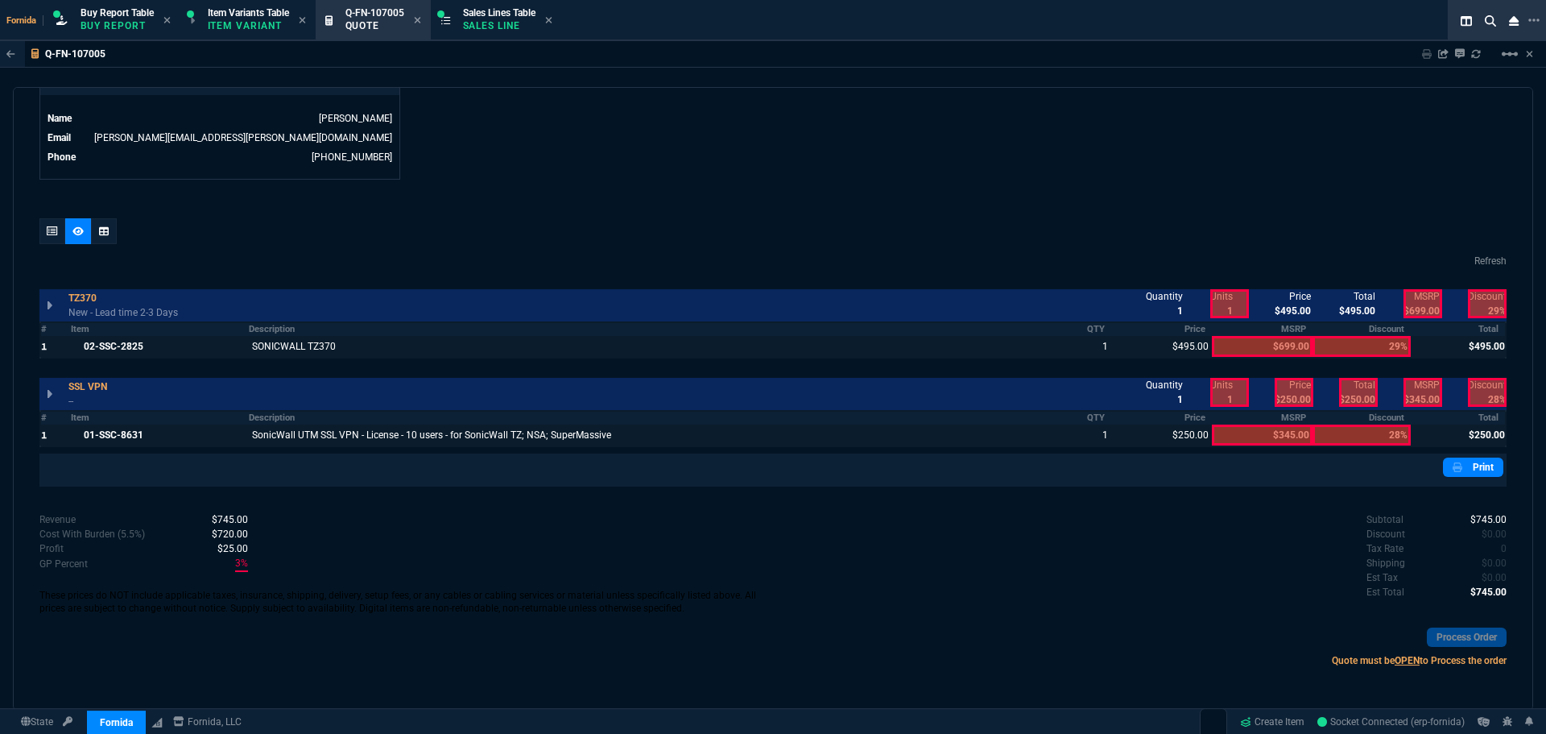
click at [1295, 404] on div at bounding box center [1294, 392] width 39 height 29
drag, startPoint x: 1350, startPoint y: 394, endPoint x: 1297, endPoint y: 382, distance: 53.7
click at [1350, 394] on div at bounding box center [1358, 392] width 39 height 29
click at [46, 238] on div at bounding box center [52, 231] width 26 height 26
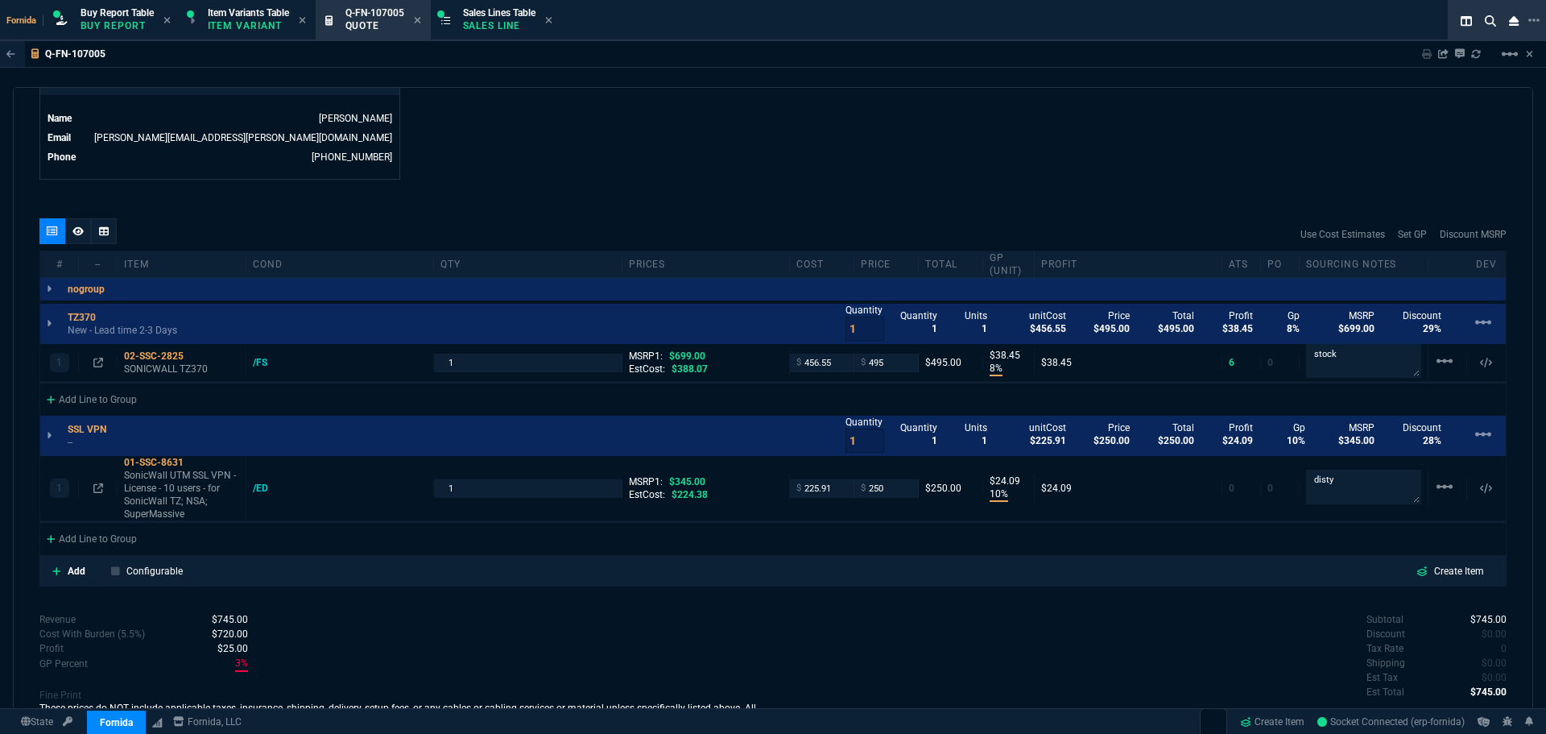
type input "8"
type input "38"
type input "10"
type input "24"
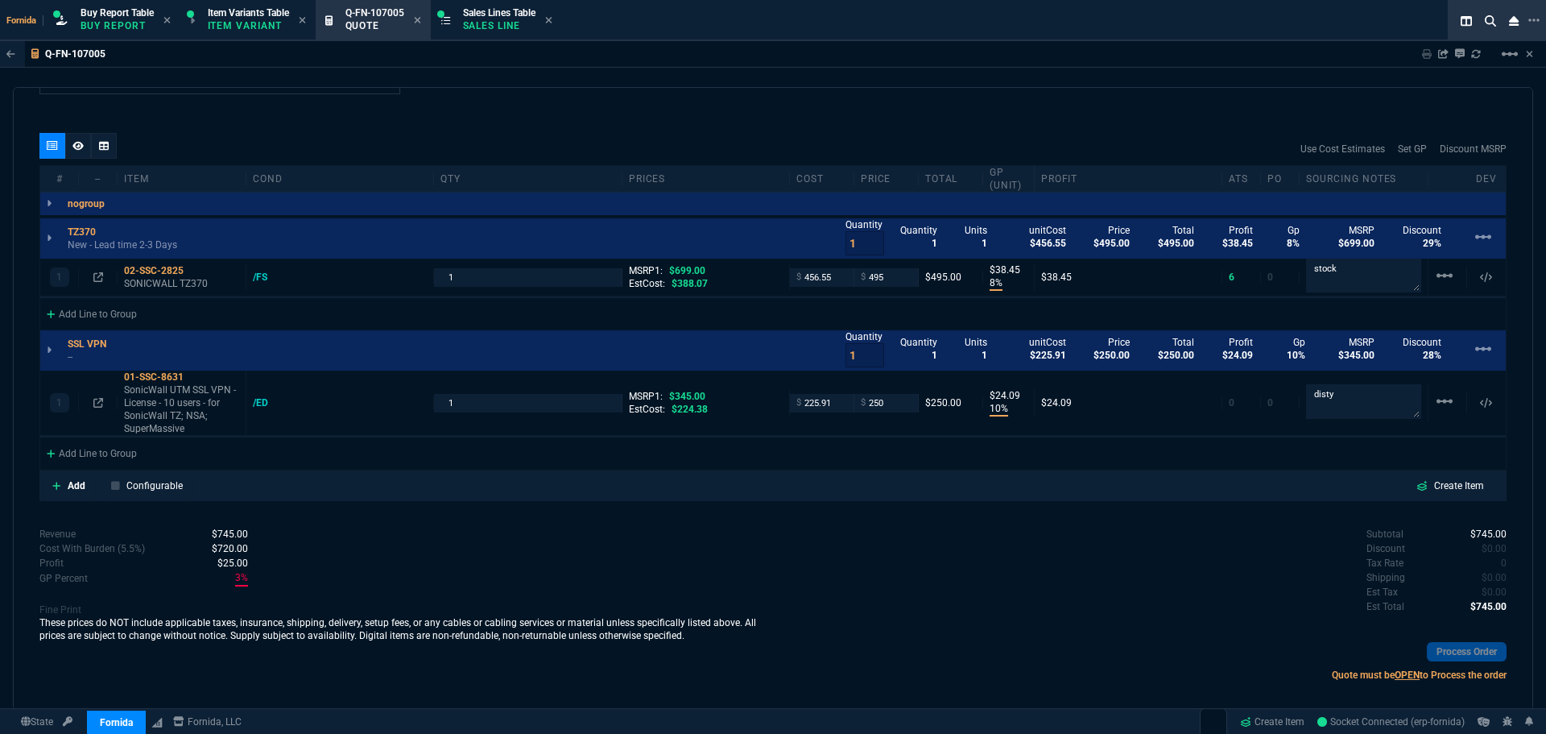
type input "29"
type input "28"
drag, startPoint x: 883, startPoint y: 395, endPoint x: 887, endPoint y: 403, distance: 9.7
click at [883, 395] on input "250" at bounding box center [886, 403] width 51 height 19
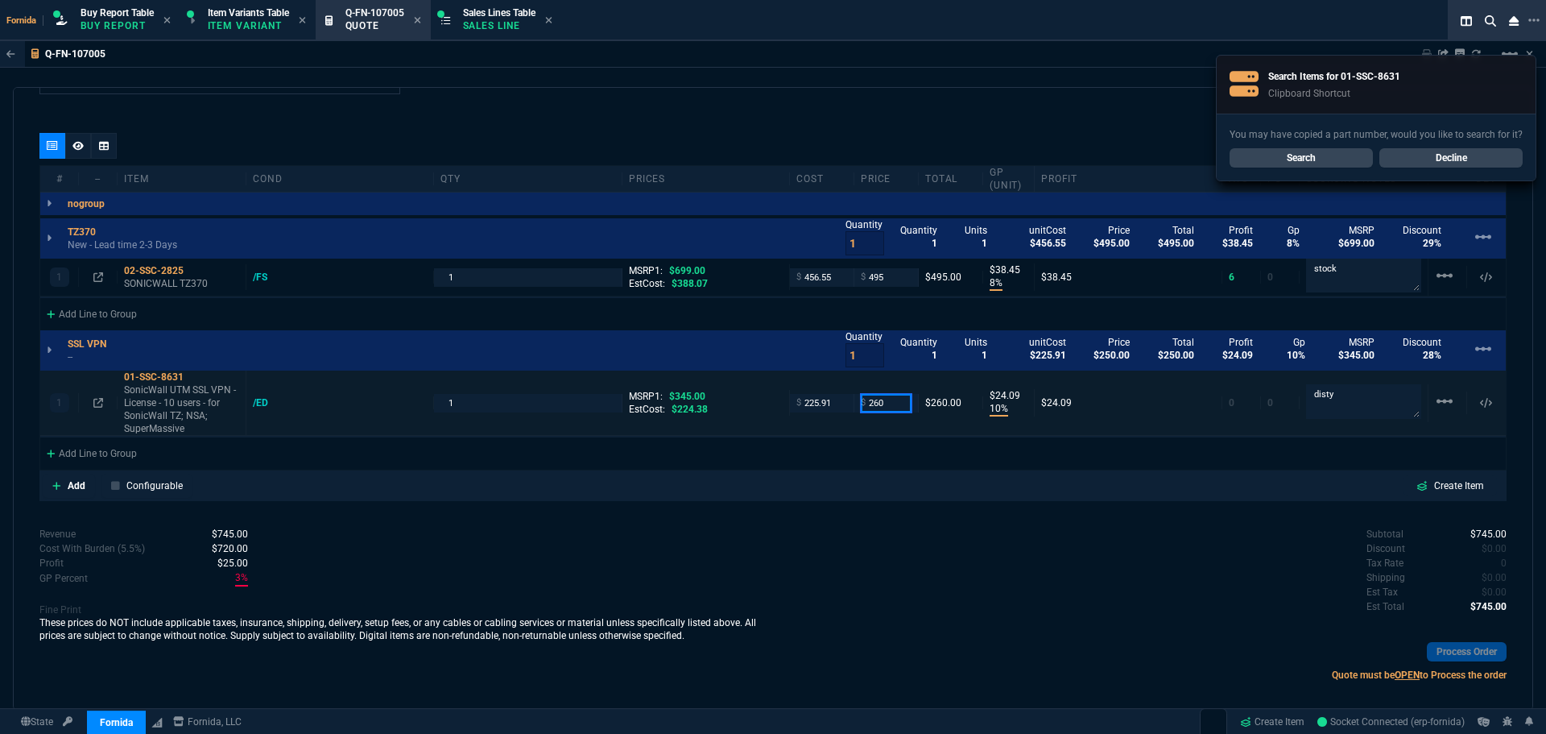
type input "260"
type input "13"
type input "34"
type input "25"
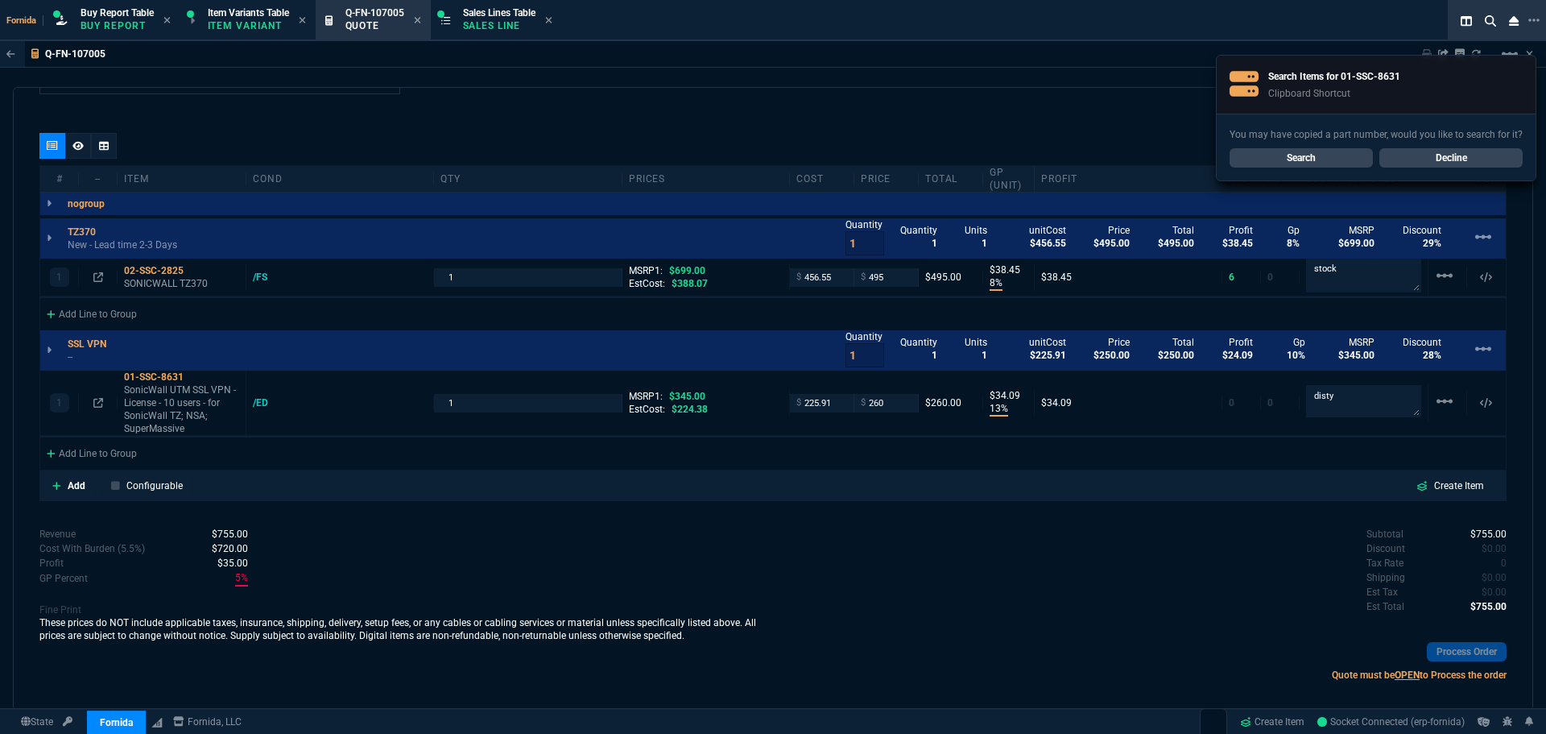
click at [983, 654] on div "Process Order" at bounding box center [1140, 651] width 734 height 33
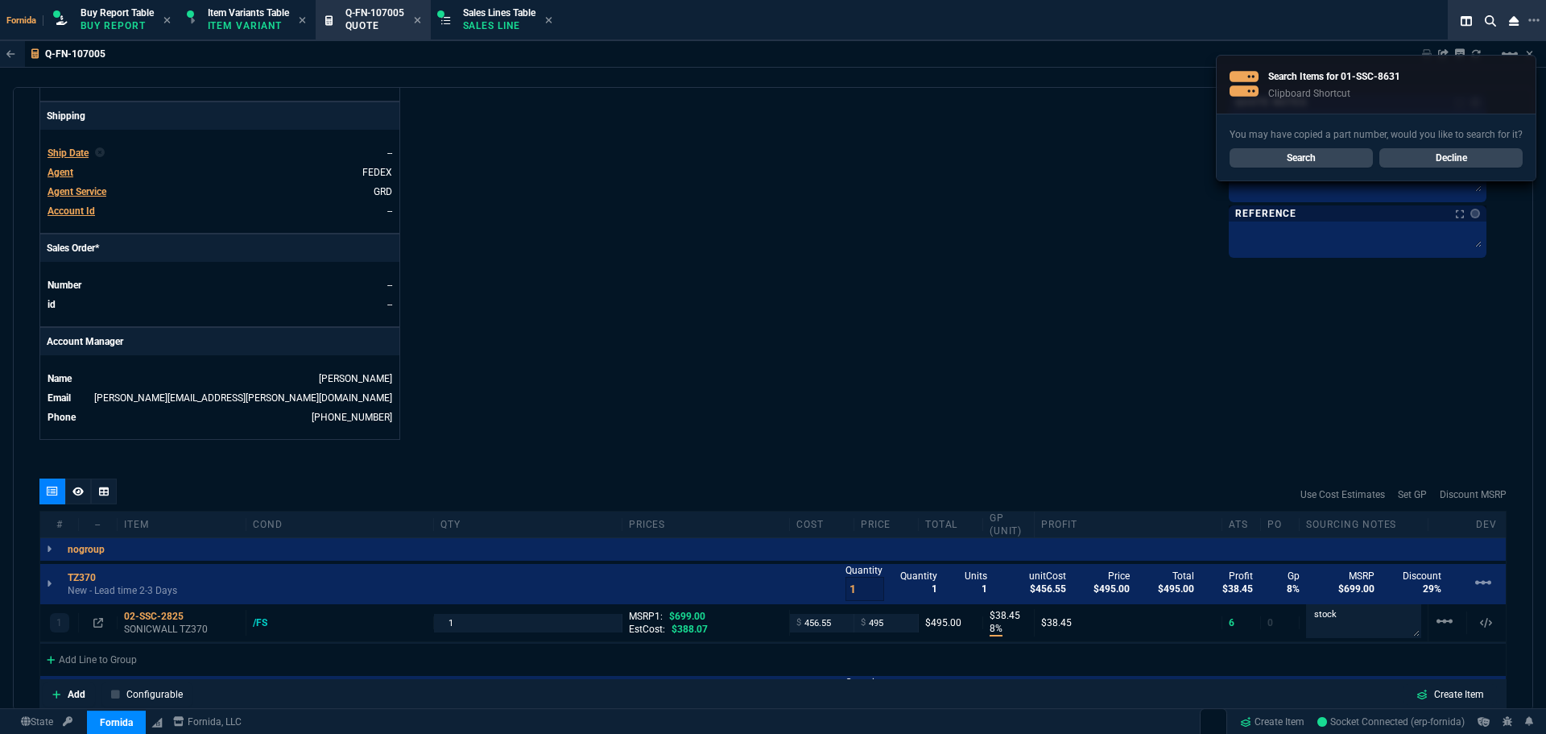
scroll to position [644, 0]
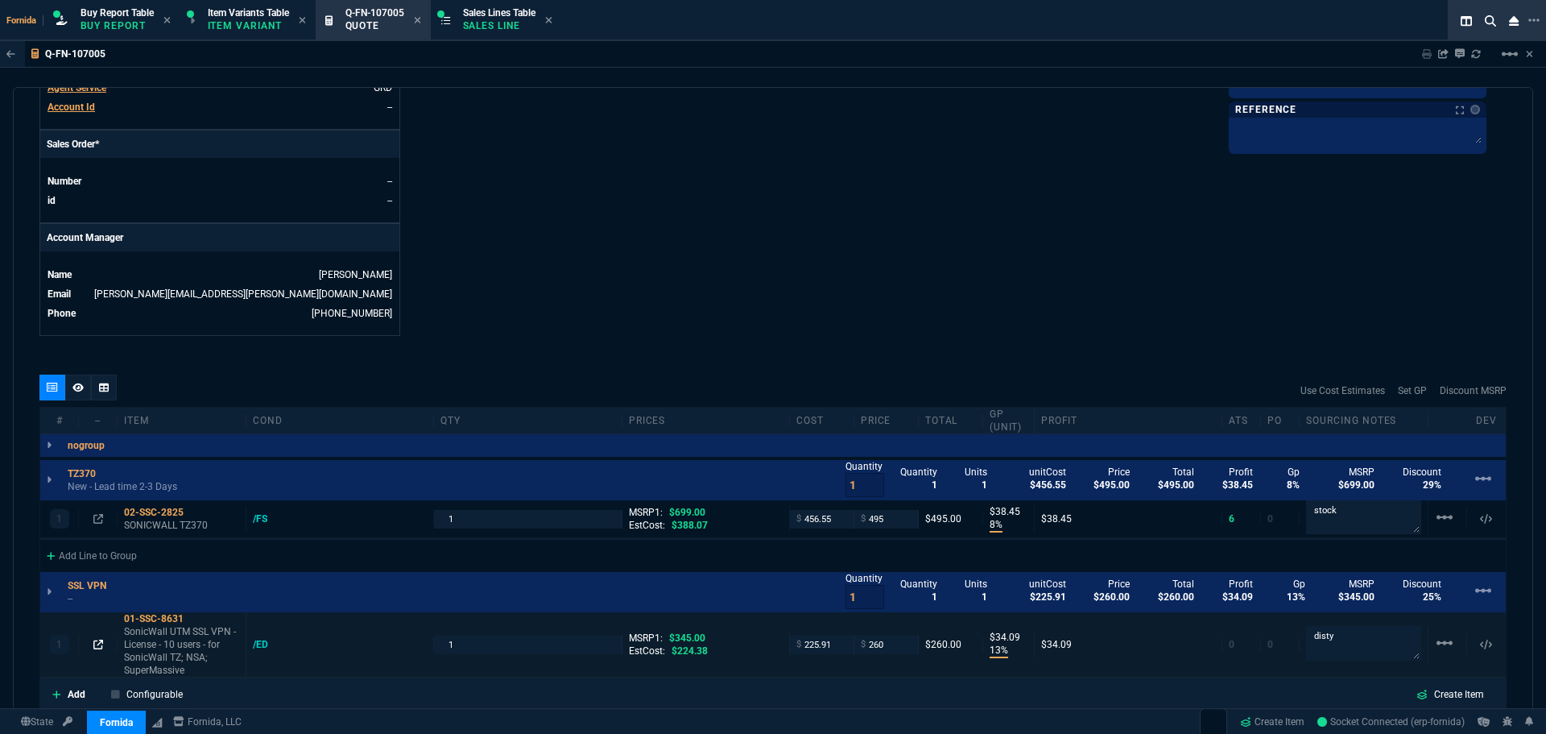
click at [97, 643] on icon at bounding box center [98, 644] width 10 height 10
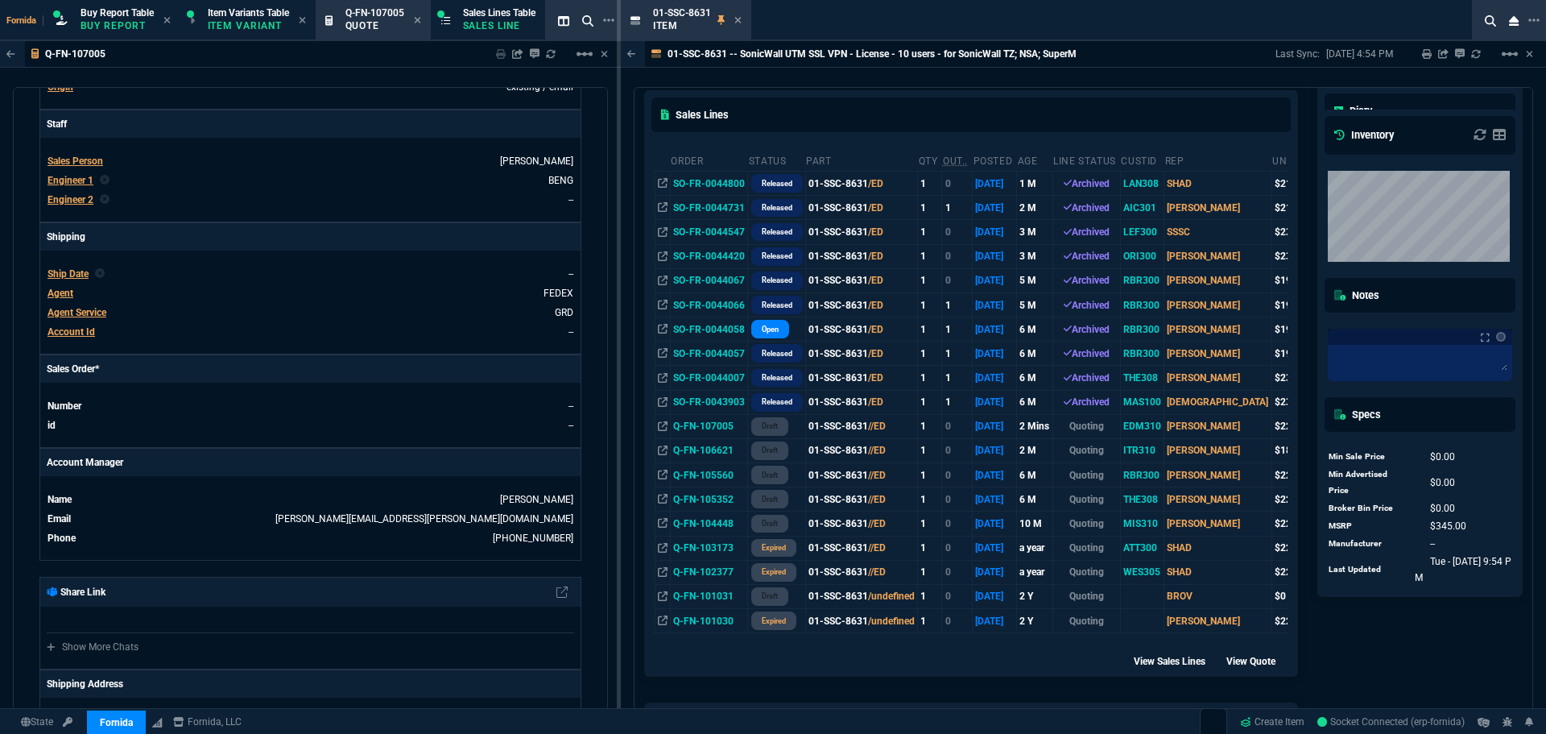
scroll to position [564, 0]
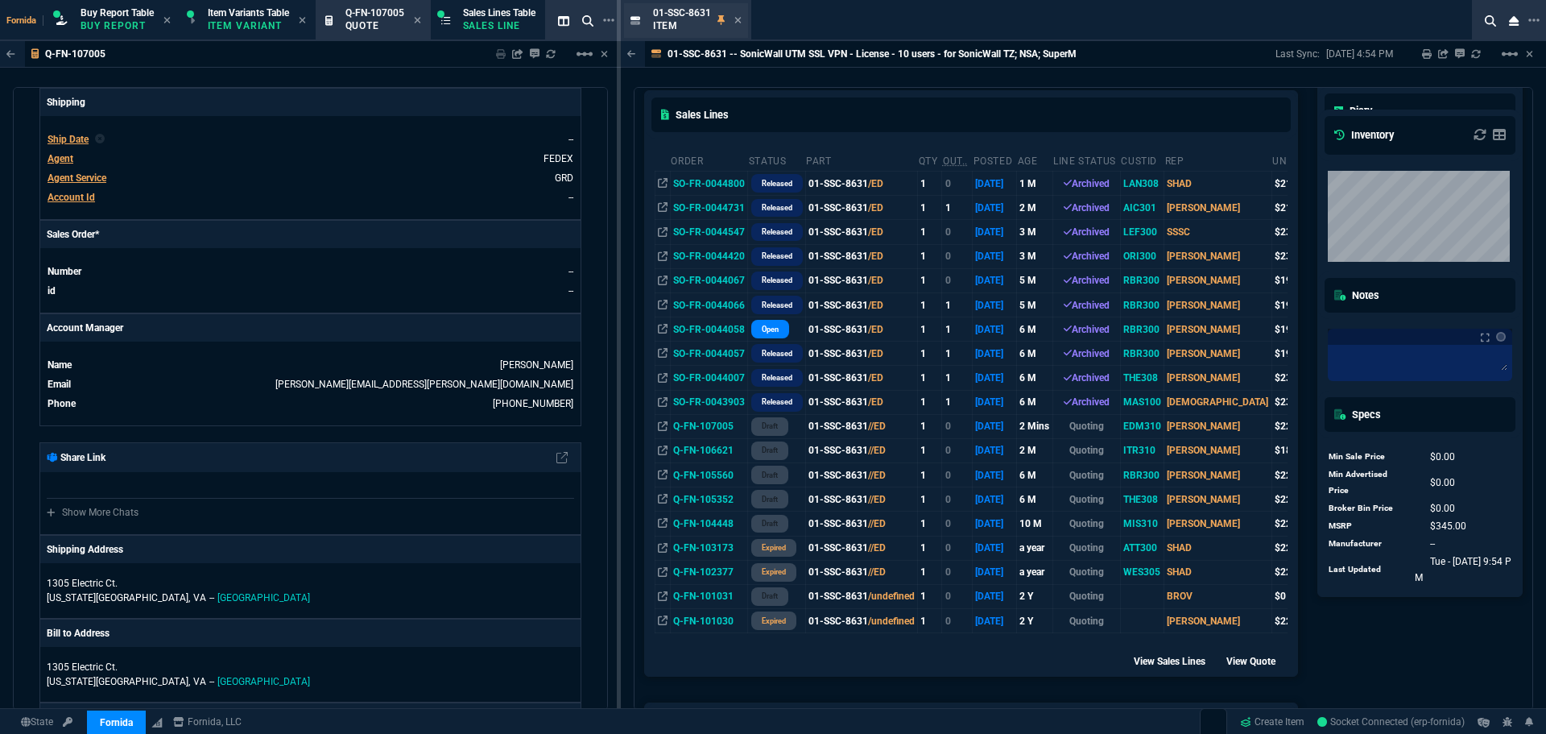
click at [734, 22] on div "01-SSC-8631 Item" at bounding box center [697, 20] width 89 height 28
click at [738, 25] on fa-icon at bounding box center [737, 20] width 7 height 11
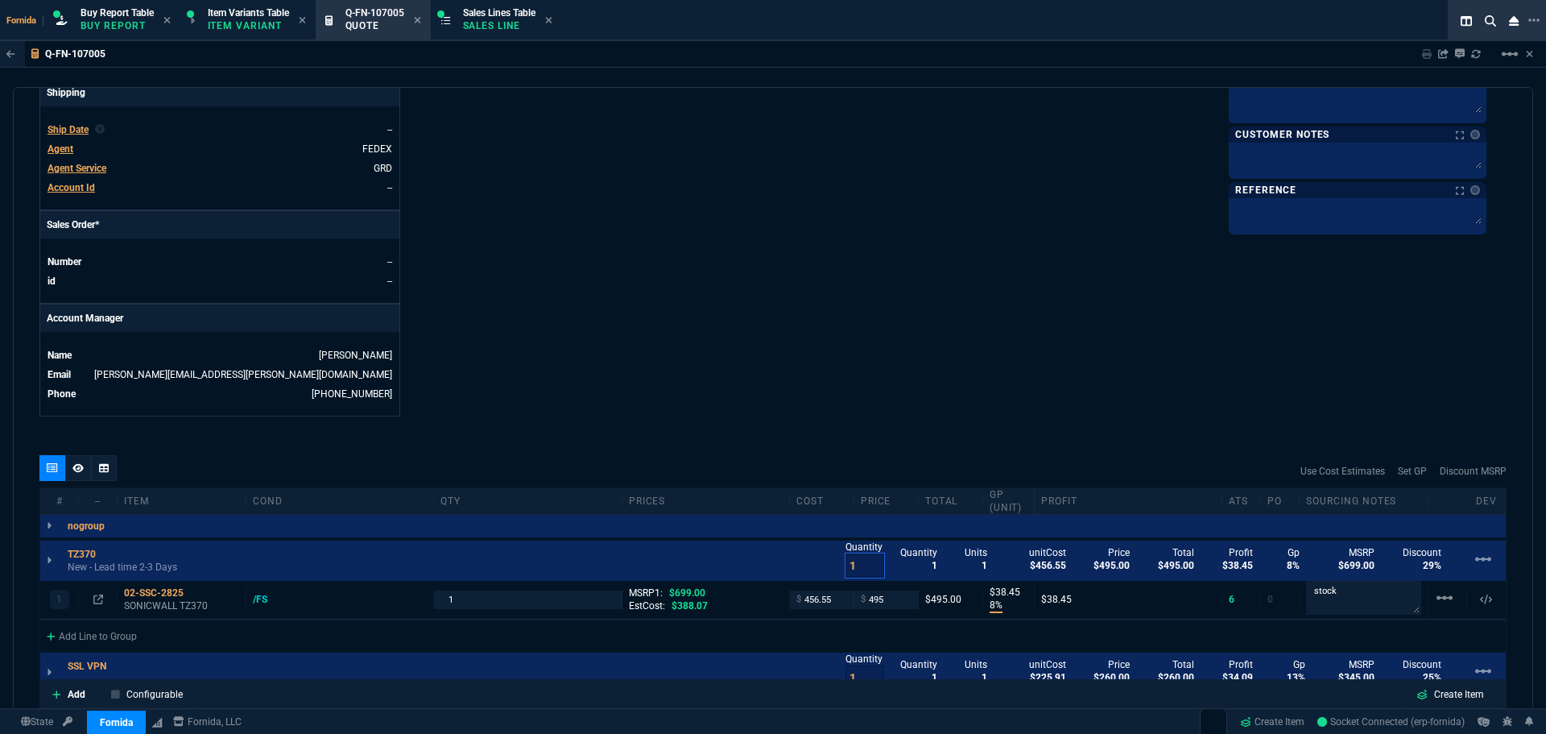
drag, startPoint x: 850, startPoint y: 567, endPoint x: 808, endPoint y: 424, distance: 149.6
click at [783, 555] on div "TZ370 New - Lead time 2-3 Days Quantity 1 Quantity 1 Units 1 unitCost $456.55 P…" at bounding box center [773, 560] width 1466 height 40
type input "2"
click at [766, 277] on div "Details Number Q-FN-107005 Order ID Q-FN-107005 Customer Code EDM310 Total Unit…" at bounding box center [406, 0] width 734 height 831
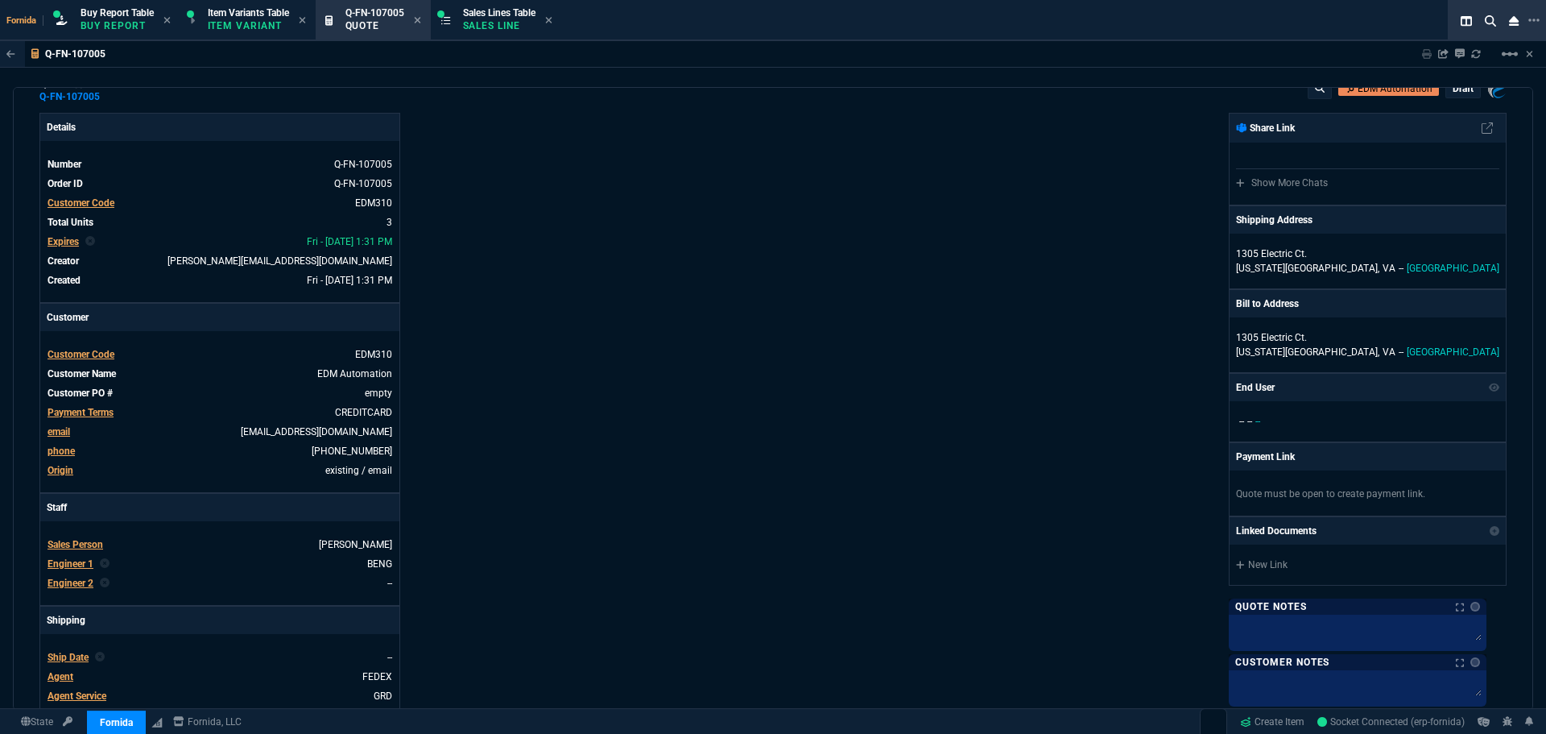
scroll to position [0, 0]
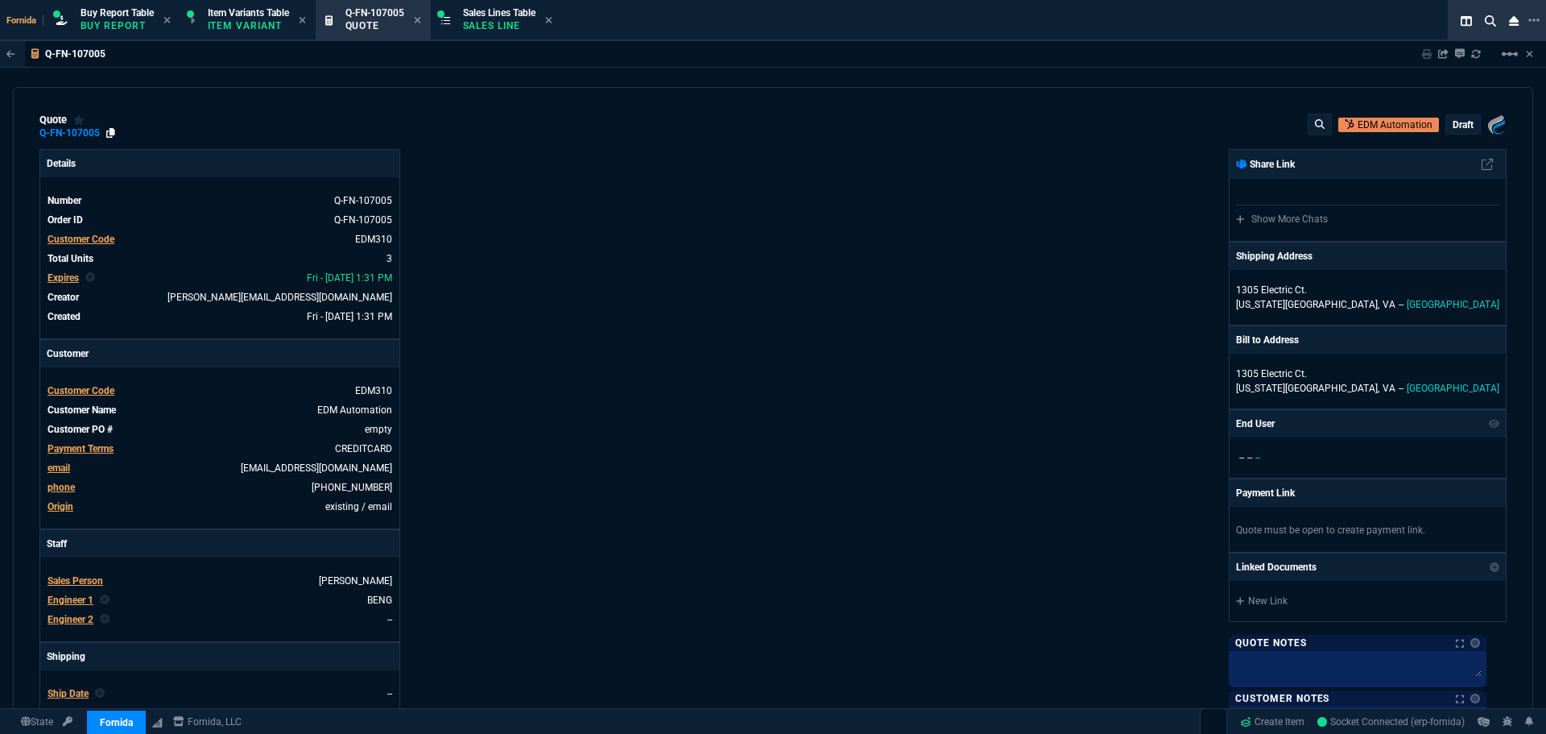
drag, startPoint x: 111, startPoint y: 134, endPoint x: 188, endPoint y: 135, distance: 76.5
click at [111, 134] on icon at bounding box center [110, 133] width 9 height 10
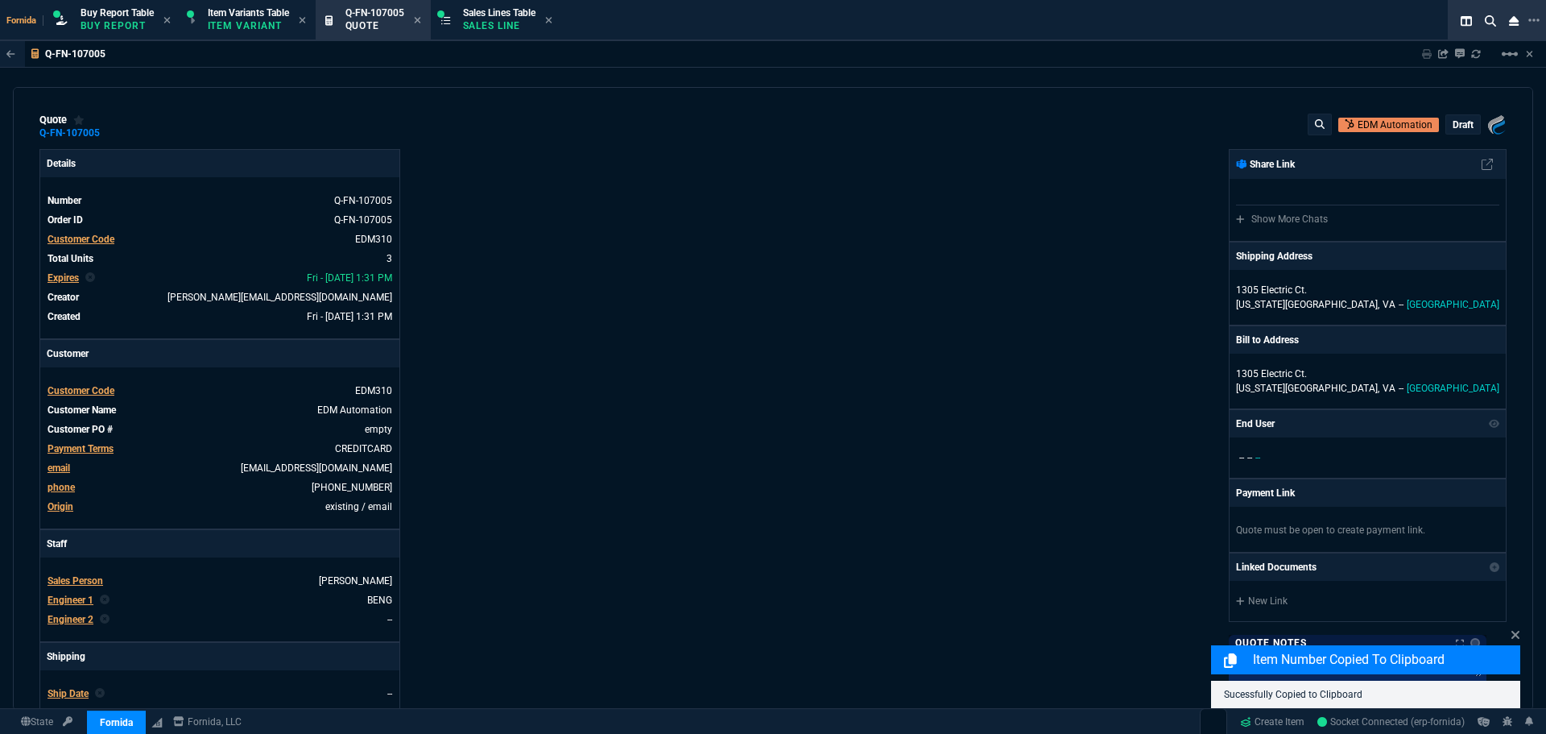
drag, startPoint x: 954, startPoint y: 151, endPoint x: 1113, endPoint y: 155, distance: 158.7
click at [960, 151] on div "Fornida, LLC 2609 Technology Dr Suite 300 Plano, TX 75074 Share Link Show More …" at bounding box center [1140, 564] width 734 height 831
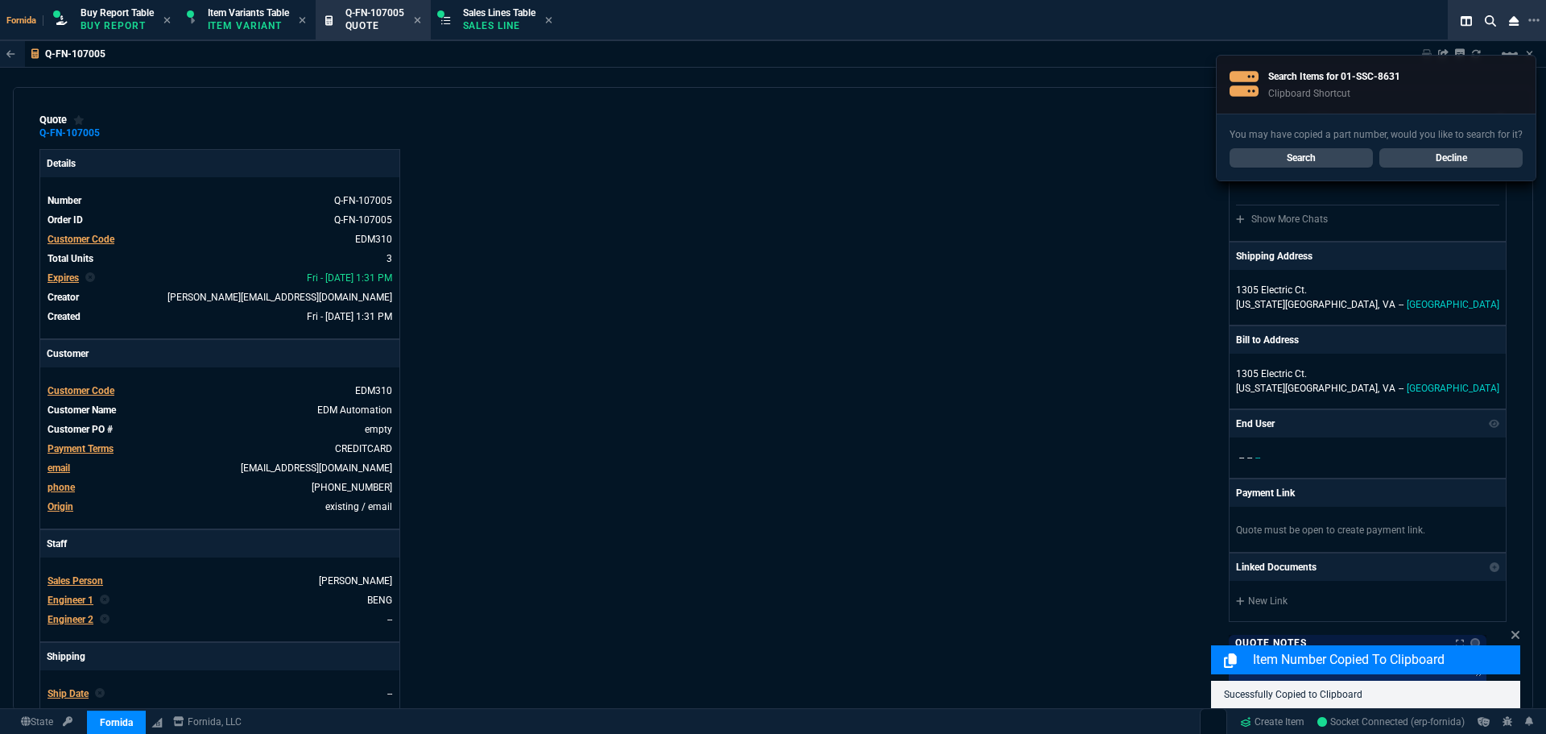
click at [1453, 150] on link "Decline" at bounding box center [1450, 157] width 143 height 19
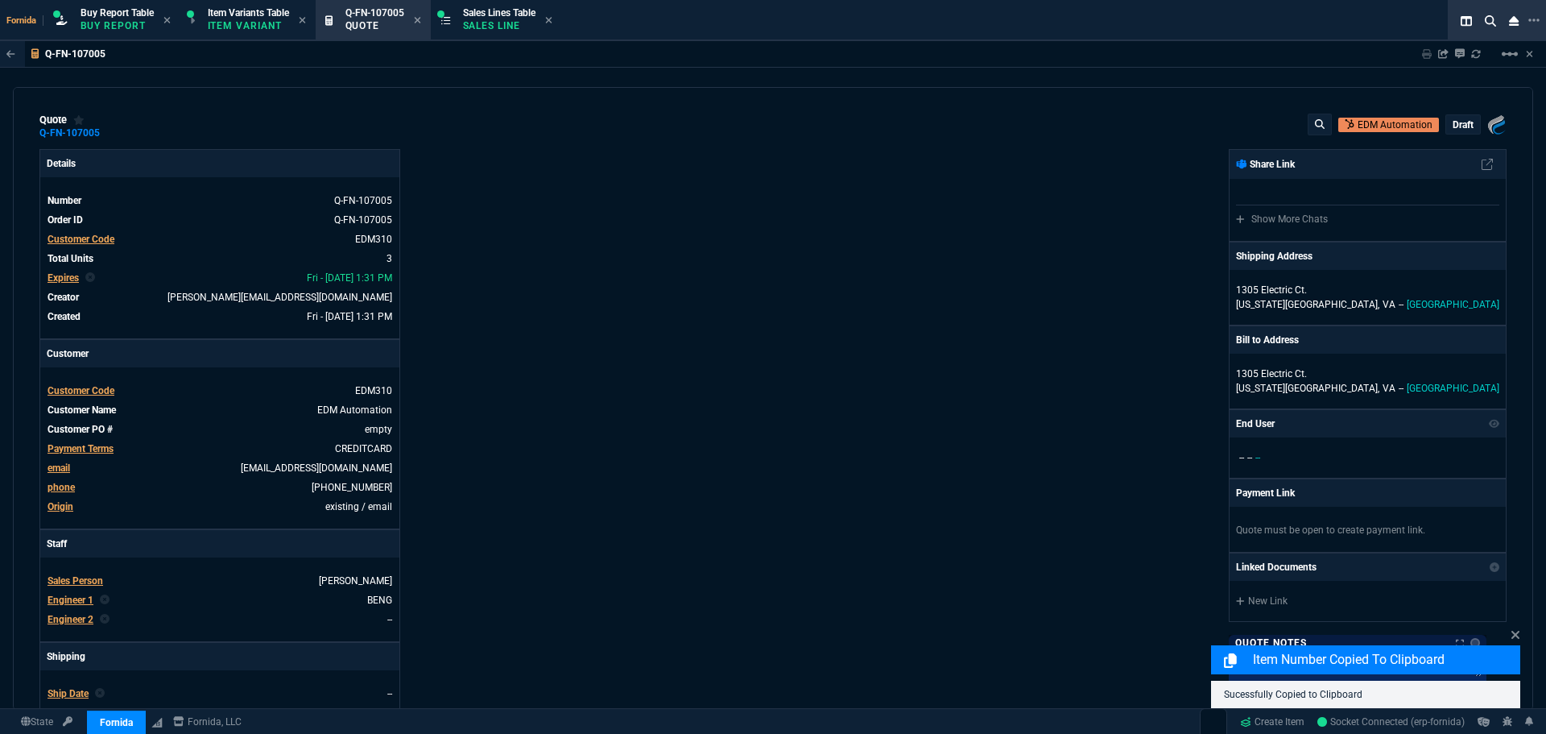
click at [1453, 126] on p "draft" at bounding box center [1463, 124] width 21 height 13
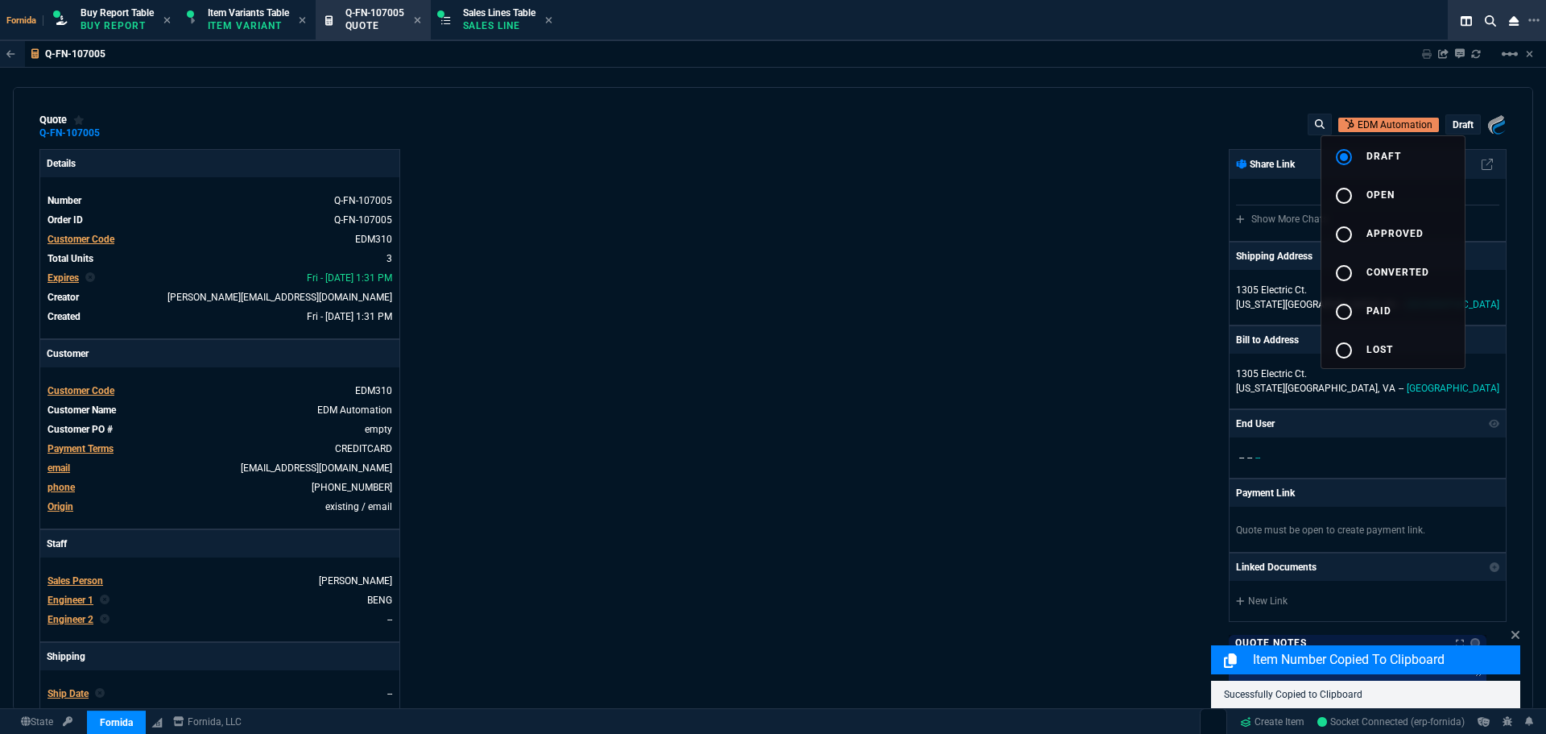
click at [796, 250] on div at bounding box center [773, 367] width 1546 height 734
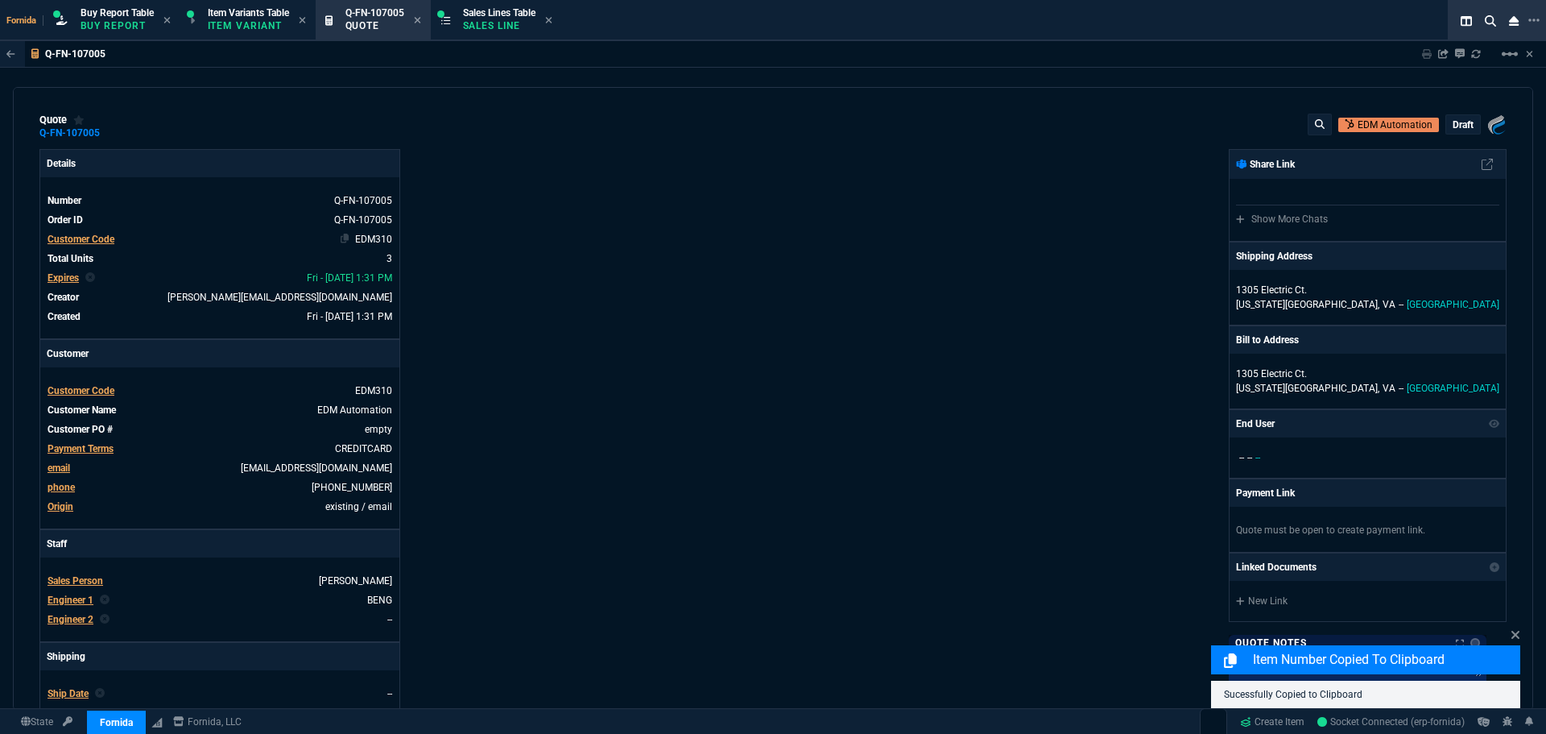
click at [364, 240] on link "EDM310" at bounding box center [373, 239] width 37 height 11
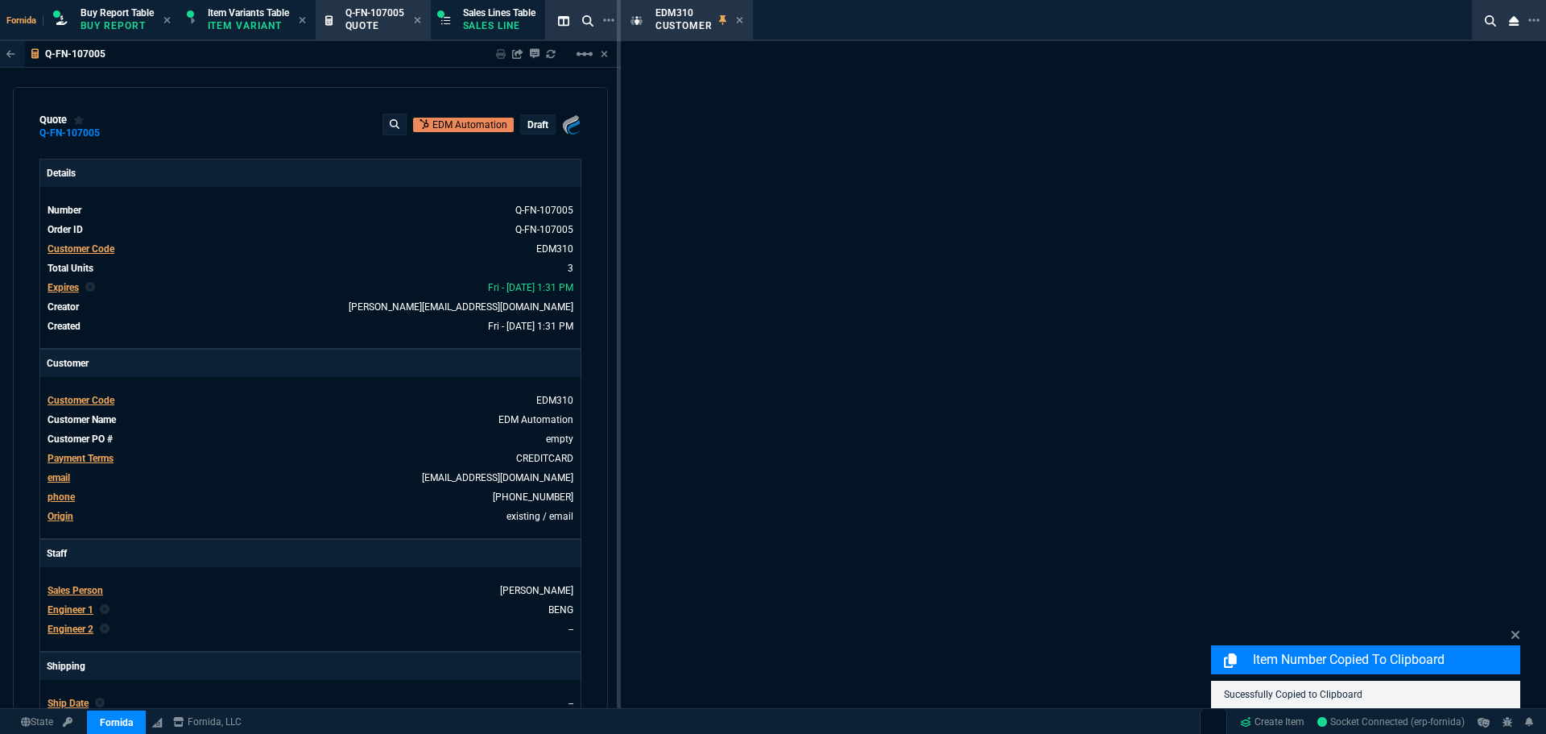
select select "1: quotes"
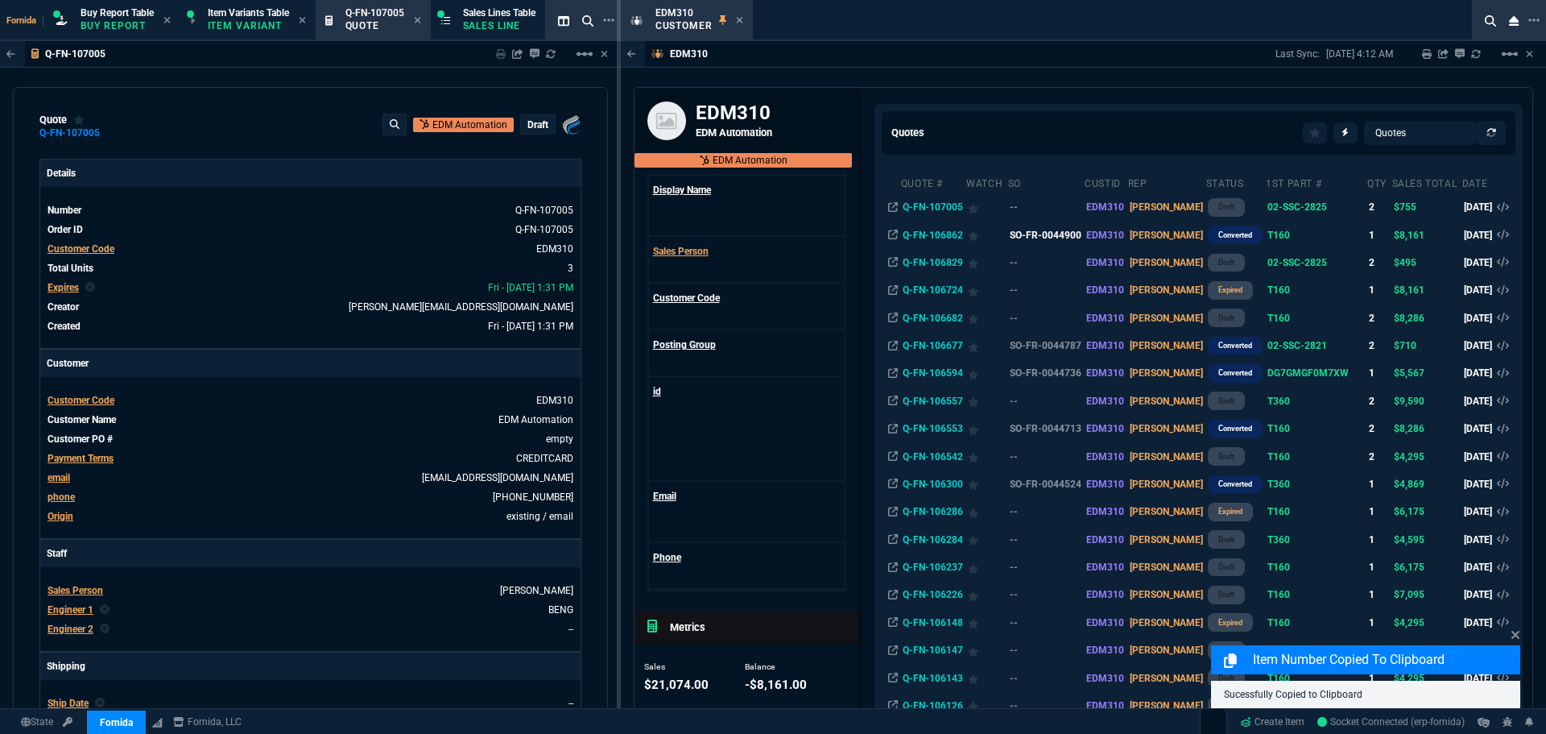
click at [1049, 238] on td "SO-FR-0044900" at bounding box center [1045, 234] width 77 height 27
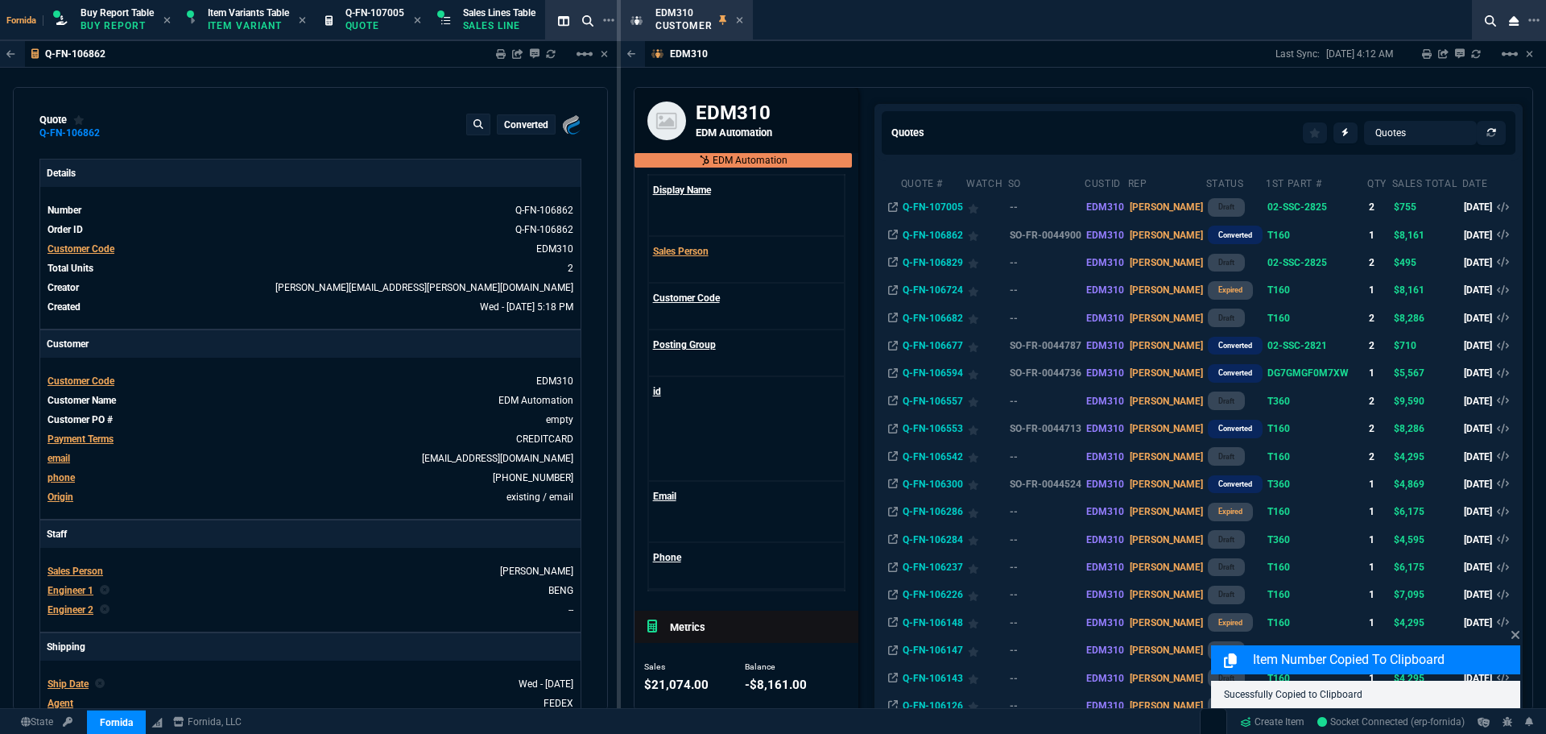
type input "18"
type input "727"
type input "18"
type input "727"
type input "63"
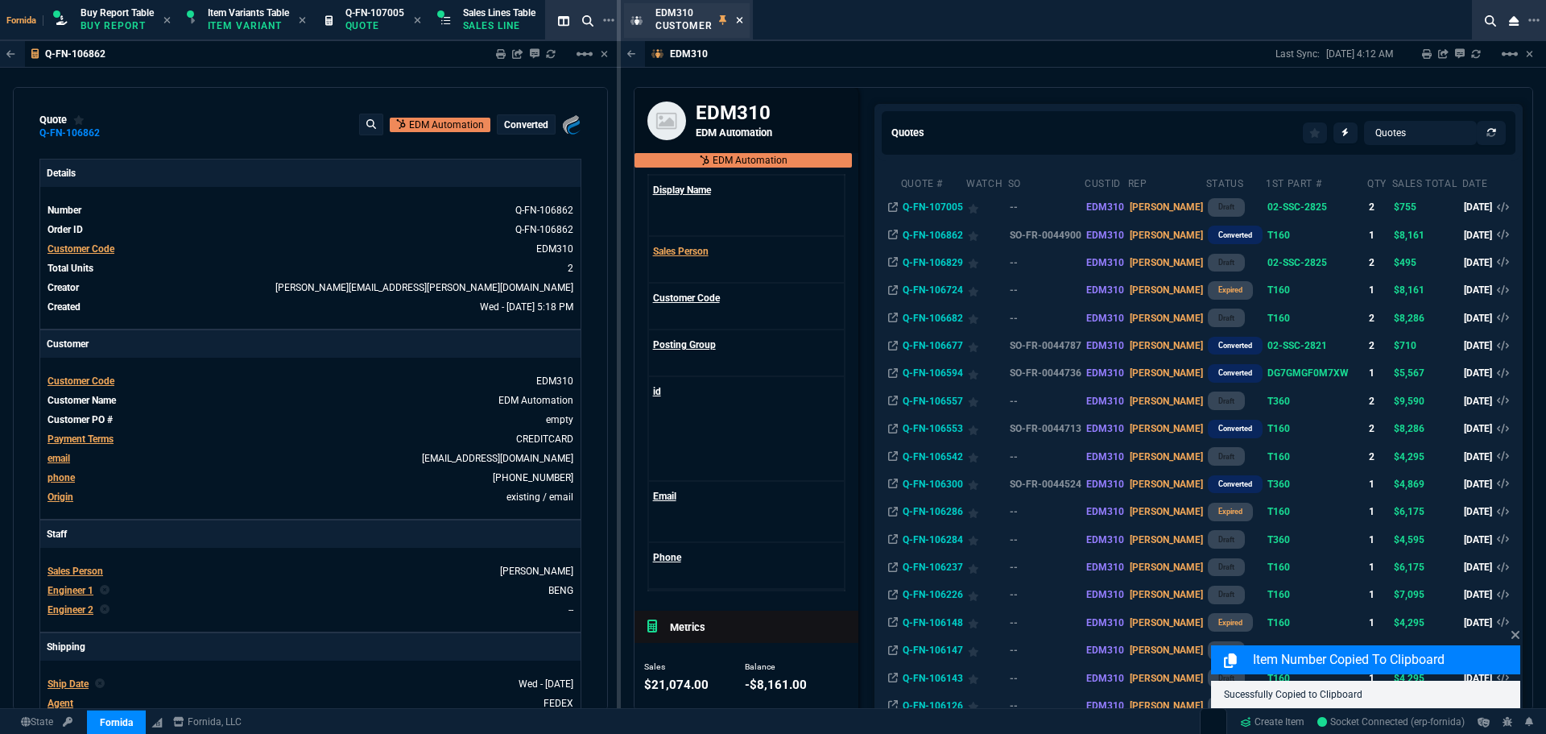
type input "63"
click at [738, 21] on icon at bounding box center [739, 20] width 7 height 10
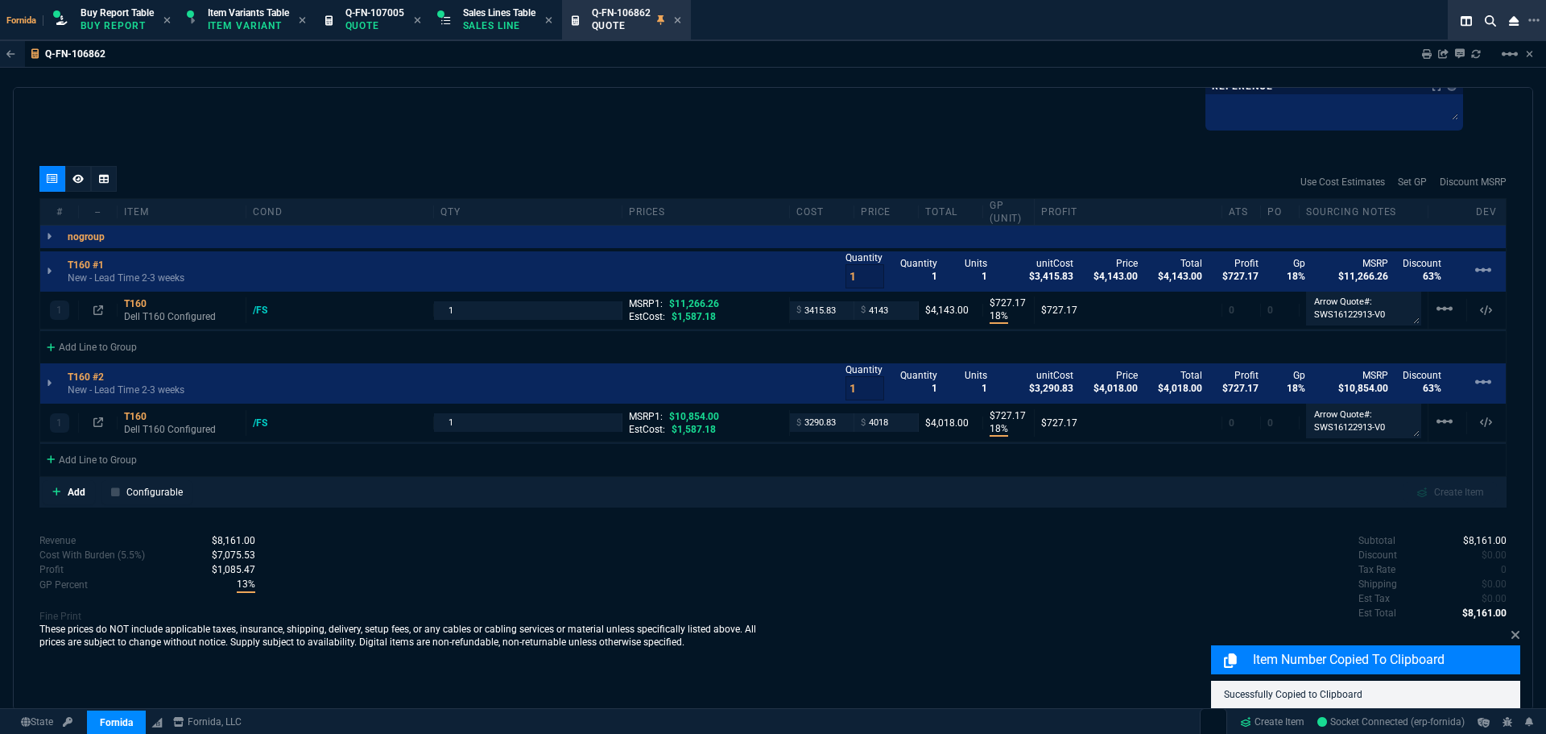
scroll to position [987, 0]
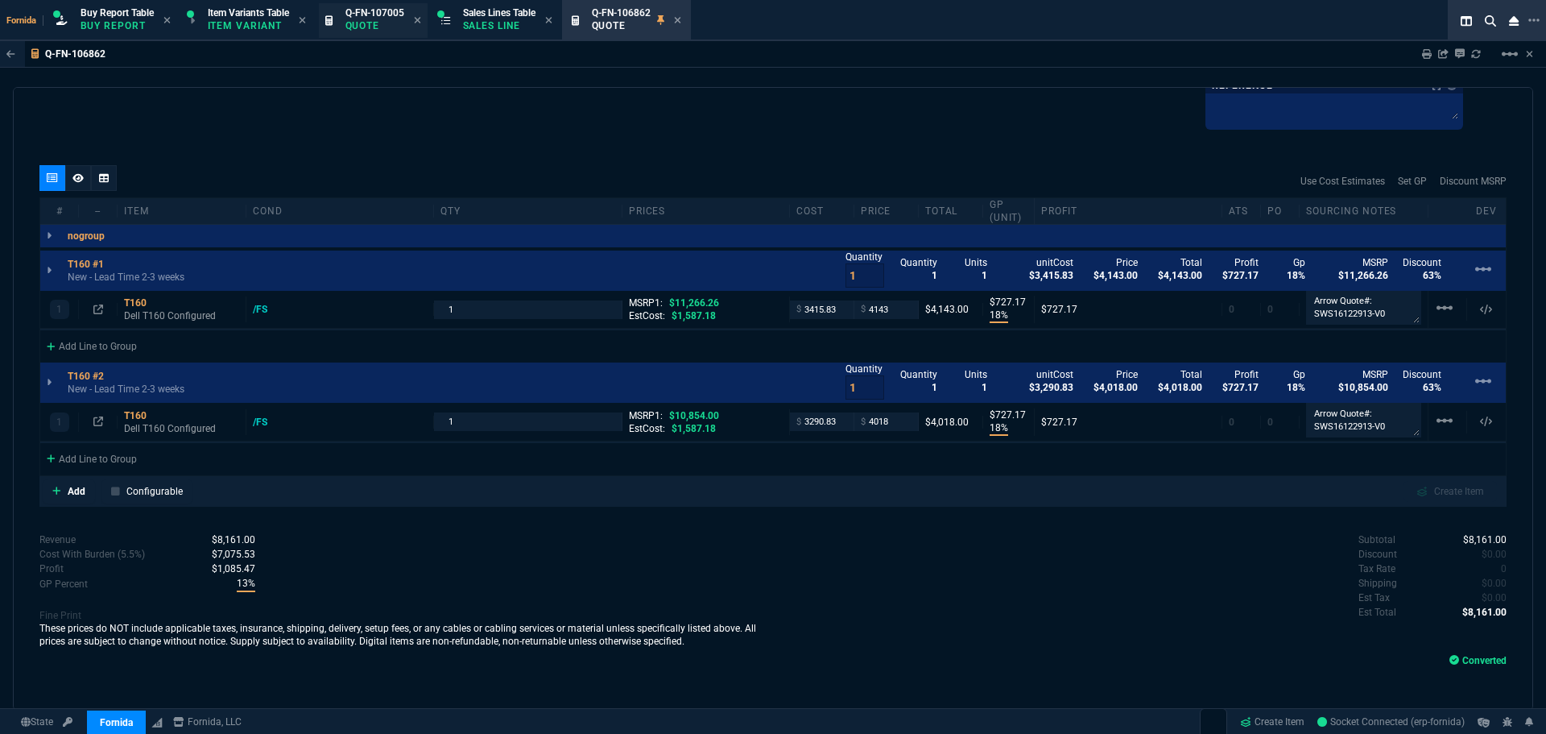
click at [387, 25] on p "Quote" at bounding box center [374, 25] width 59 height 13
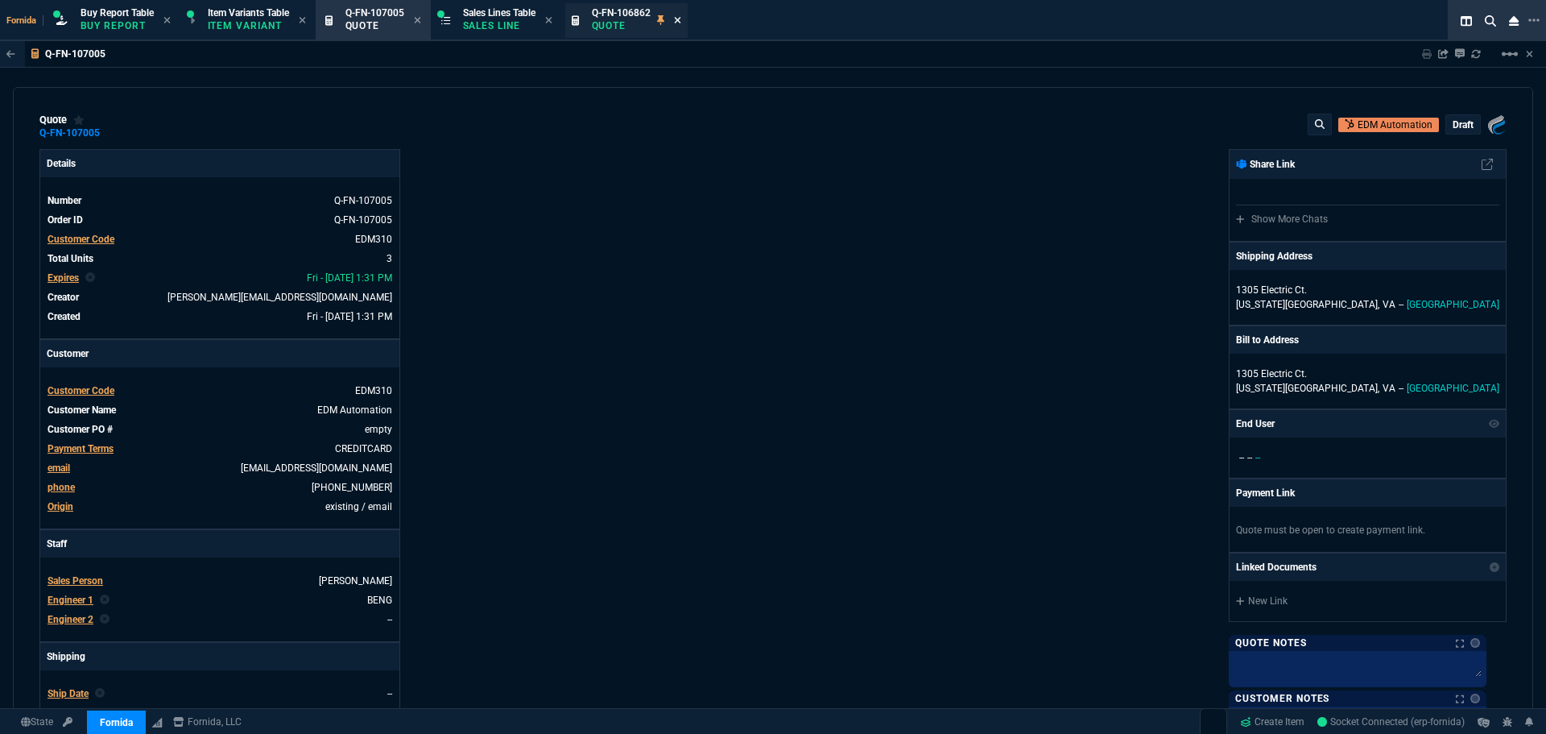
type input "8"
type input "38"
type input "13"
type input "34"
type input "29"
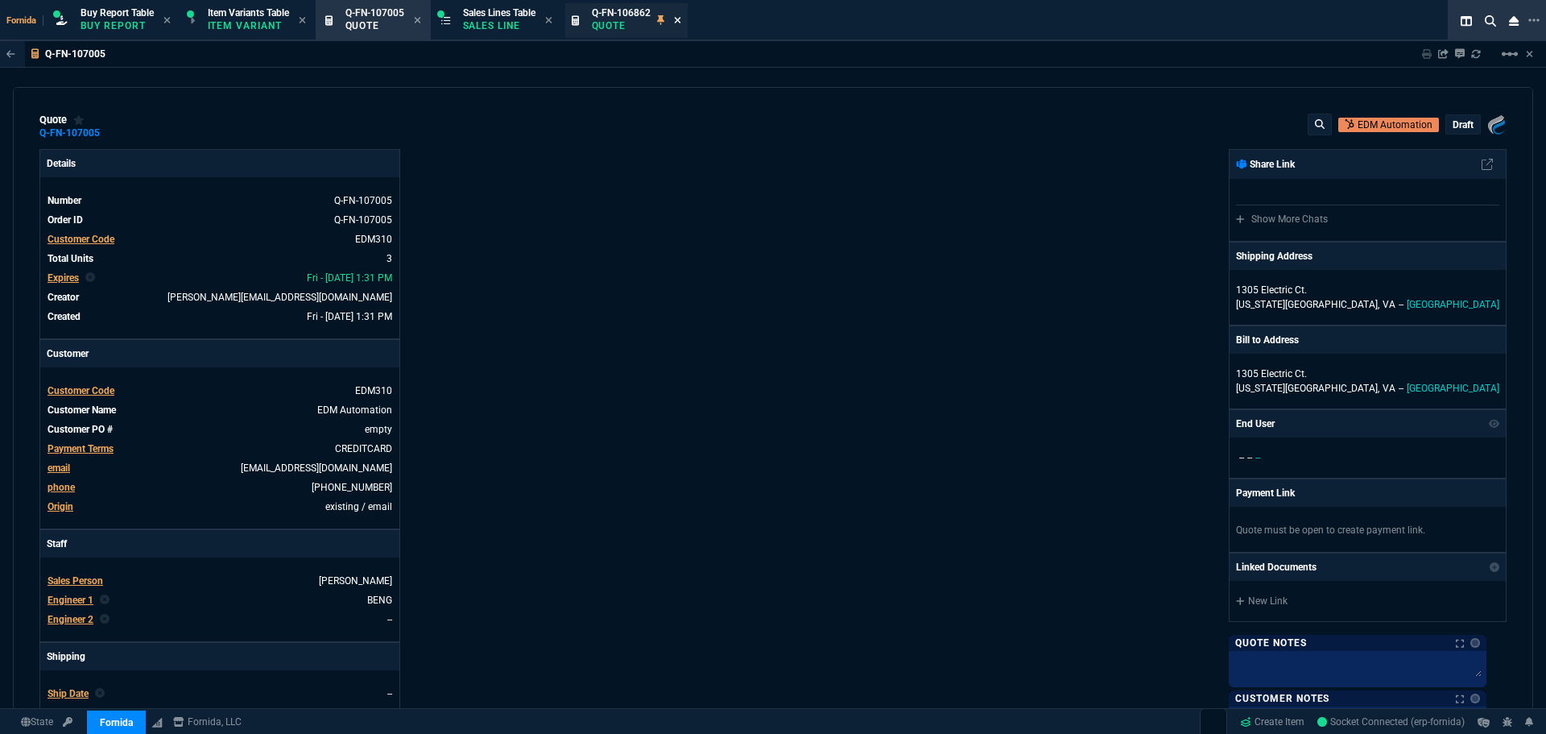
type input "25"
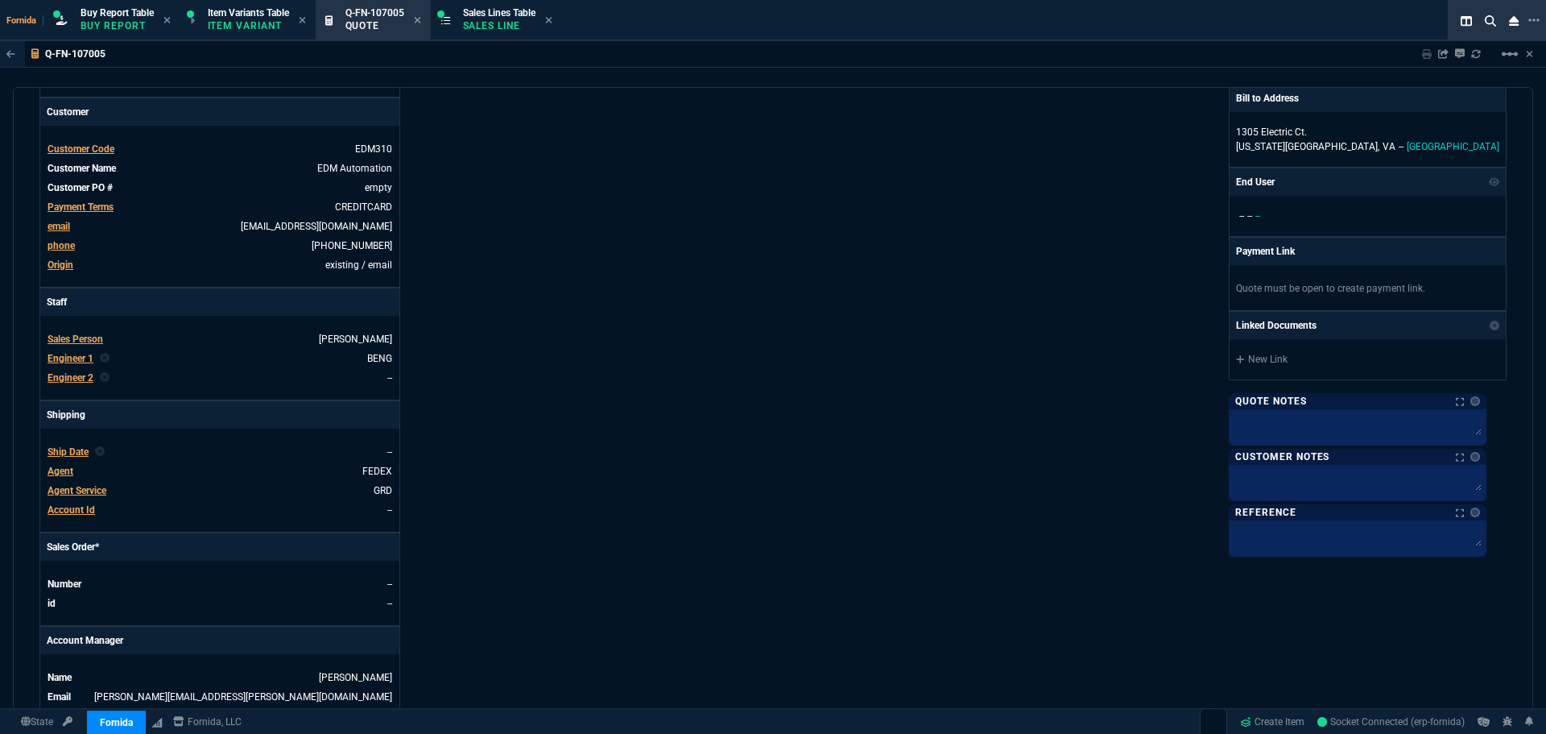
scroll to position [0, 0]
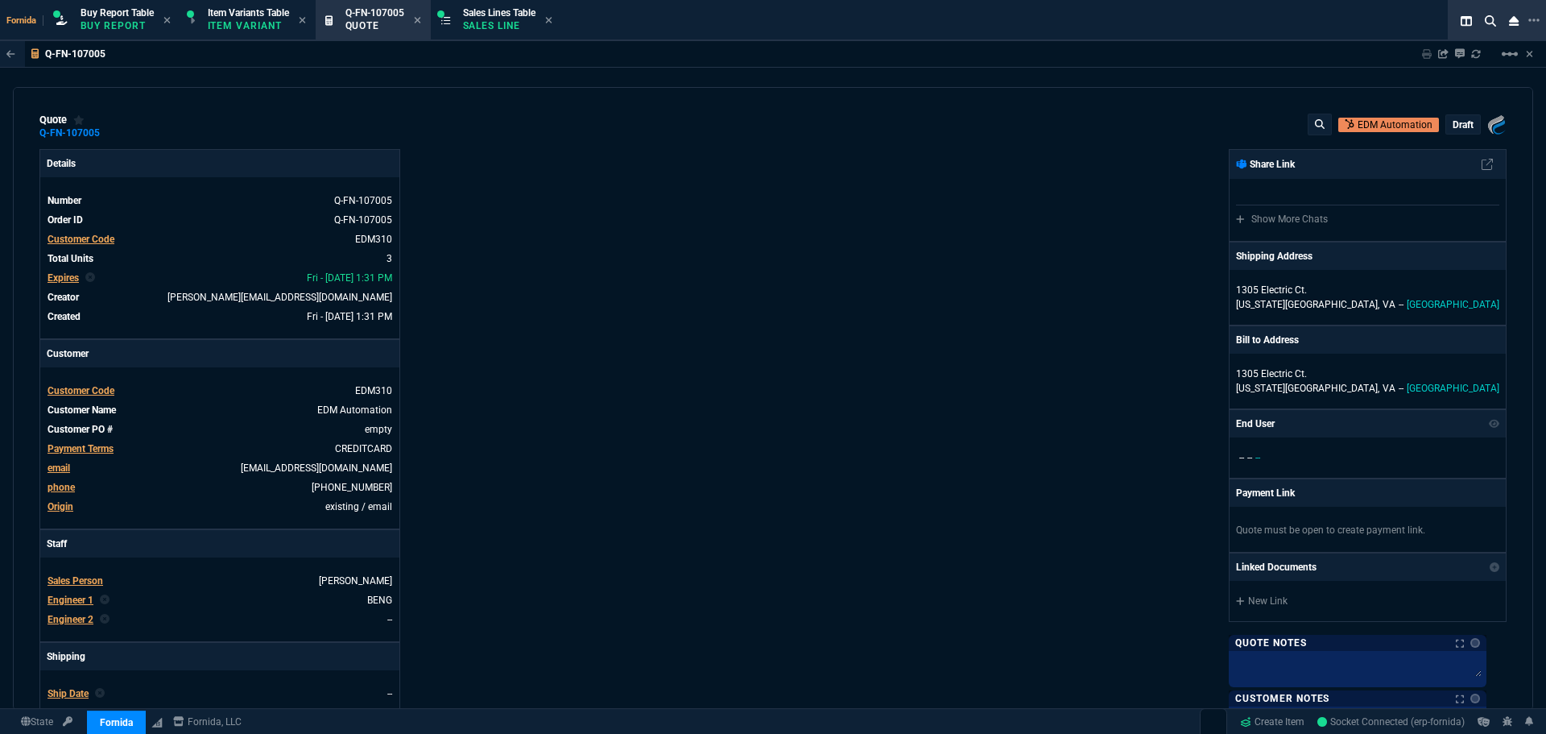
click at [1453, 121] on p "draft" at bounding box center [1463, 124] width 21 height 13
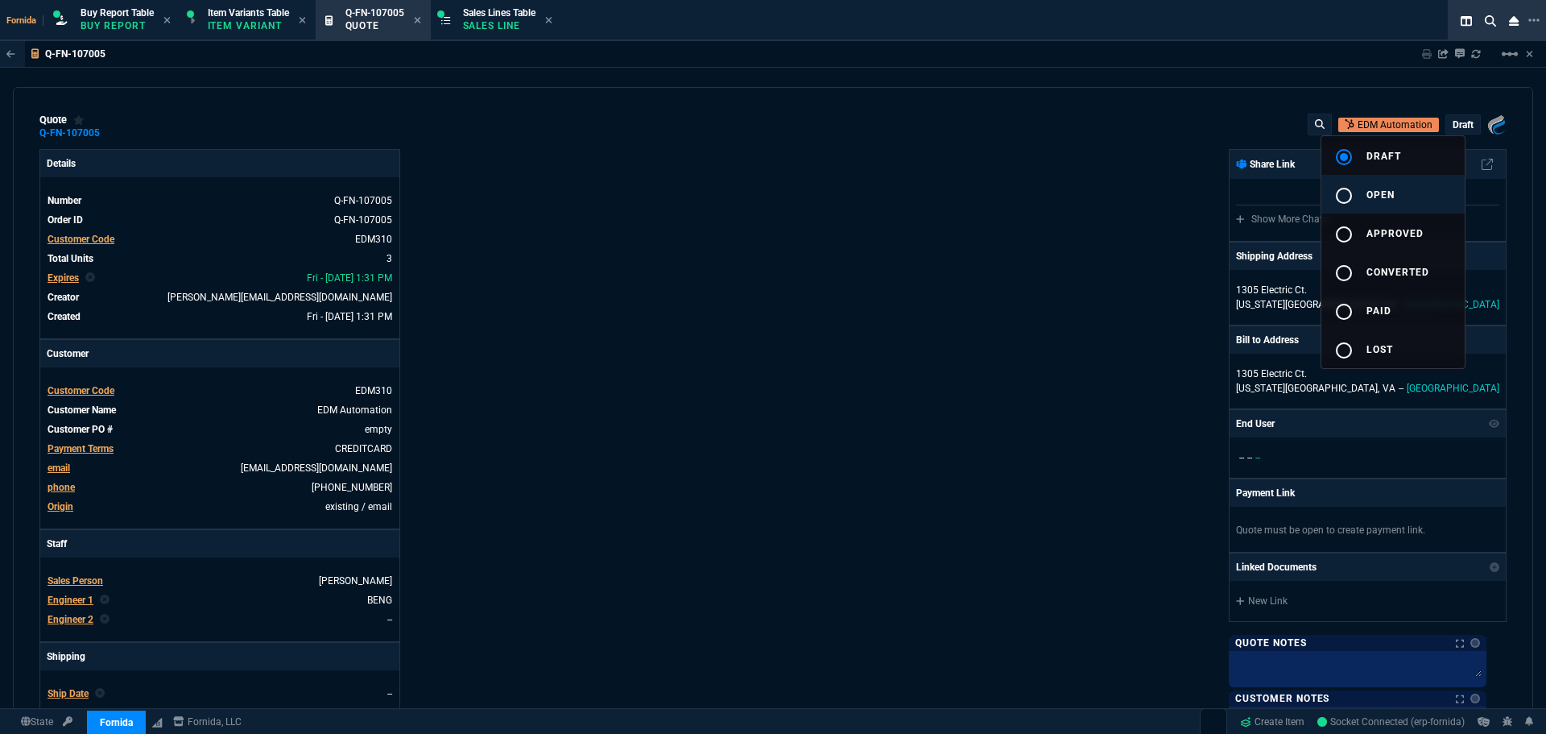
click at [1409, 192] on button "radio_button_unchecked open" at bounding box center [1392, 194] width 143 height 39
click at [1127, 253] on div at bounding box center [773, 367] width 1546 height 734
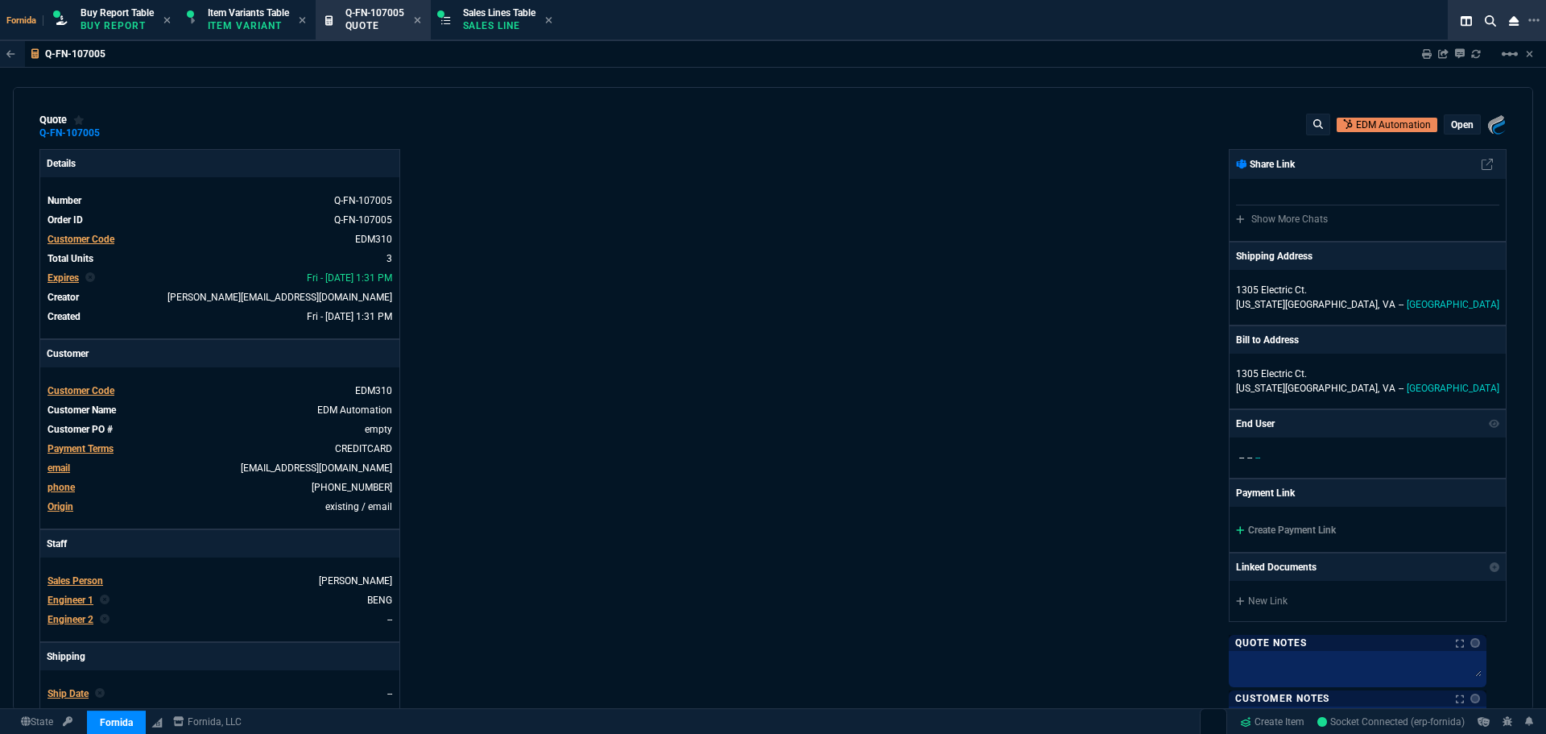
type input "8"
type input "38"
type input "13"
type input "34"
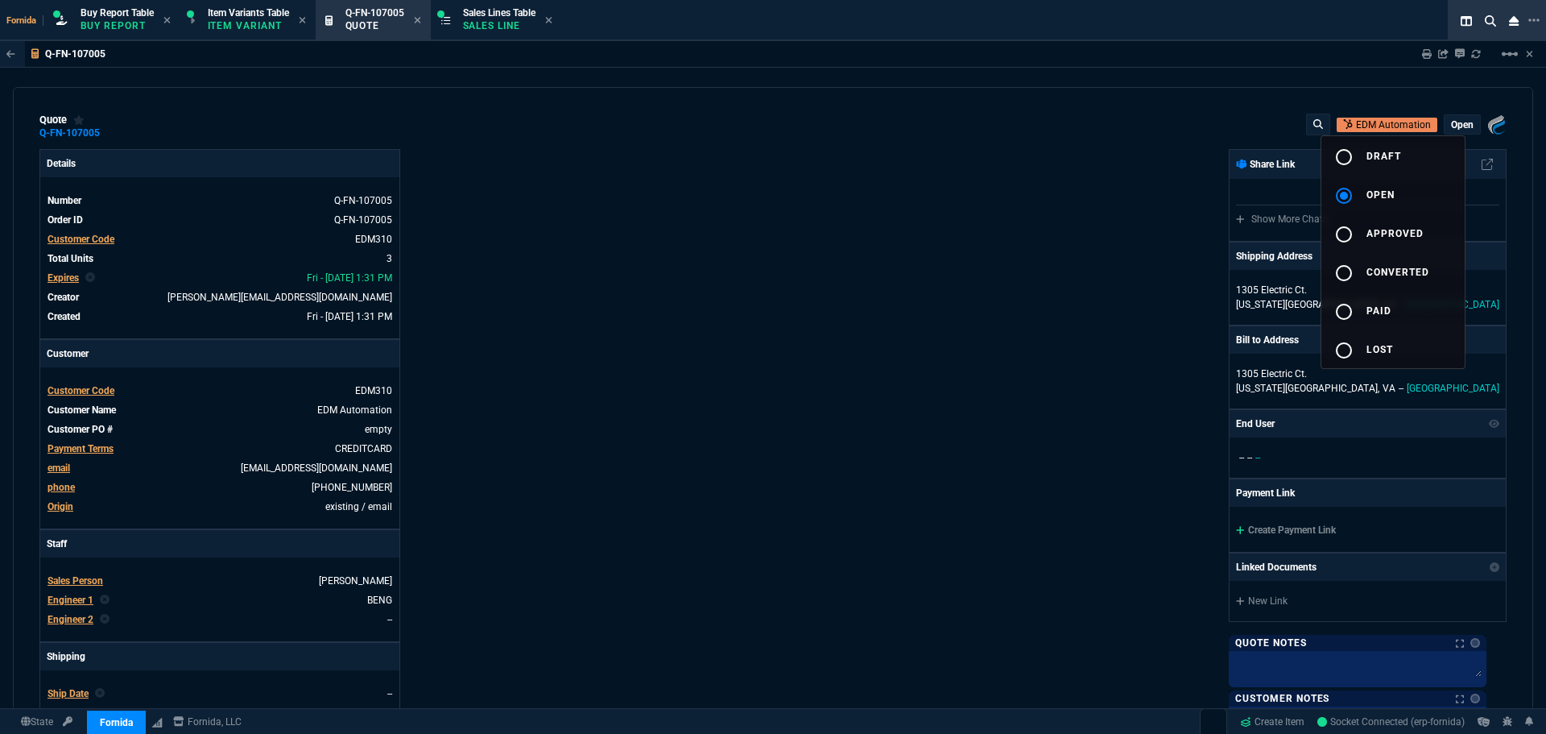
type input "29"
type input "25"
click at [1187, 457] on div "Fornida, LLC 2609 Technology Dr Suite 300 Plano, TX 75074 Share Link Show More …" at bounding box center [1140, 564] width 734 height 831
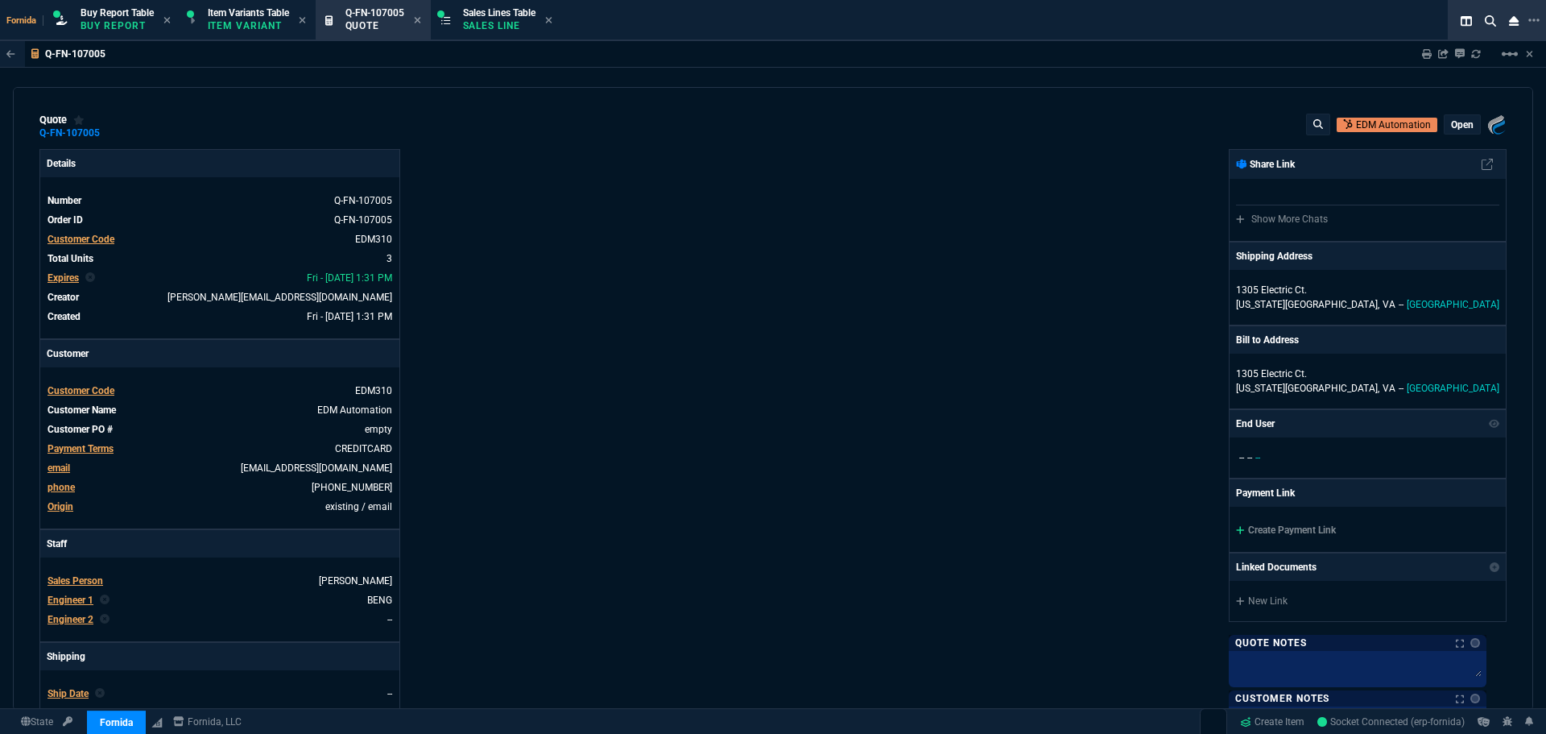
click at [1280, 536] on link "Create Payment Link" at bounding box center [1286, 529] width 100 height 11
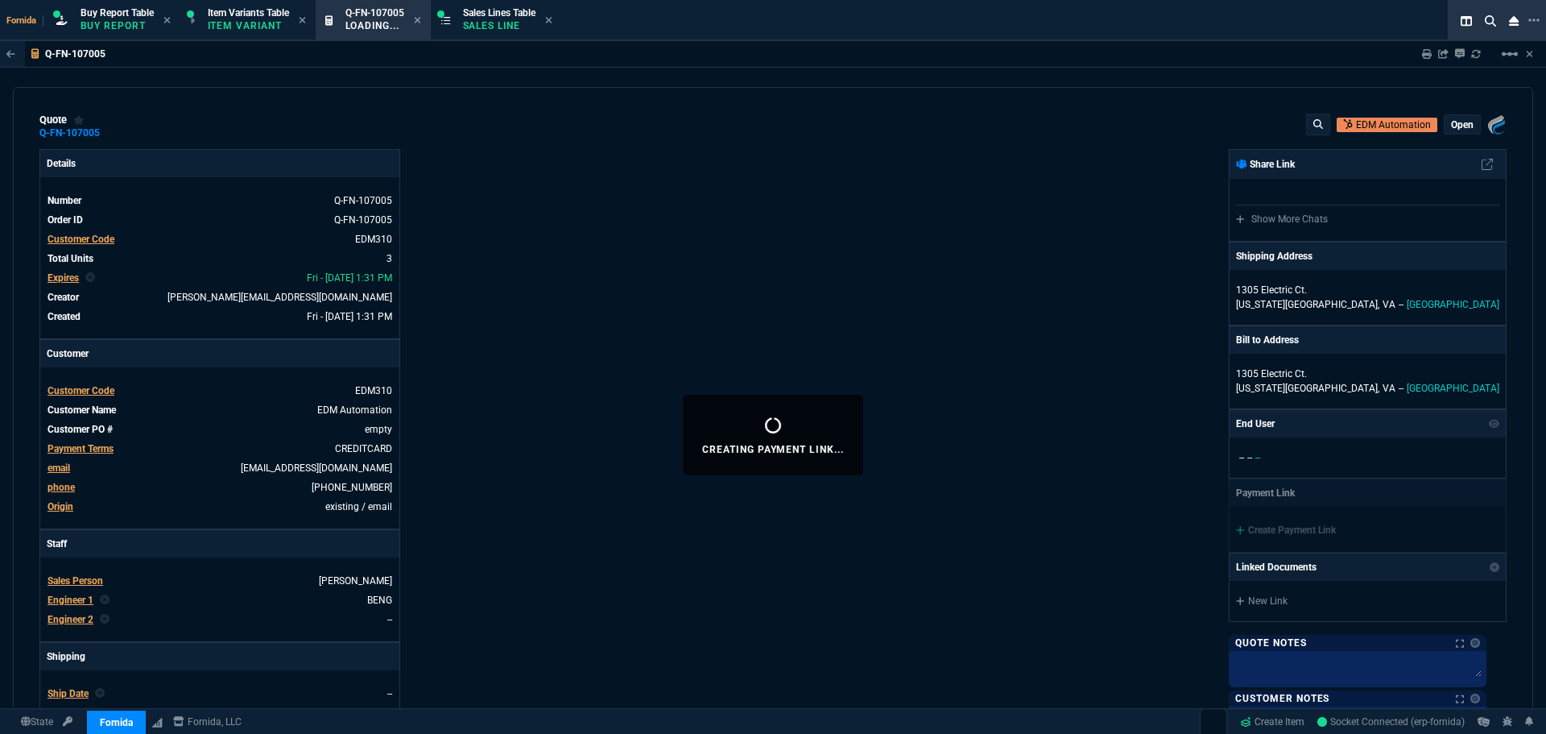
drag, startPoint x: 1016, startPoint y: 499, endPoint x: 631, endPoint y: 453, distance: 388.6
click at [1010, 499] on div "Fornida, LLC 2609 Technology Dr Suite 300 Plano, TX 75074 Share Link Show More …" at bounding box center [1140, 564] width 734 height 831
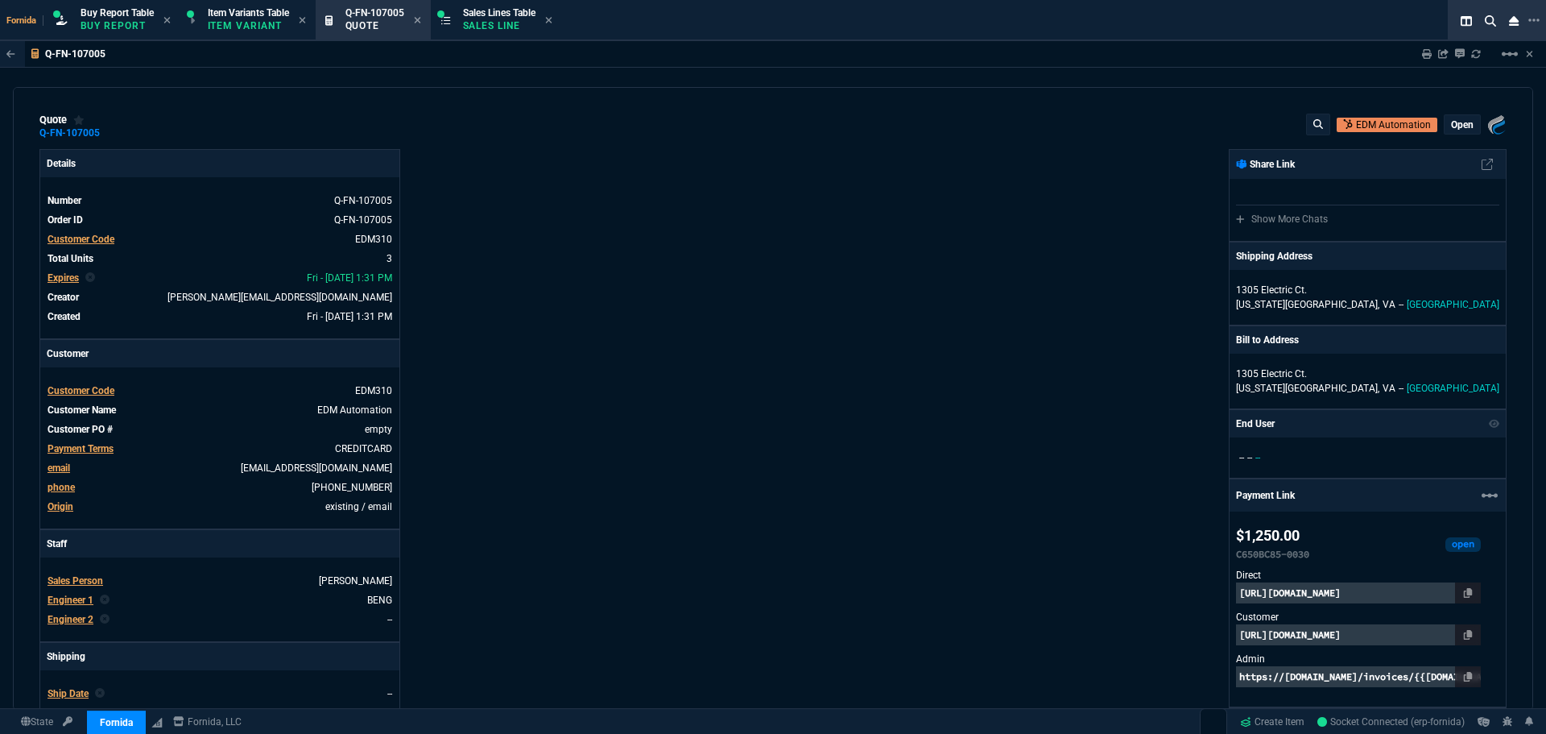
drag, startPoint x: 108, startPoint y: 135, endPoint x: 15, endPoint y: 162, distance: 96.3
click at [108, 135] on icon at bounding box center [110, 133] width 9 height 10
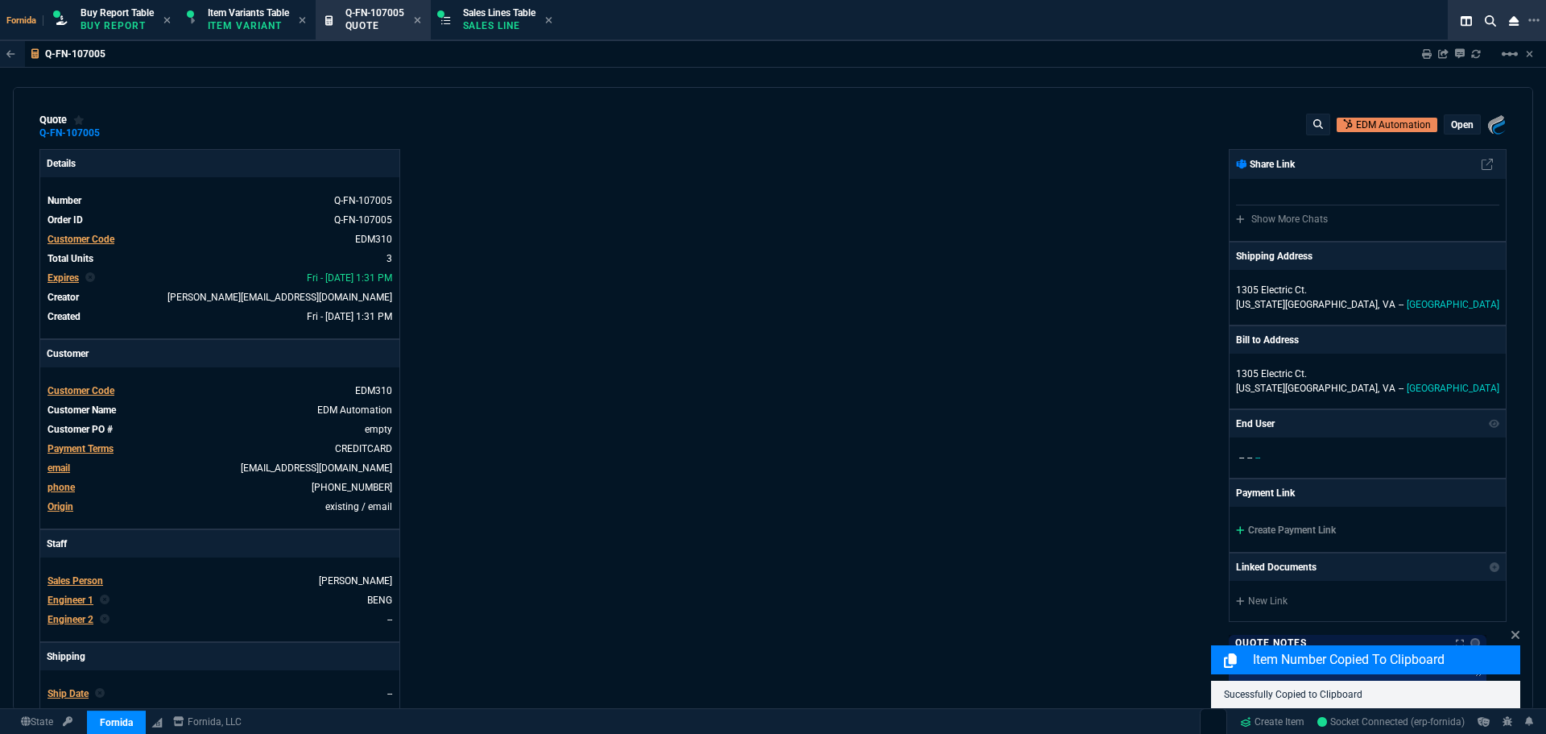
click at [974, 479] on div "Fornida, LLC 2609 Technology Dr Suite 300 Plano, TX 75074 Share Link Show More …" at bounding box center [1140, 564] width 734 height 831
click at [1032, 450] on div "Fornida, LLC 2609 Technology Dr Suite 300 Plano, TX 75074 Share Link Show More …" at bounding box center [1140, 564] width 734 height 831
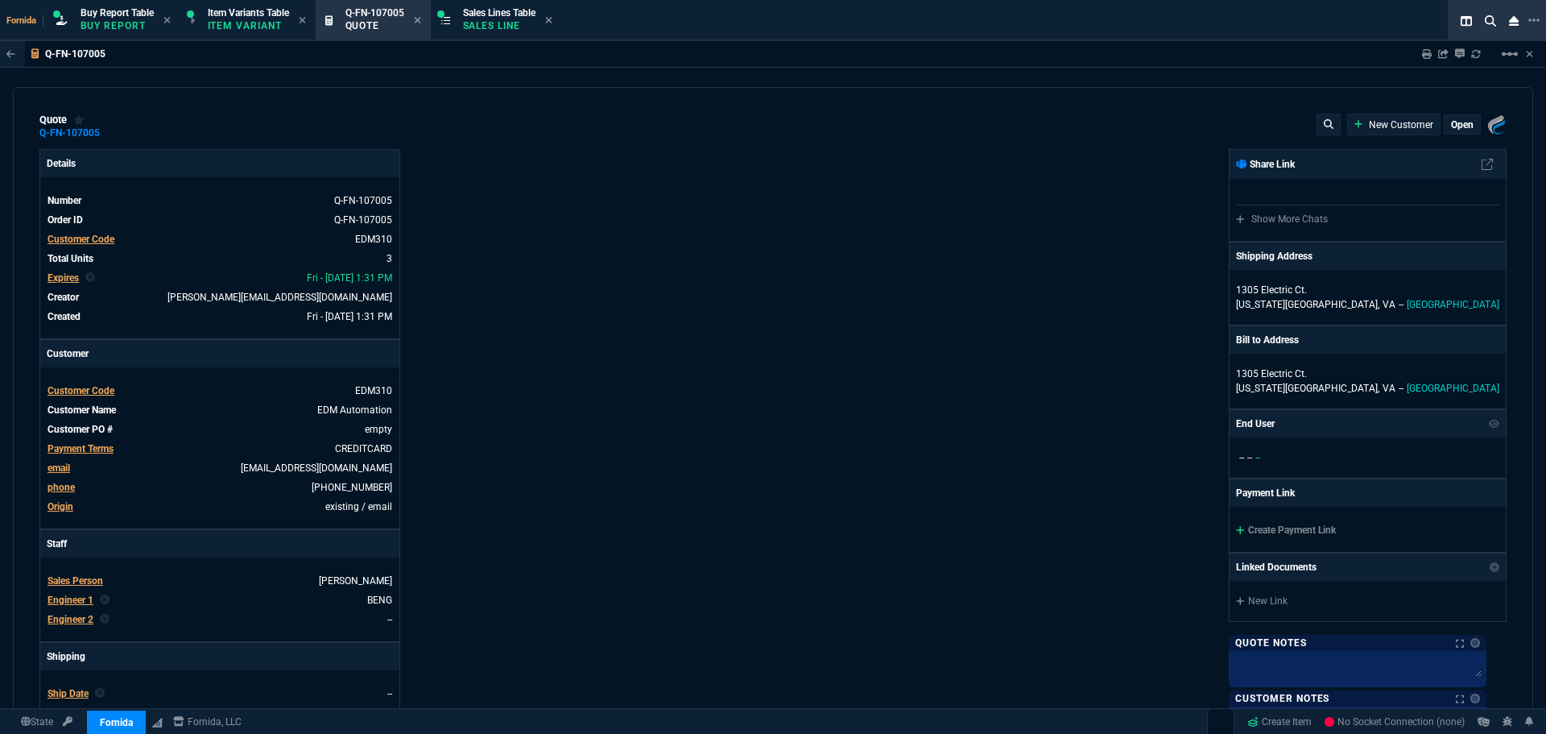
select select "1: BROV"
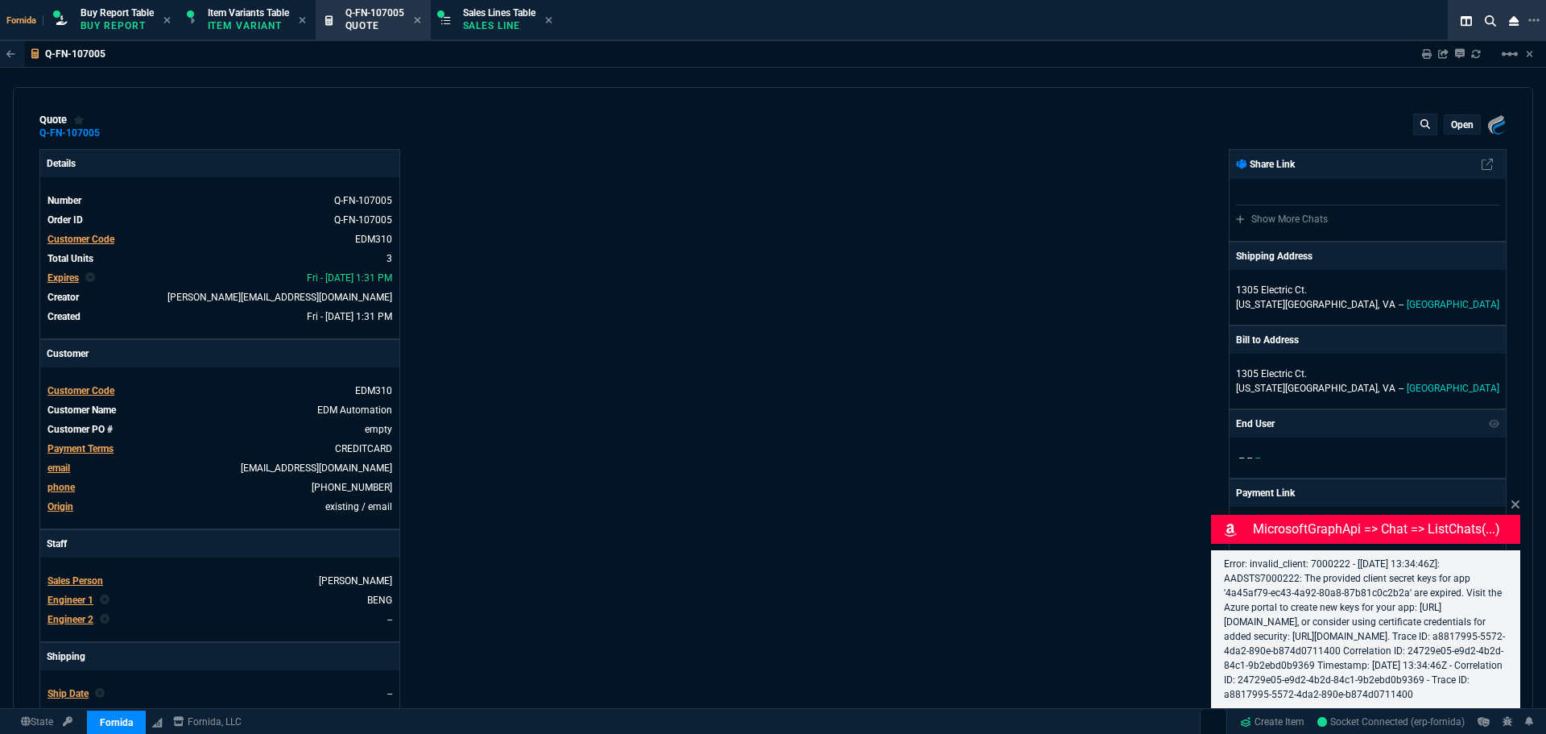
type input "8"
type input "38"
type input "699"
type input "13"
type input "34"
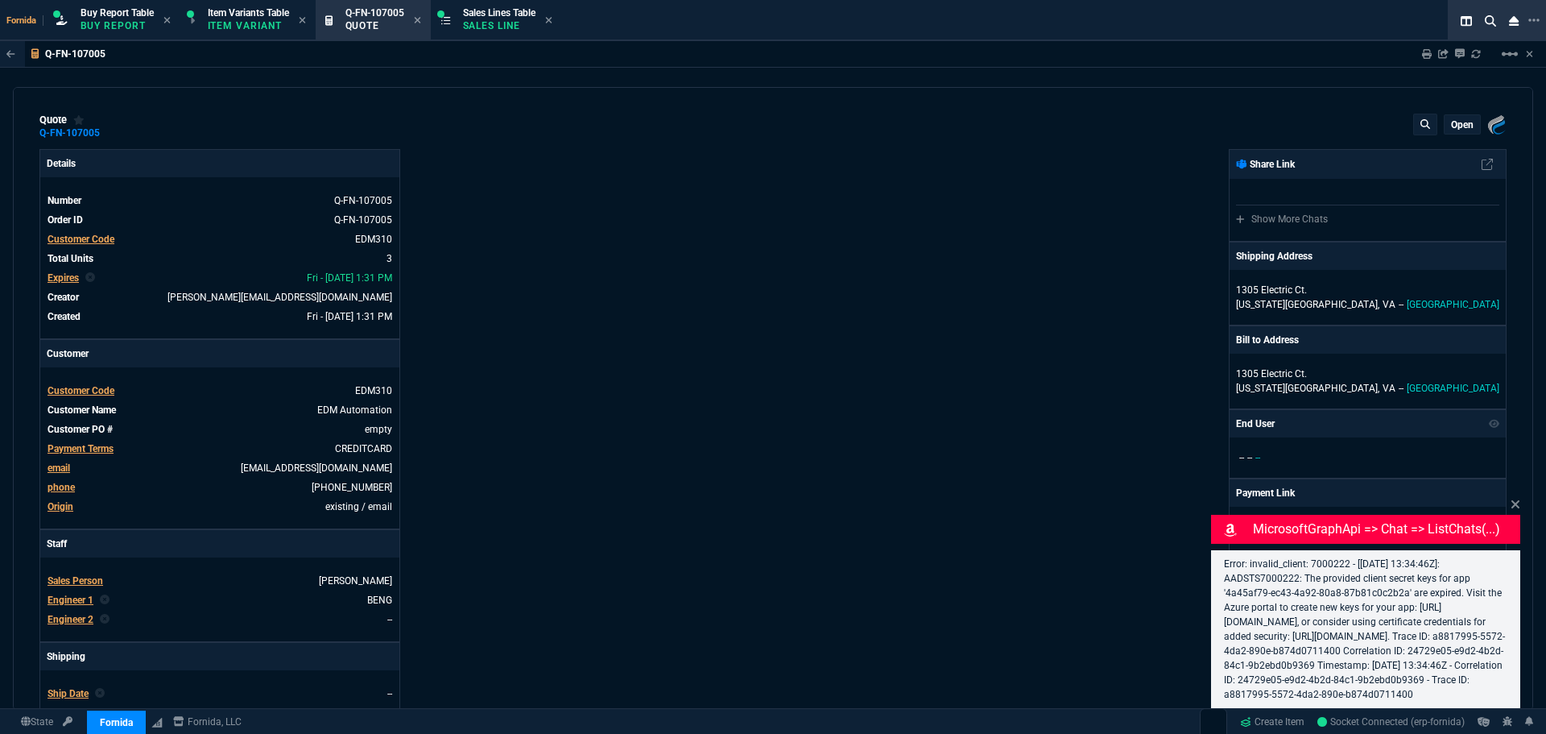
type input "29"
type input "25"
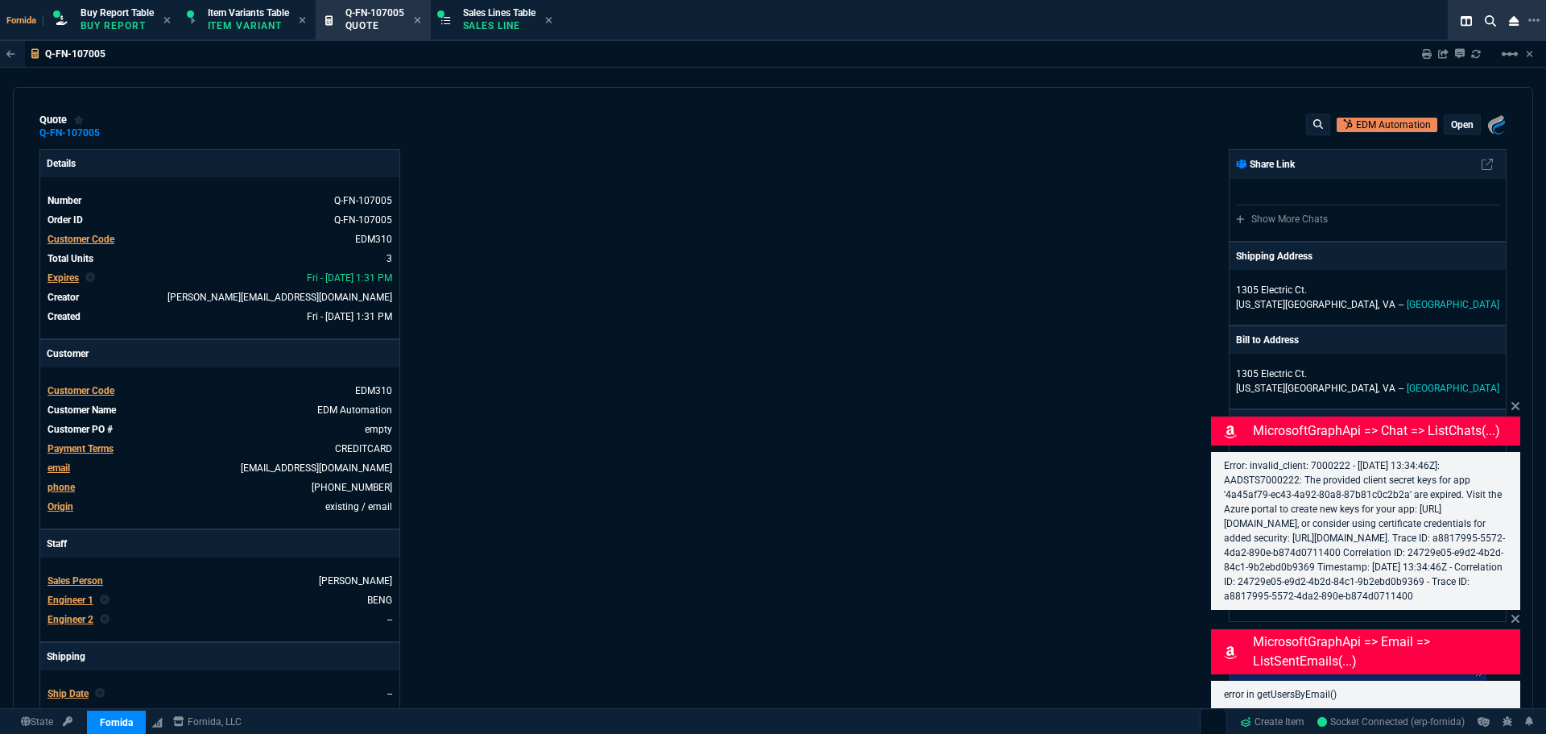
click at [1516, 399] on icon at bounding box center [1516, 405] width 10 height 13
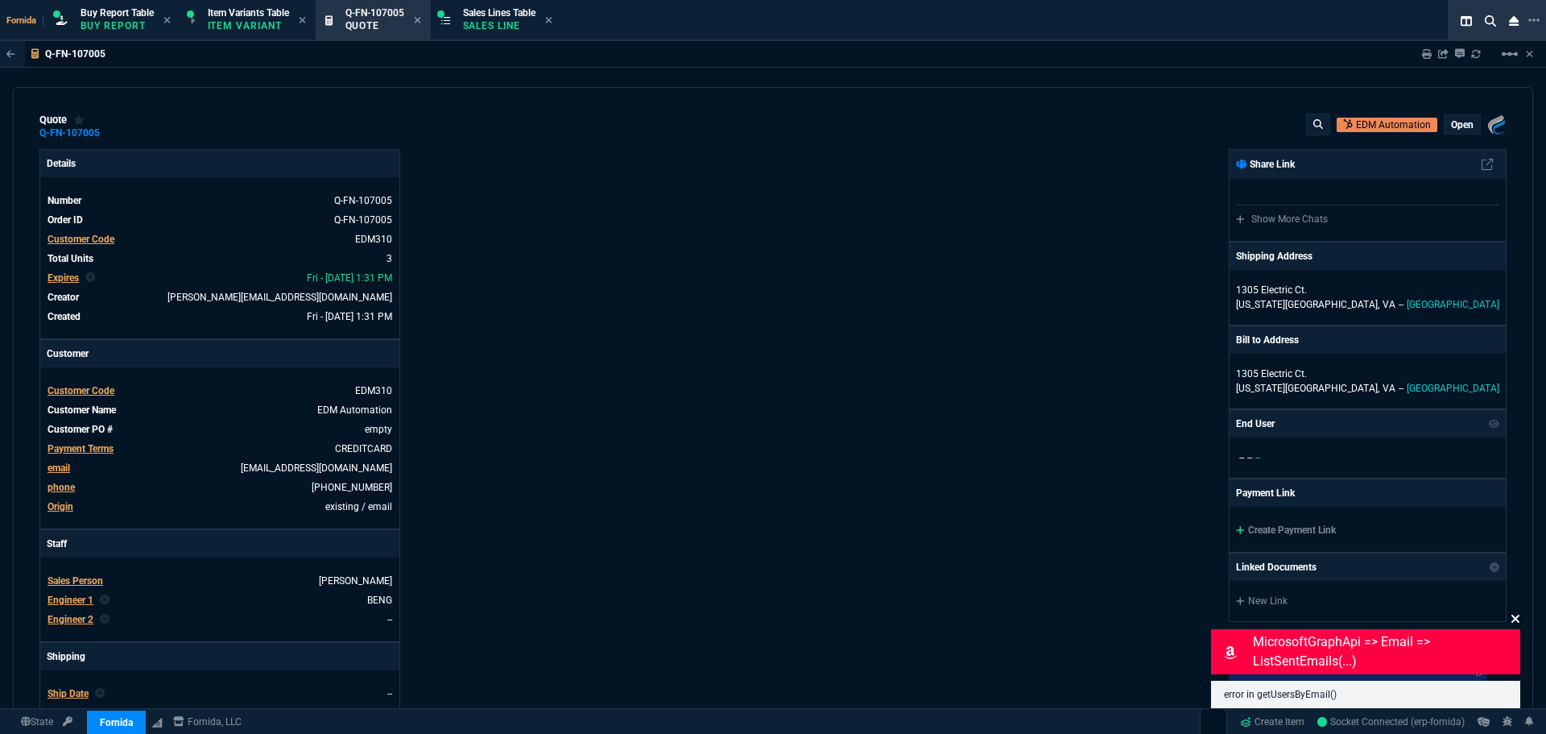
drag, startPoint x: 1517, startPoint y: 621, endPoint x: 1494, endPoint y: 616, distance: 23.8
click at [1517, 622] on icon at bounding box center [1516, 618] width 10 height 13
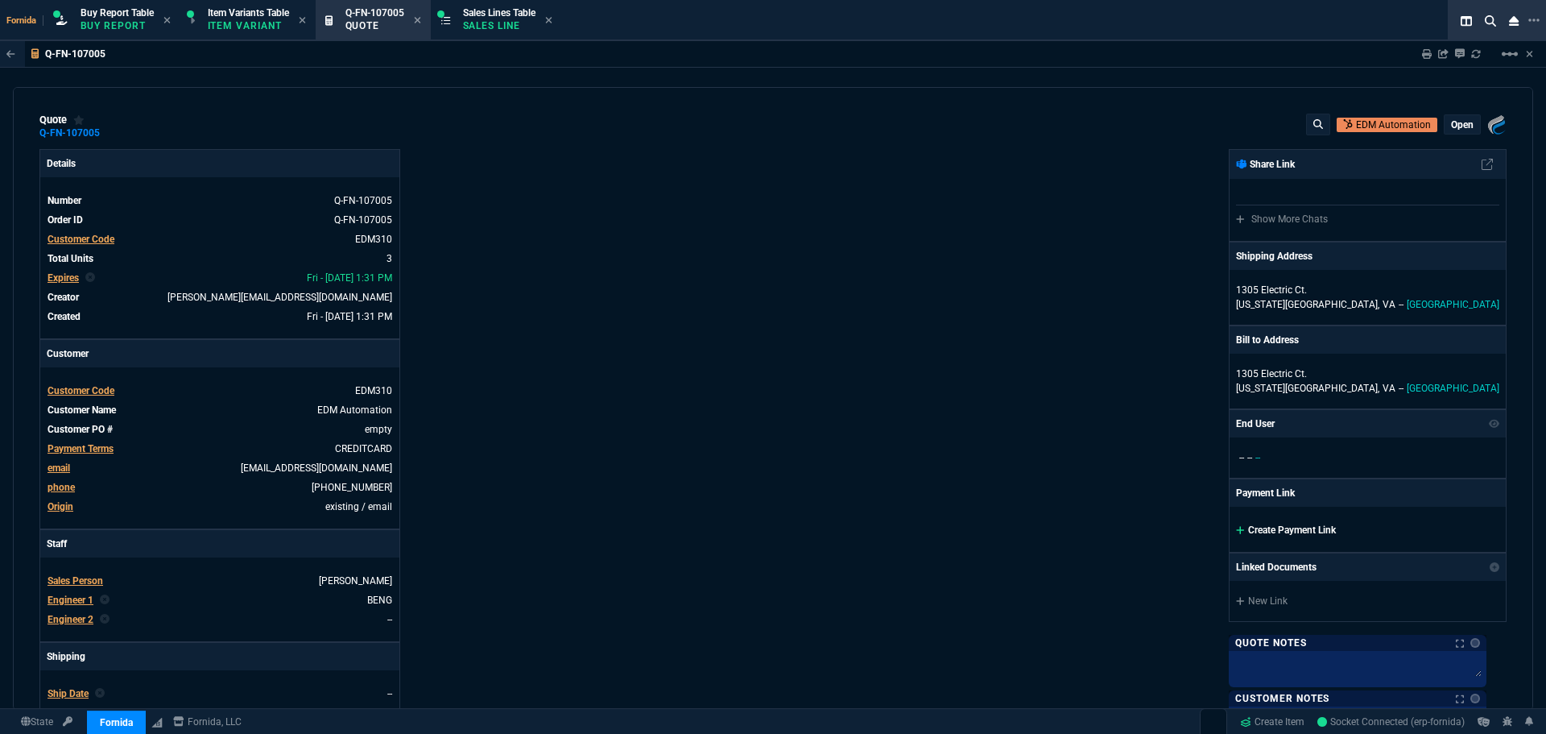
click at [1313, 534] on link "Create Payment Link" at bounding box center [1286, 529] width 100 height 11
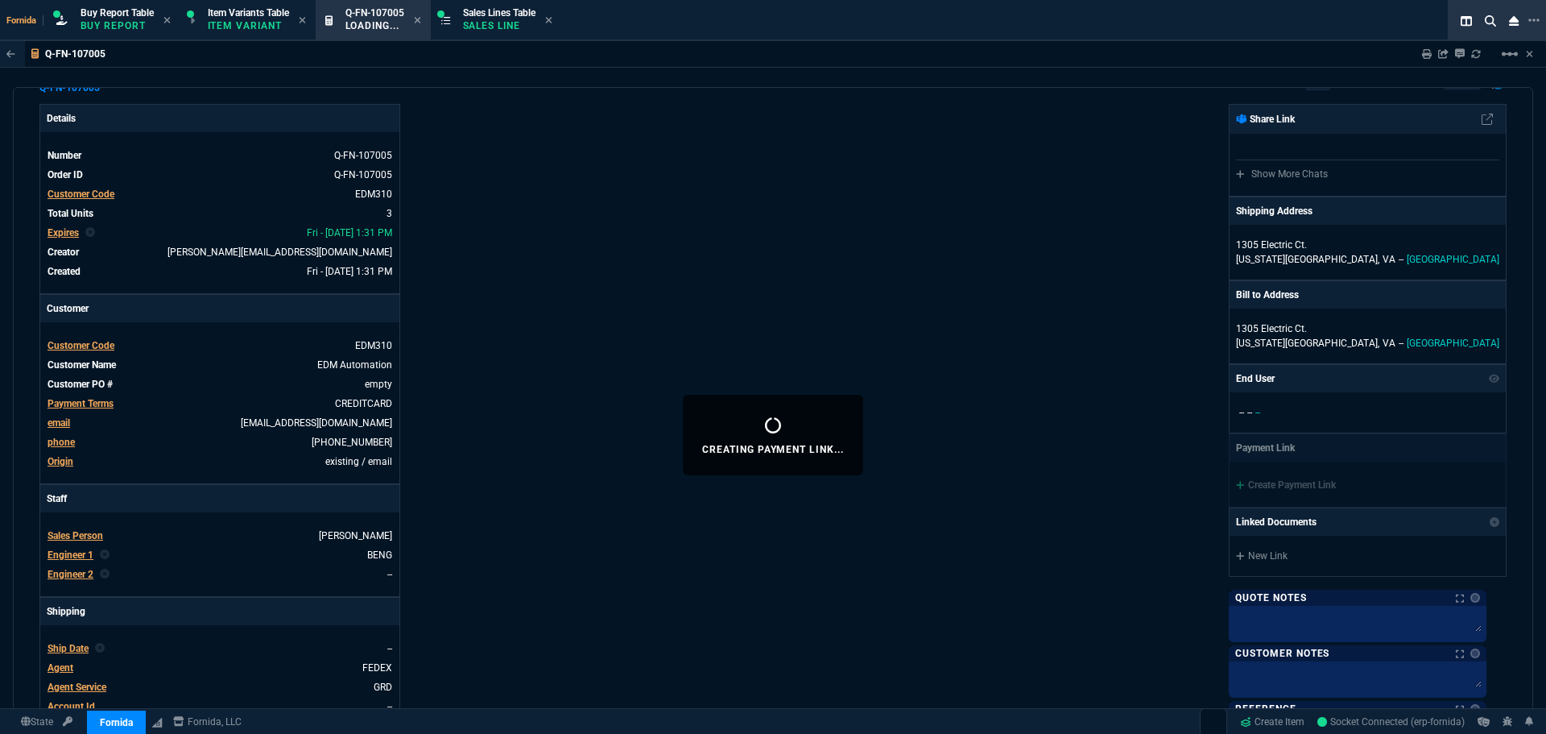
scroll to position [81, 0]
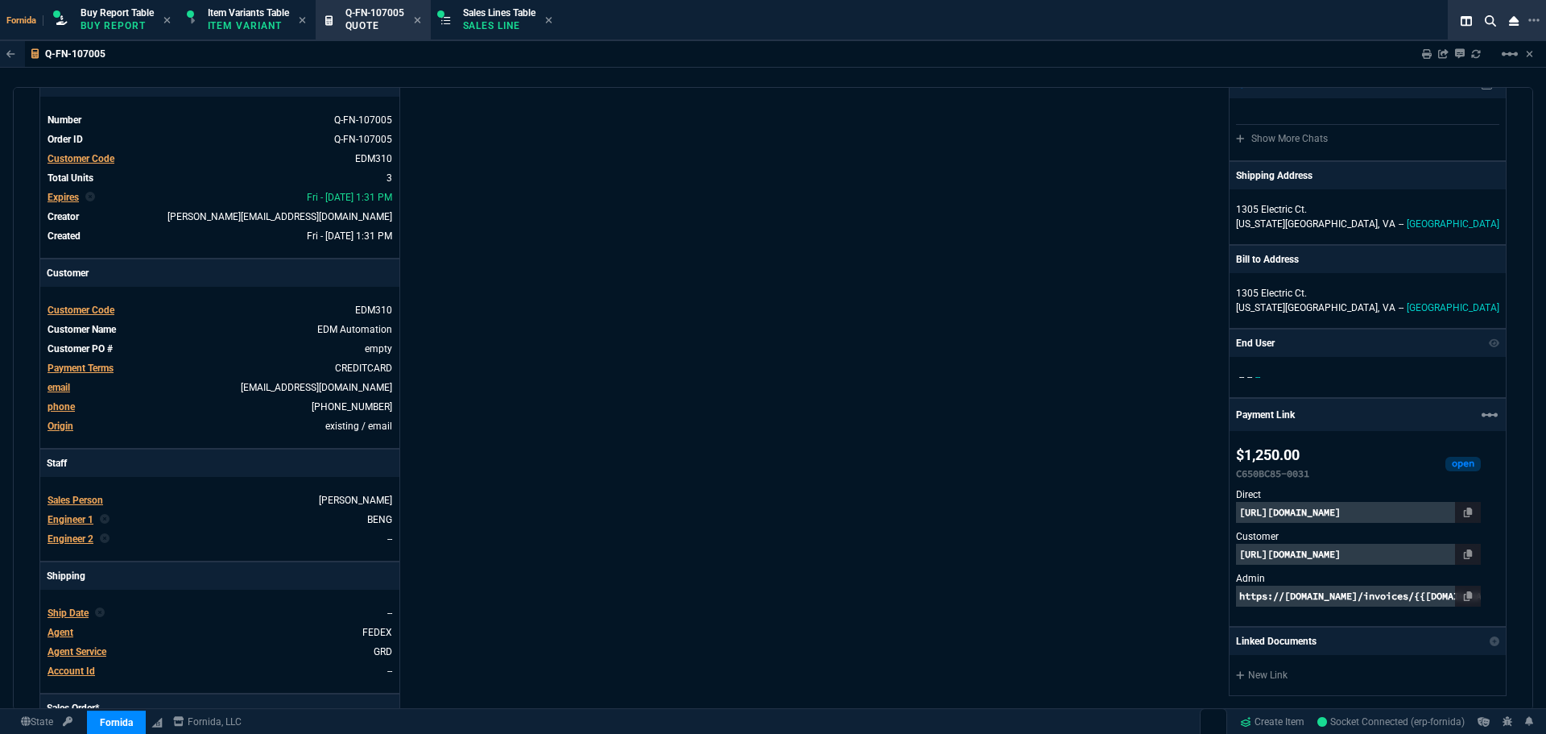
click at [457, 312] on div "Details Number Q-FN-107005 Order ID Q-FN-107005 Customer Code EDM310 Total Unit…" at bounding box center [406, 483] width 734 height 831
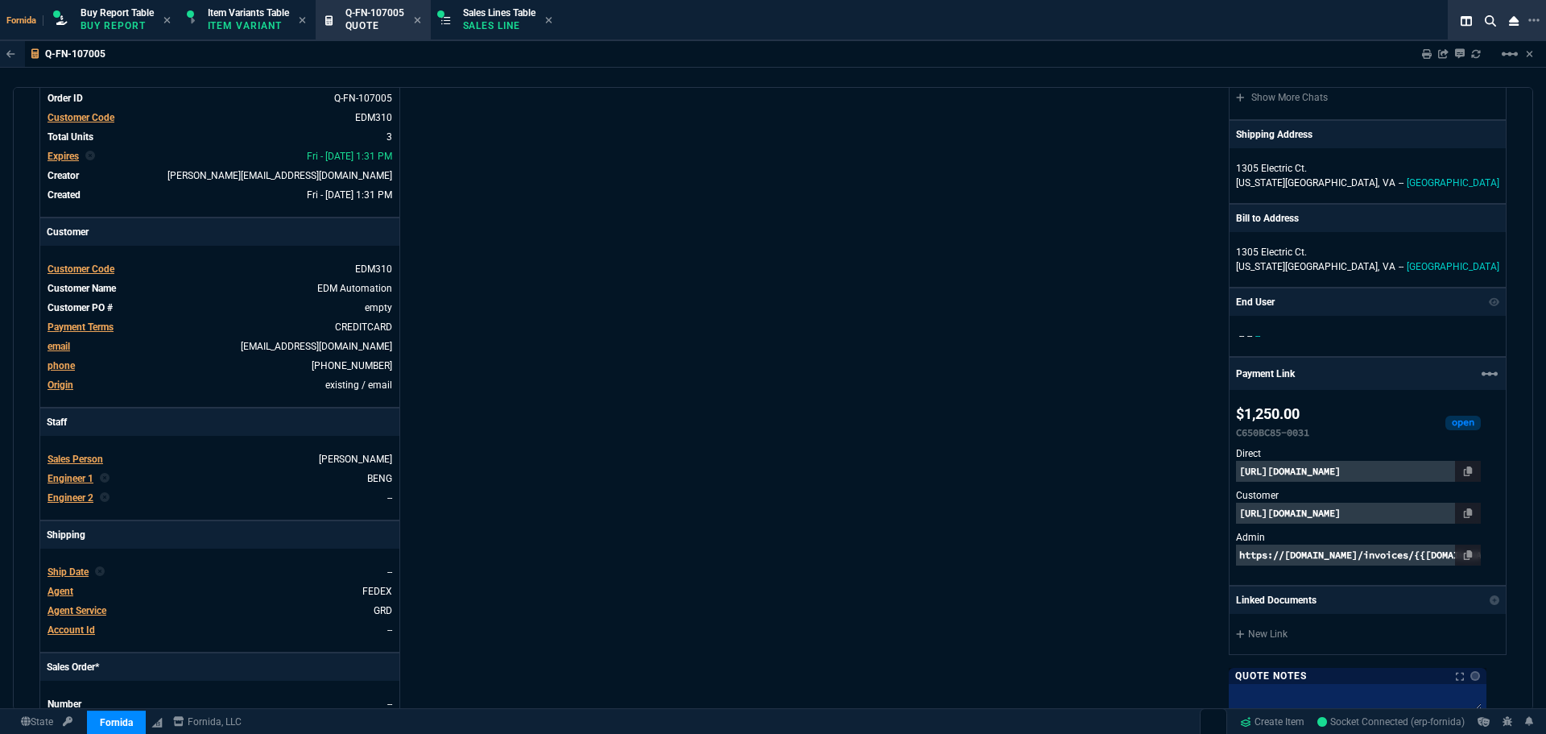
scroll to position [242, 0]
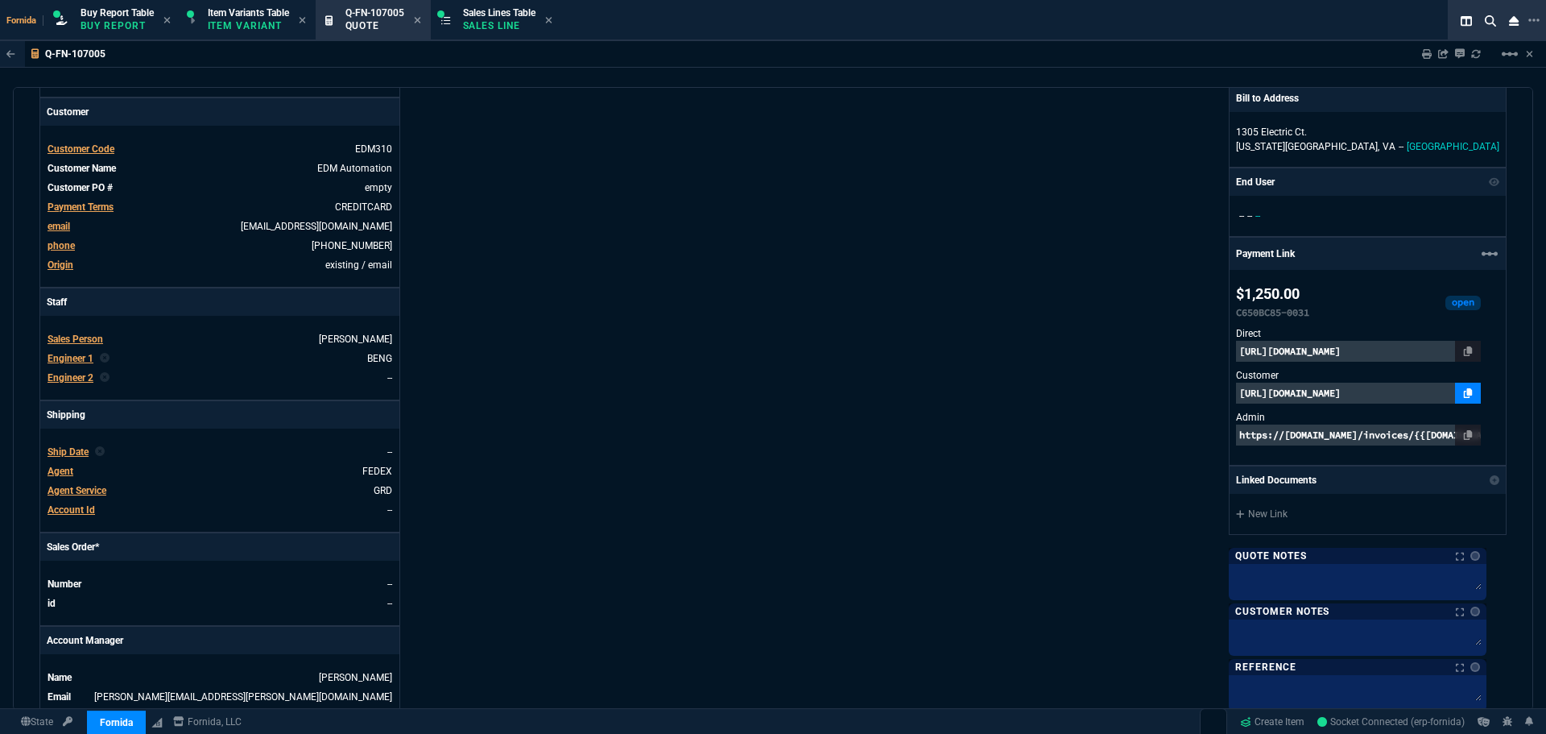
click at [1481, 391] on link at bounding box center [1468, 393] width 26 height 21
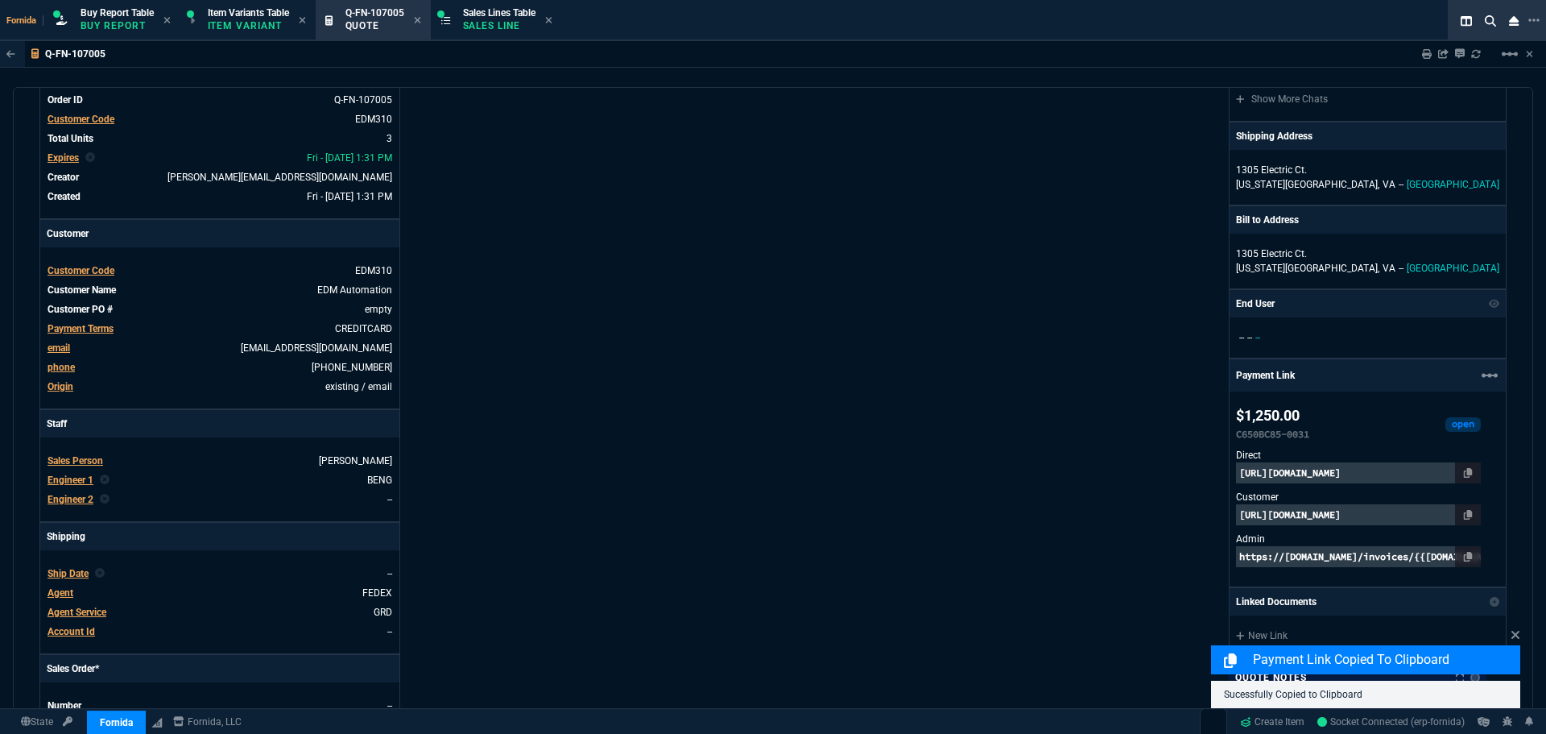
scroll to position [0, 0]
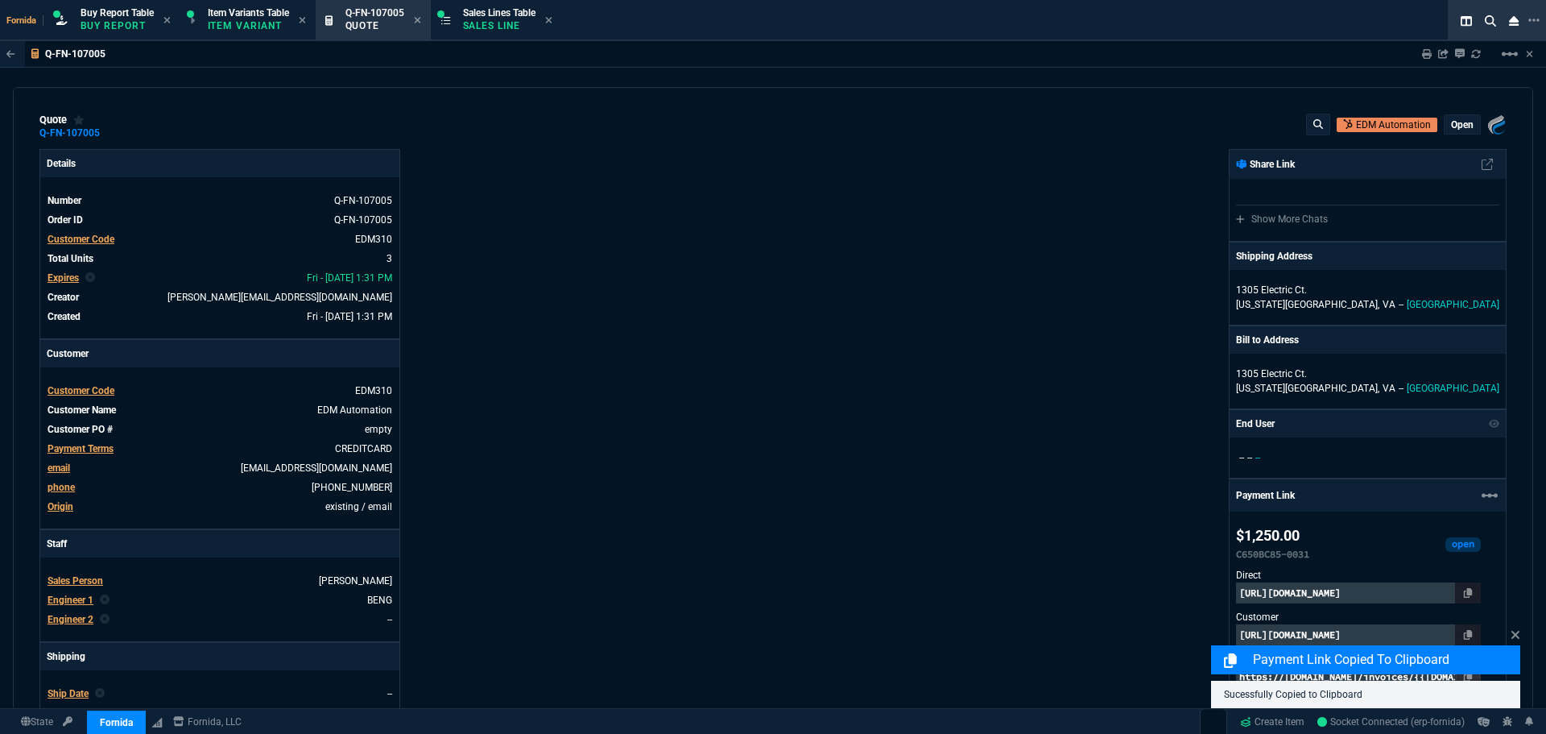
click at [1418, 57] on div "Sharing Q-FN-107005 Link Dev Link Share on Teams linear_scale" at bounding box center [1468, 54] width 131 height 26
click at [1418, 54] on div "Sharing Q-FN-107005 Link Dev Link Share on Teams linear_scale" at bounding box center [1468, 54] width 131 height 26
click at [107, 139] on link at bounding box center [110, 132] width 9 height 13
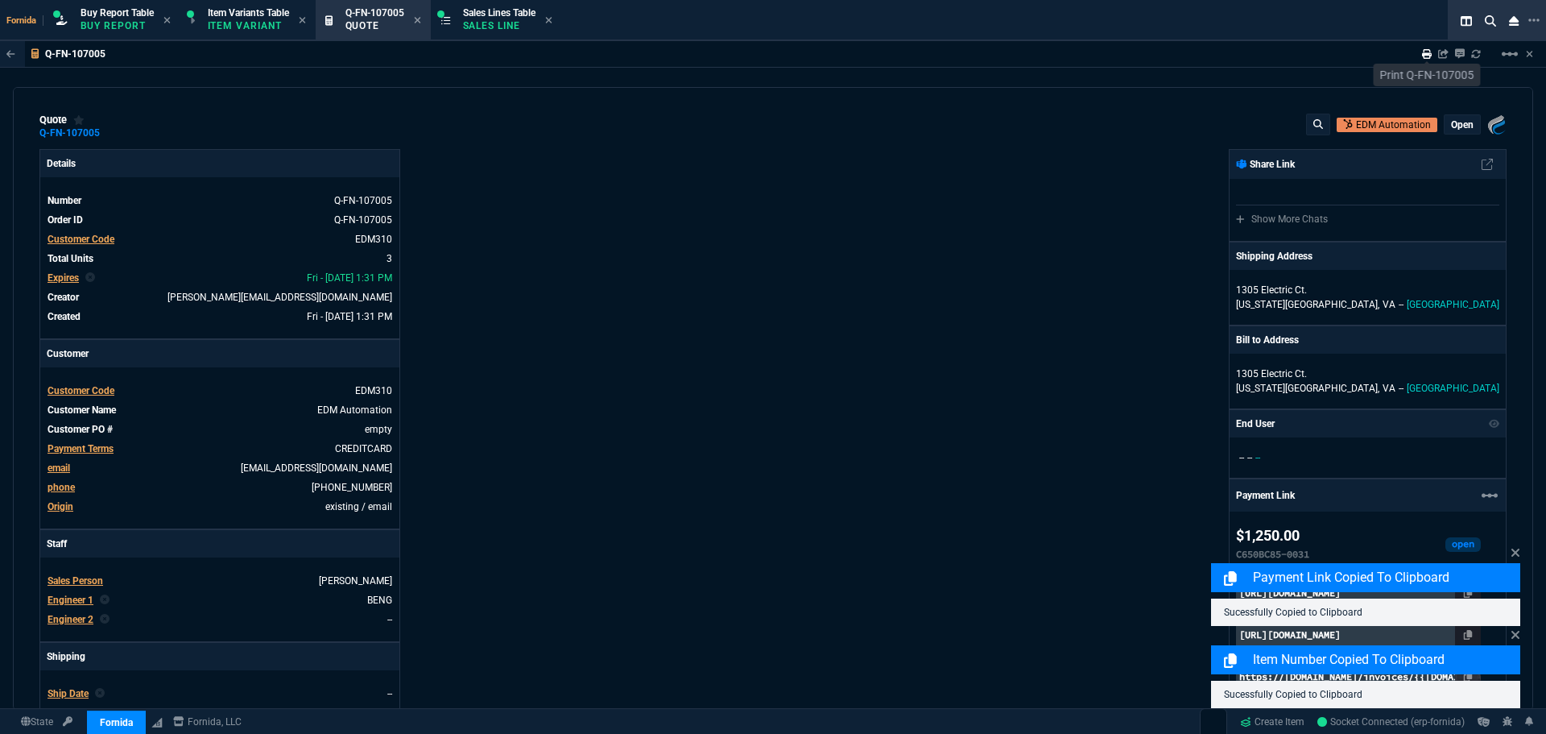
click at [1422, 55] on icon at bounding box center [1427, 54] width 10 height 10
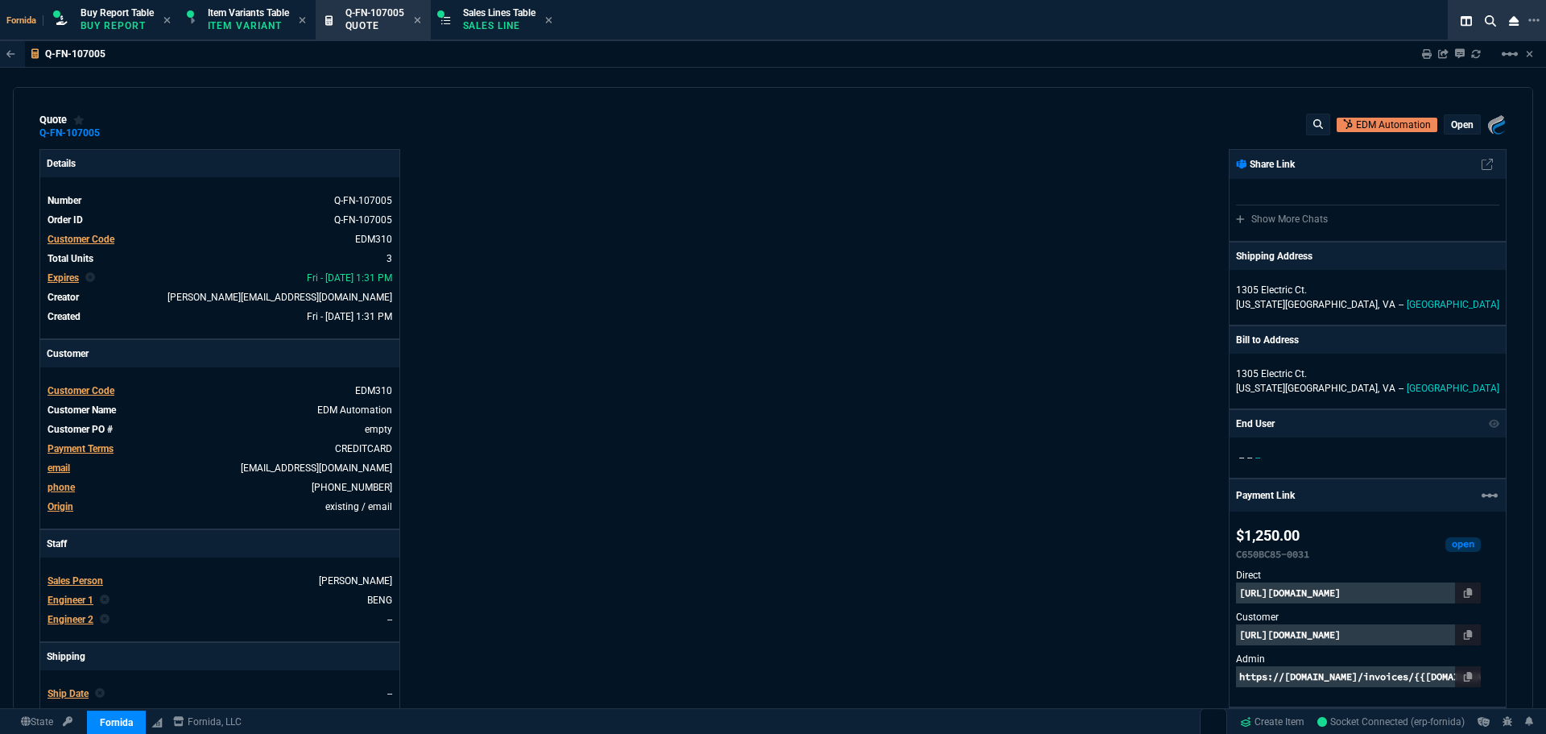
type input "8"
type input "38"
type input "13"
type input "34"
type input "29"
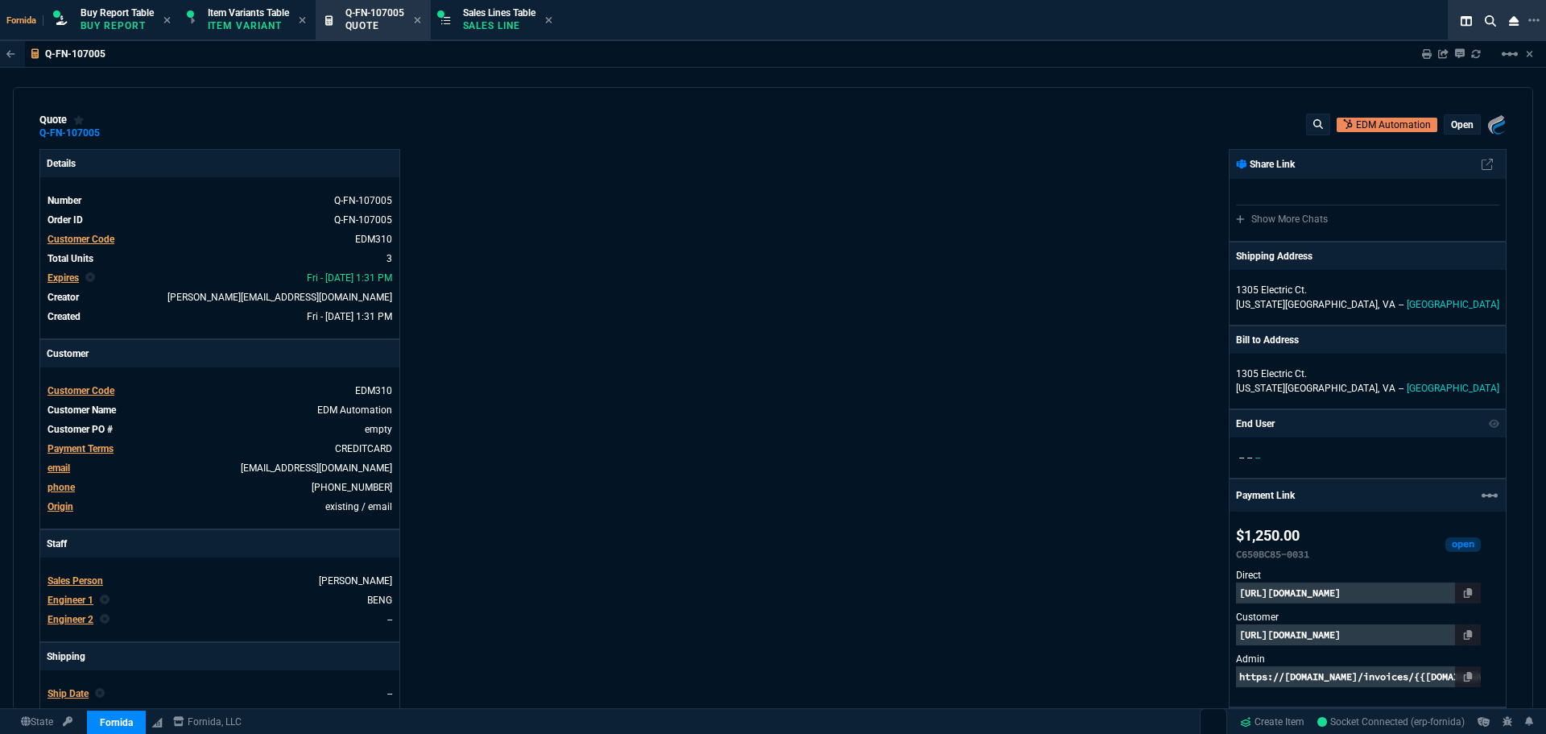
type input "25"
click at [516, 31] on p "Sales Line" at bounding box center [499, 25] width 72 height 13
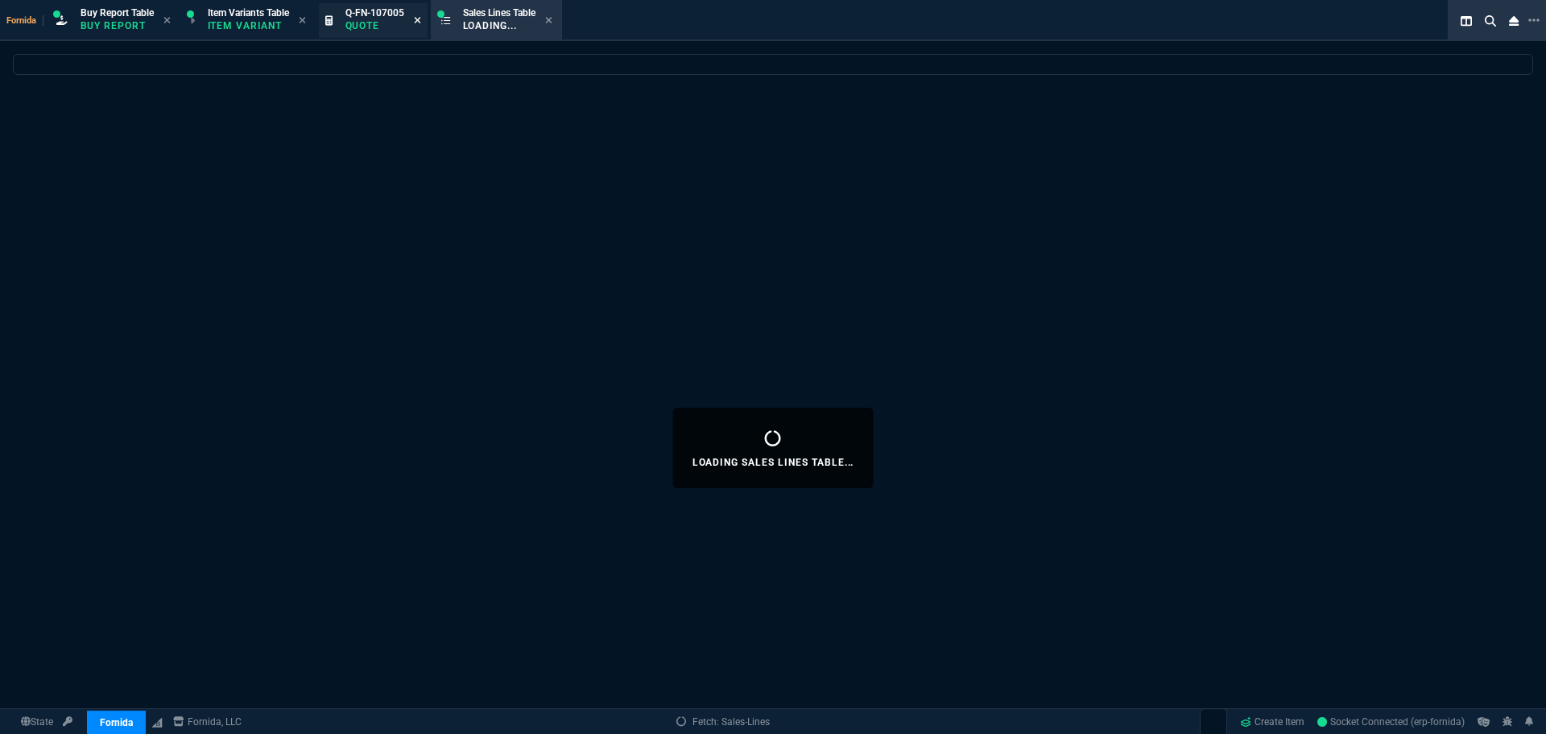
click at [419, 21] on icon at bounding box center [417, 20] width 7 height 10
select select
